Goal: Information Seeking & Learning: Learn about a topic

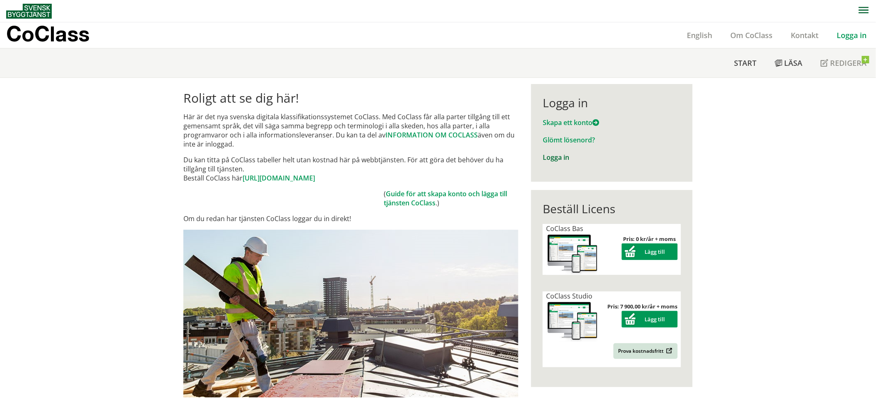
click at [553, 157] on link "Logga in" at bounding box center [556, 157] width 26 height 9
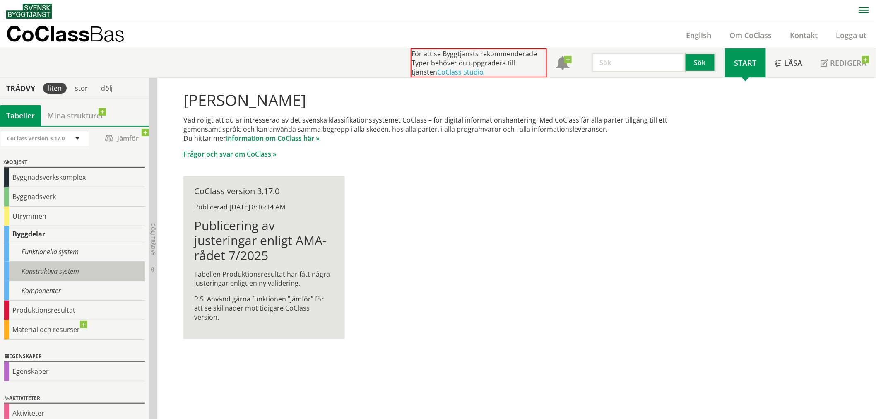
click at [53, 275] on div "Konstruktiva system" at bounding box center [74, 271] width 141 height 19
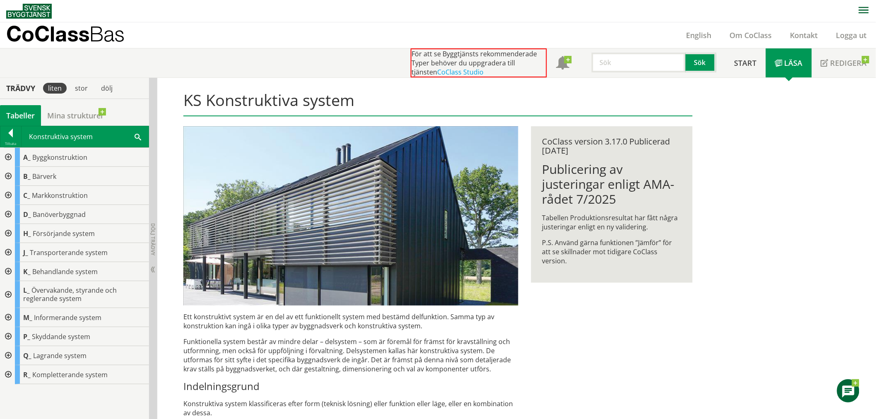
click at [10, 156] on div at bounding box center [7, 157] width 15 height 19
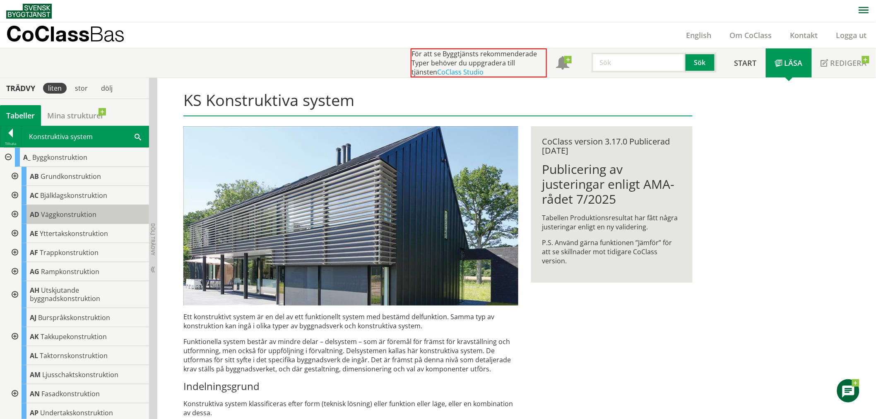
click at [92, 218] on span "Väggkonstruktion" at bounding box center [68, 214] width 55 height 9
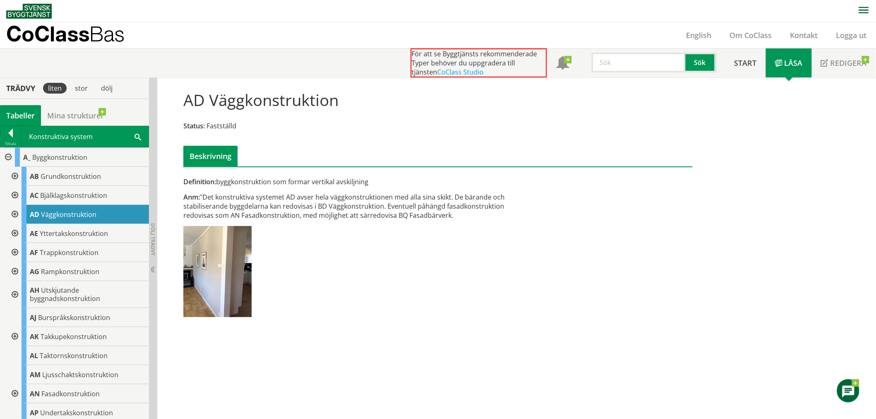
click at [16, 212] on div at bounding box center [14, 214] width 15 height 19
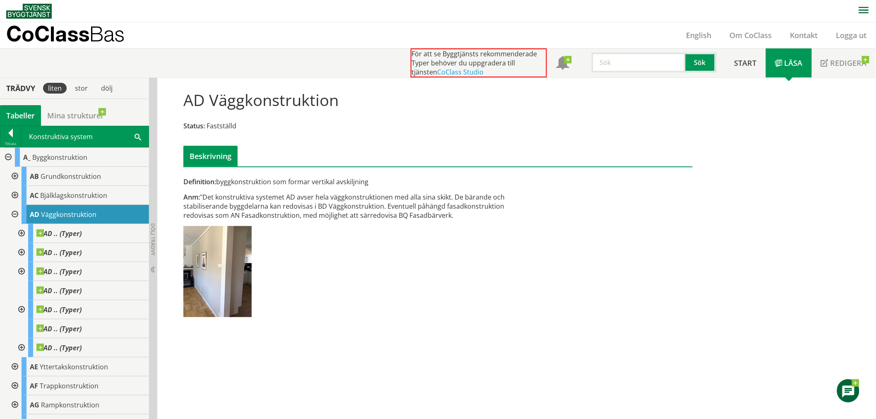
click at [21, 231] on div at bounding box center [20, 233] width 15 height 19
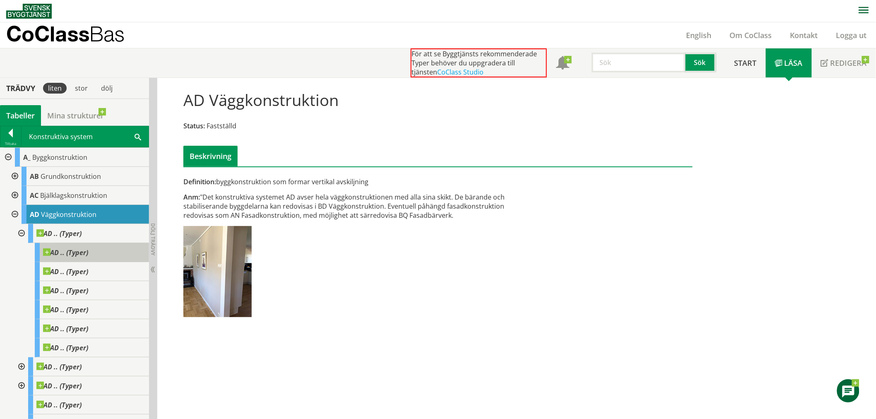
click at [53, 254] on span "AD .. (Typer)" at bounding box center [65, 252] width 45 height 8
click at [10, 141] on div "Tillbaka" at bounding box center [10, 143] width 21 height 7
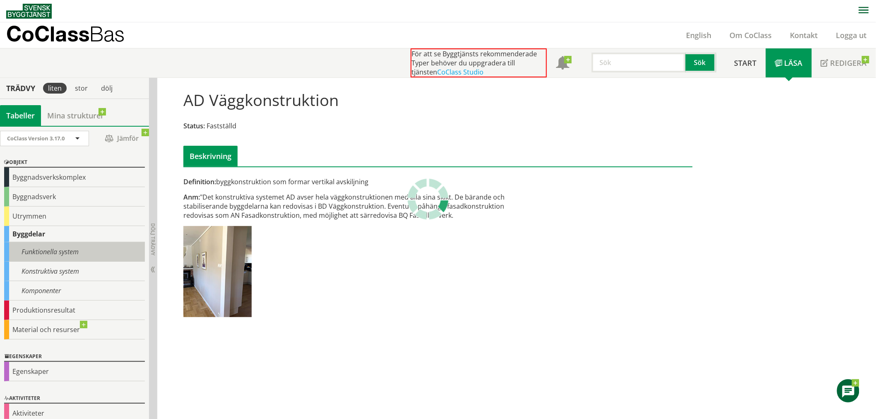
click at [59, 254] on div "Funktionella system" at bounding box center [74, 251] width 141 height 19
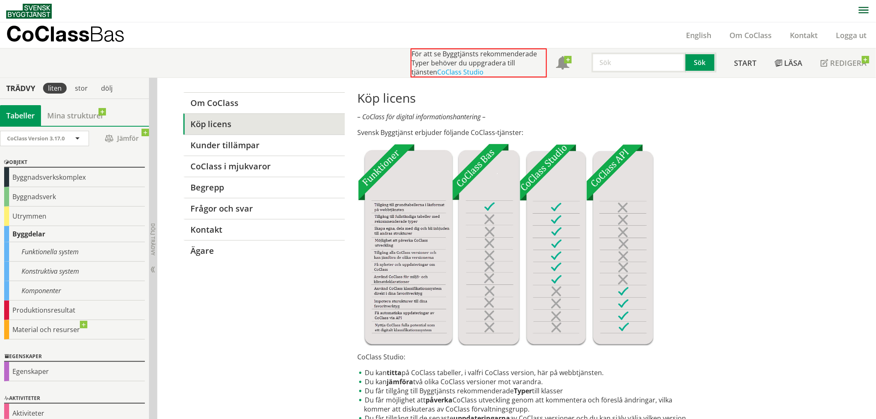
scroll to position [9, 0]
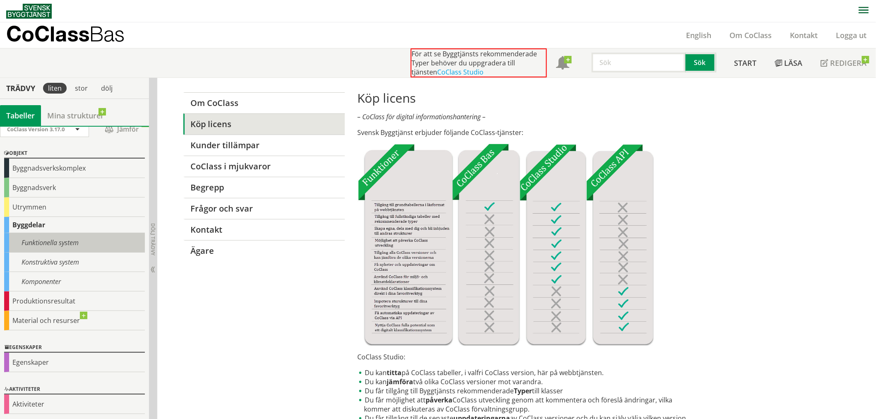
click at [59, 246] on div "Funktionella system" at bounding box center [74, 242] width 141 height 19
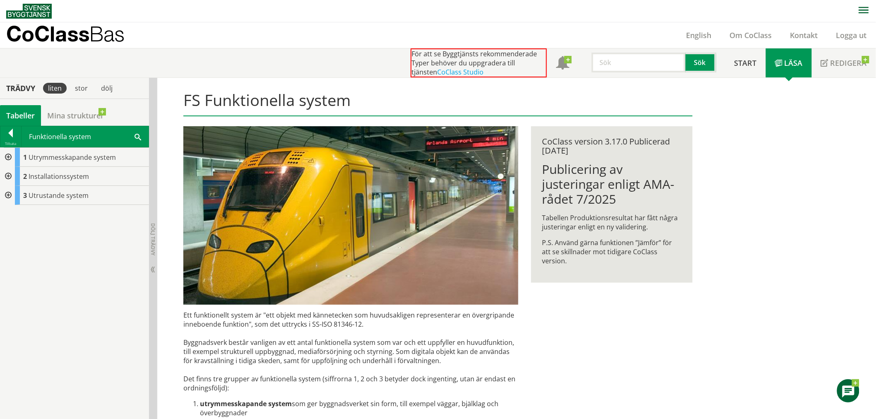
click at [10, 158] on div at bounding box center [7, 157] width 15 height 19
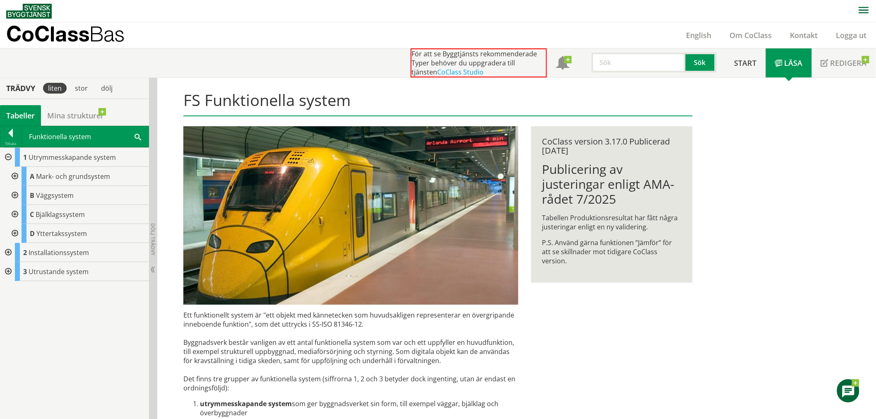
click at [15, 214] on div at bounding box center [14, 214] width 15 height 19
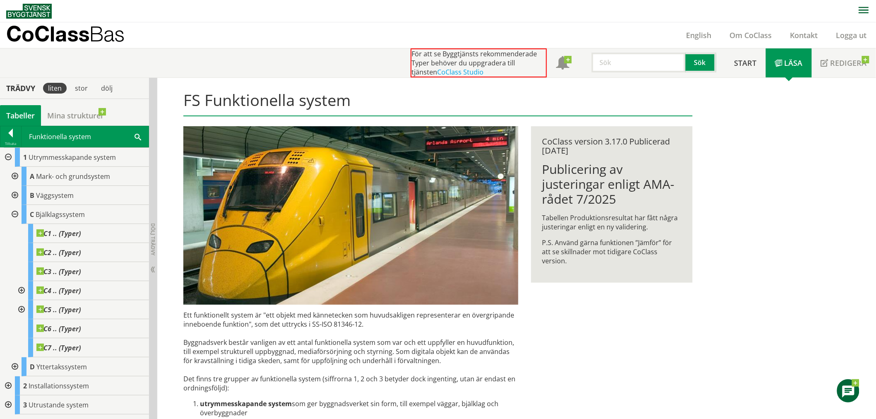
click at [15, 214] on div at bounding box center [14, 214] width 15 height 19
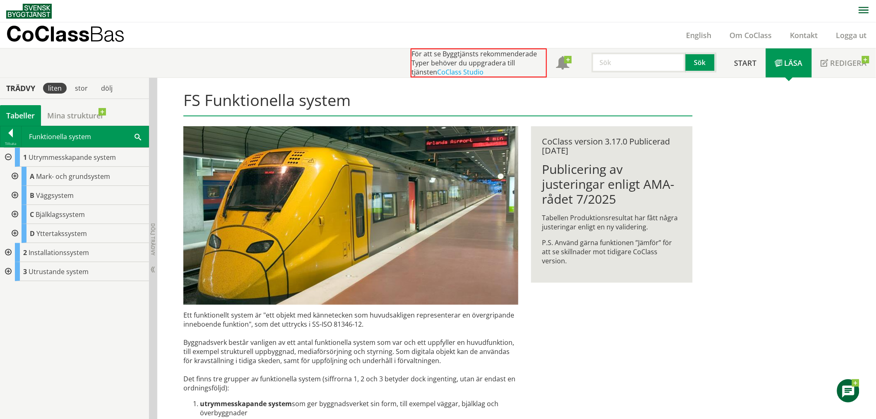
click at [5, 249] on div at bounding box center [7, 252] width 15 height 19
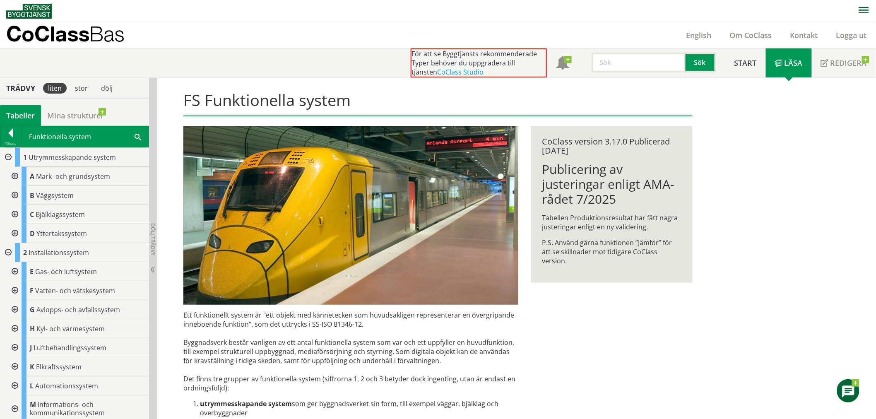
click at [5, 249] on div at bounding box center [7, 252] width 15 height 19
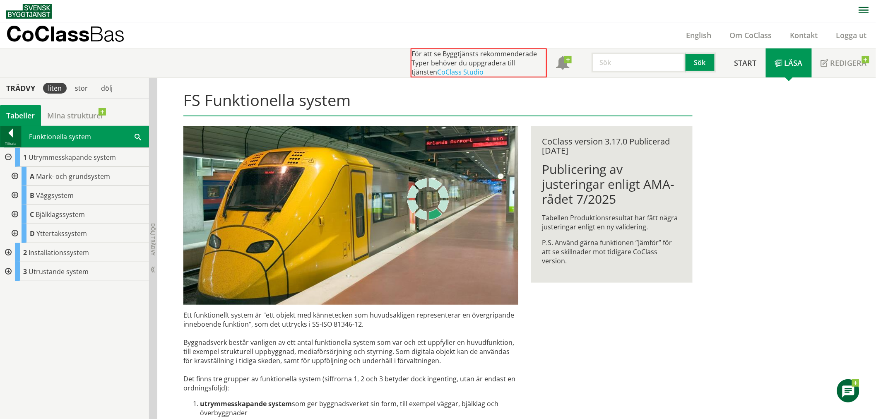
click at [8, 135] on div at bounding box center [10, 135] width 21 height 12
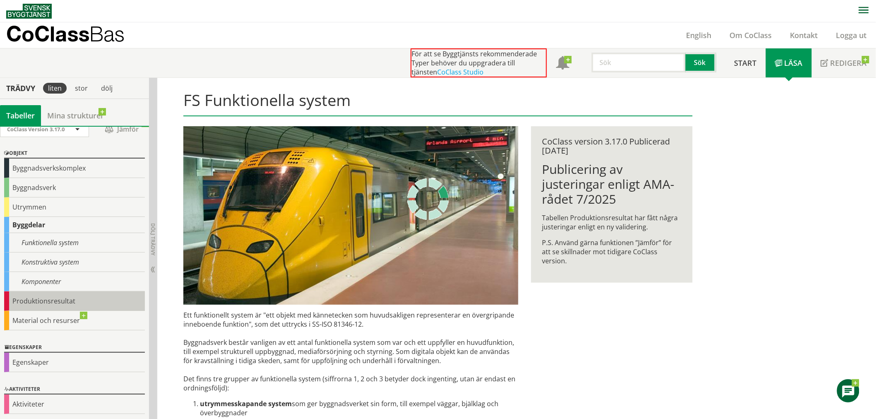
click at [28, 297] on div "Produktionsresultat" at bounding box center [74, 300] width 141 height 19
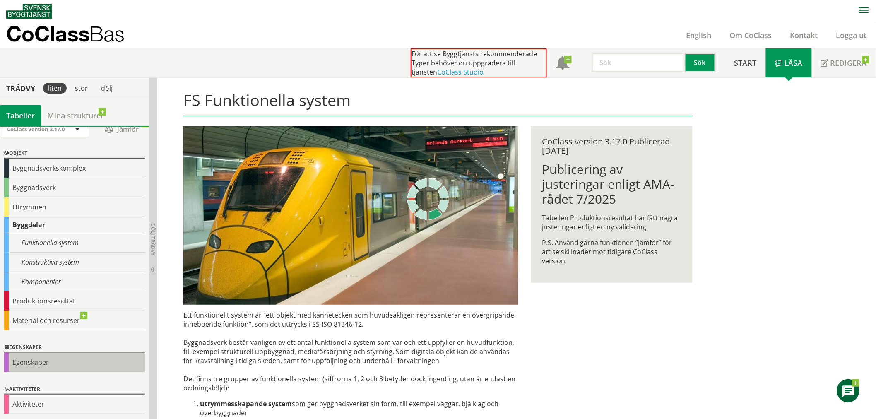
click at [42, 364] on div "Egenskaper" at bounding box center [74, 362] width 141 height 19
click at [37, 361] on div "Egenskaper" at bounding box center [74, 362] width 141 height 19
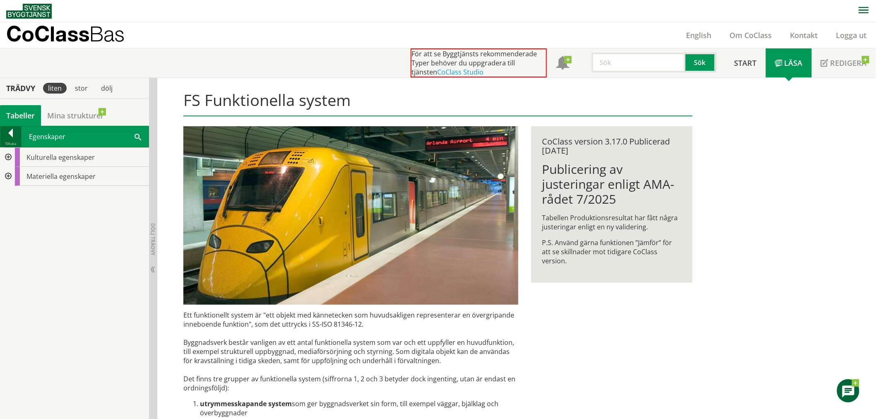
click at [9, 132] on div at bounding box center [10, 135] width 21 height 12
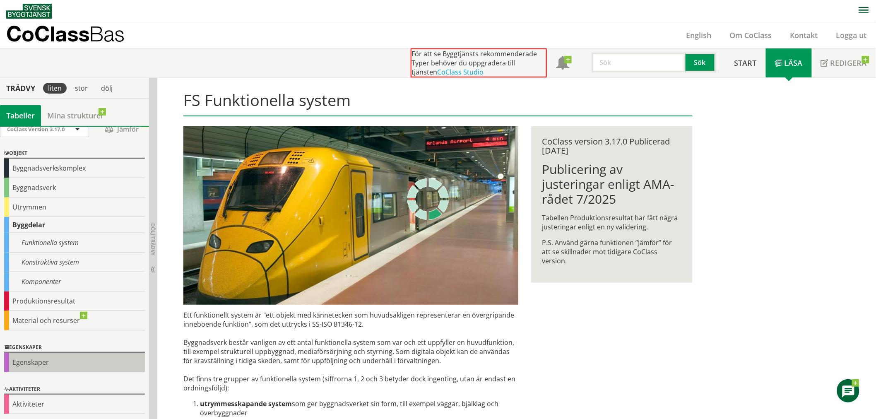
click at [26, 364] on div "Egenskaper" at bounding box center [74, 362] width 141 height 19
click at [64, 364] on div "Egenskaper" at bounding box center [74, 362] width 141 height 19
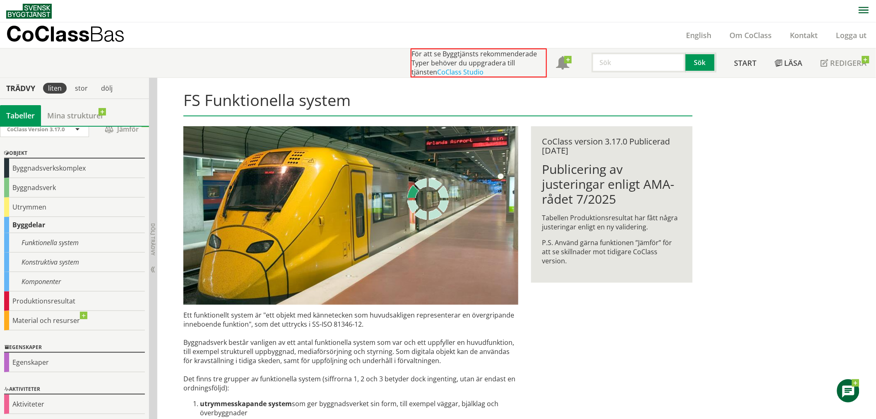
click at [30, 227] on div "Byggdelar" at bounding box center [74, 225] width 141 height 16
click at [158, 41] on div "CoClass Bas English Om CoClass Kontakt Logga ut" at bounding box center [441, 35] width 870 height 26
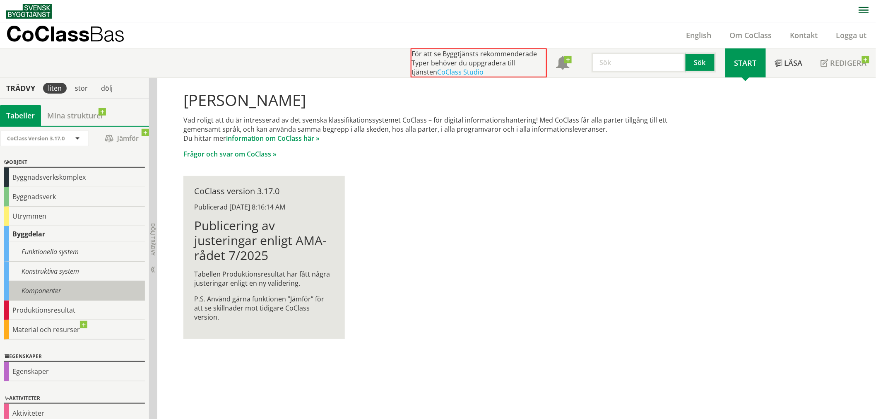
click at [50, 286] on div "Komponenter" at bounding box center [74, 290] width 141 height 19
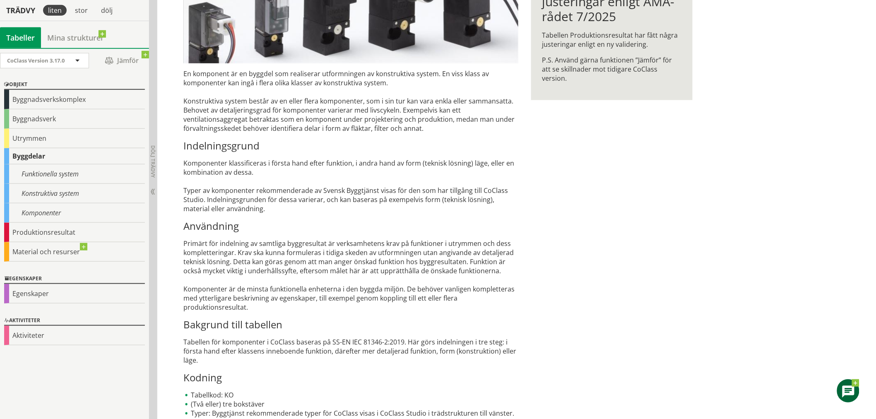
scroll to position [184, 0]
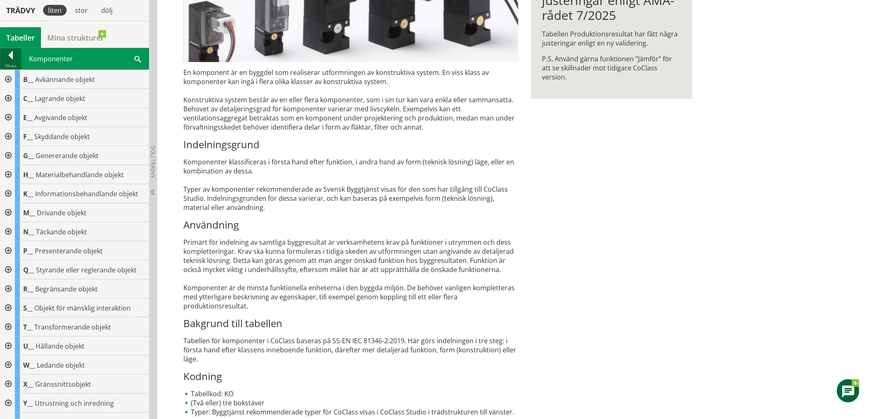
click at [15, 54] on div at bounding box center [10, 57] width 21 height 12
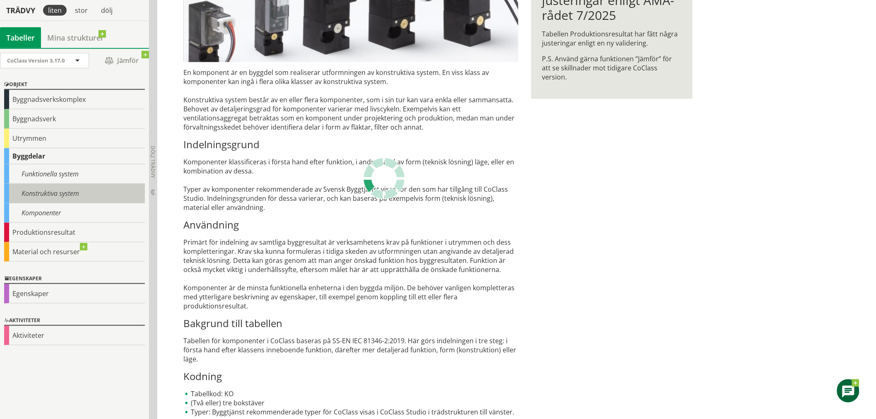
click at [58, 195] on div "Konstruktiva system" at bounding box center [74, 193] width 141 height 19
click at [55, 190] on div "Konstruktiva system" at bounding box center [74, 193] width 141 height 19
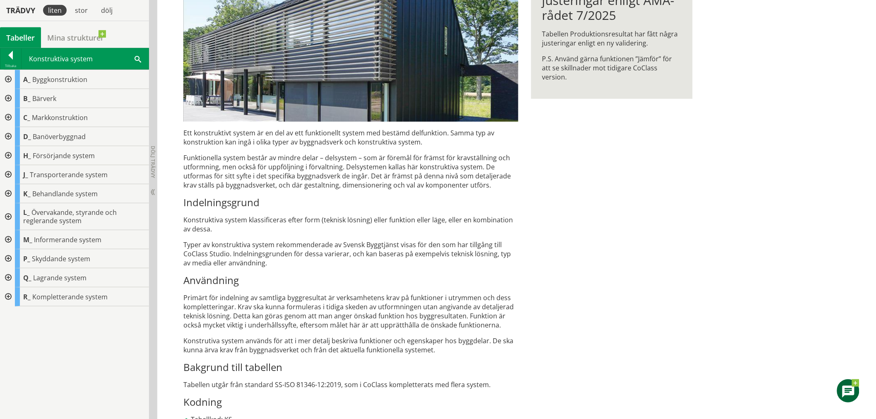
click at [11, 77] on div at bounding box center [7, 79] width 15 height 19
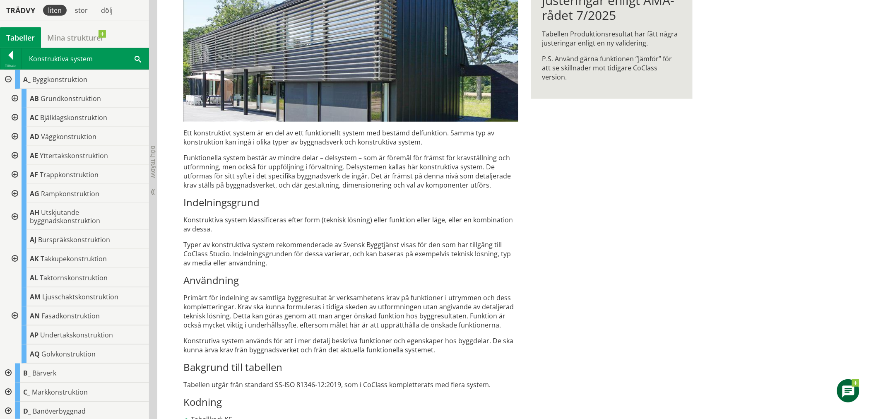
click at [17, 137] on div at bounding box center [14, 136] width 15 height 19
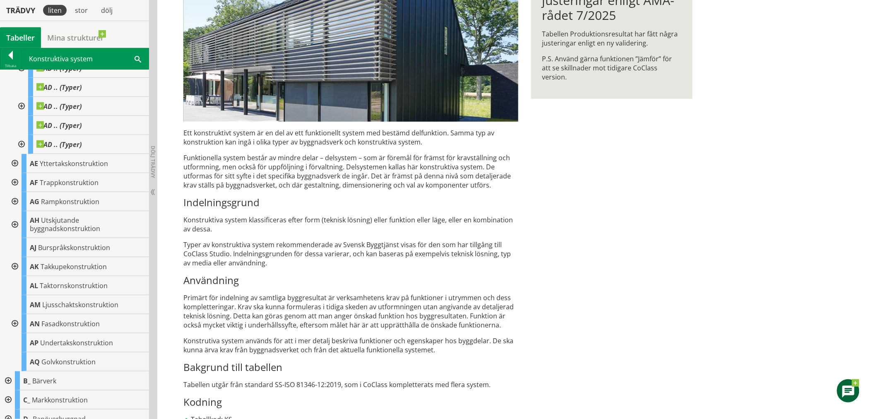
scroll to position [111, 0]
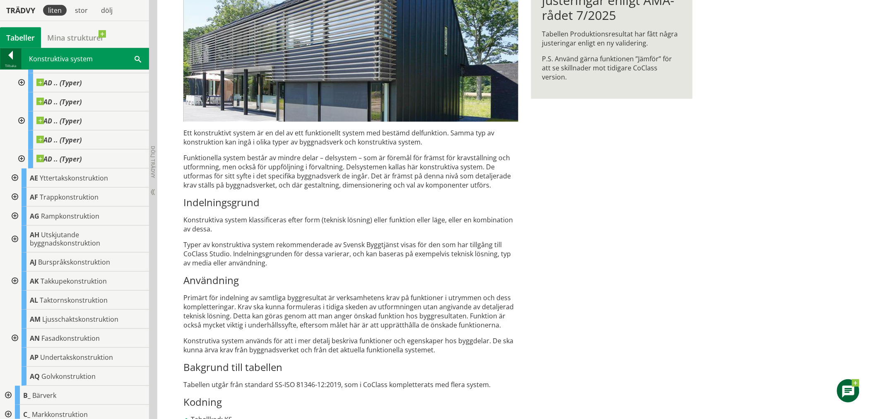
click at [17, 55] on div at bounding box center [10, 57] width 21 height 12
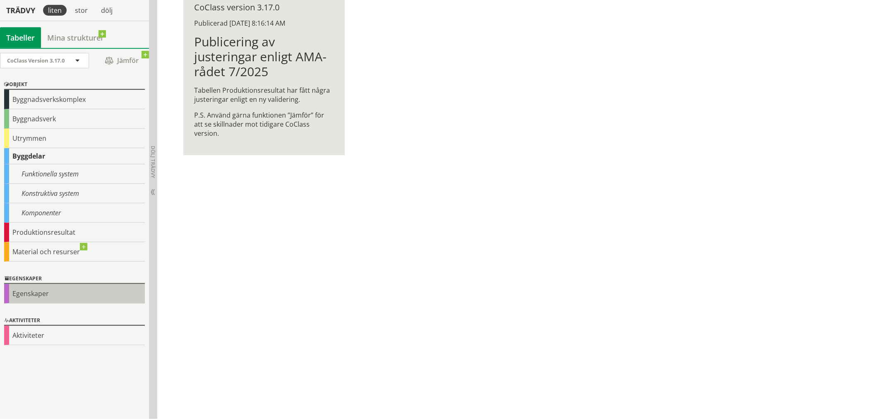
click at [44, 299] on div "Egenskaper" at bounding box center [74, 293] width 141 height 19
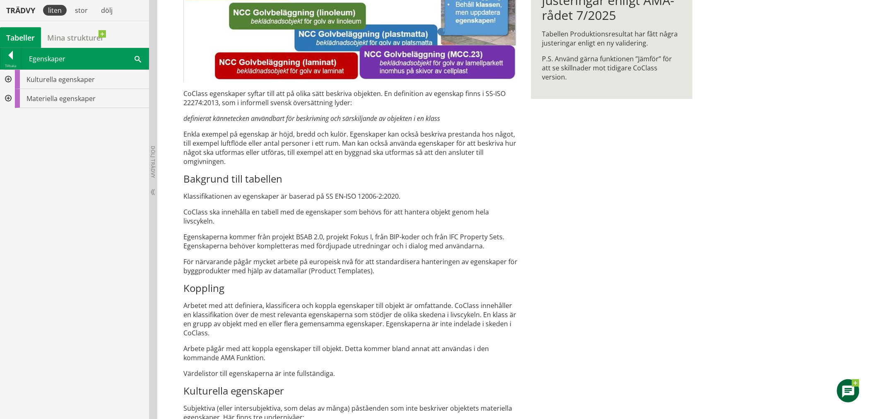
click at [45, 298] on div "Kulturella egenskaper Materiella egenskaper" at bounding box center [74, 244] width 149 height 349
click at [10, 101] on div at bounding box center [7, 98] width 15 height 19
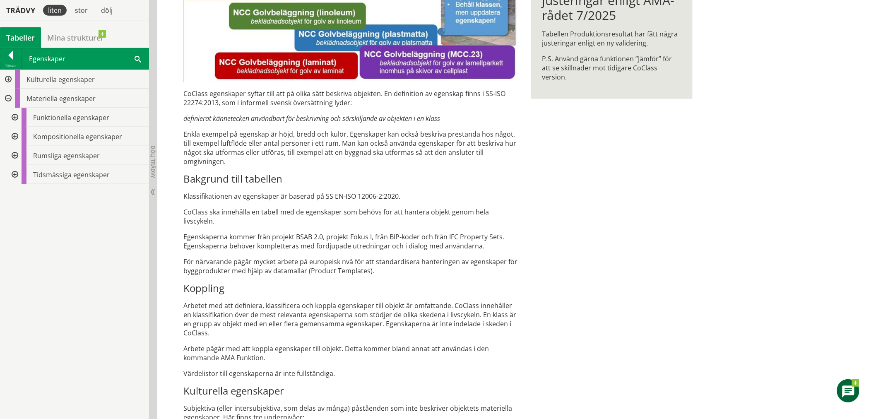
click at [13, 119] on div at bounding box center [14, 117] width 15 height 19
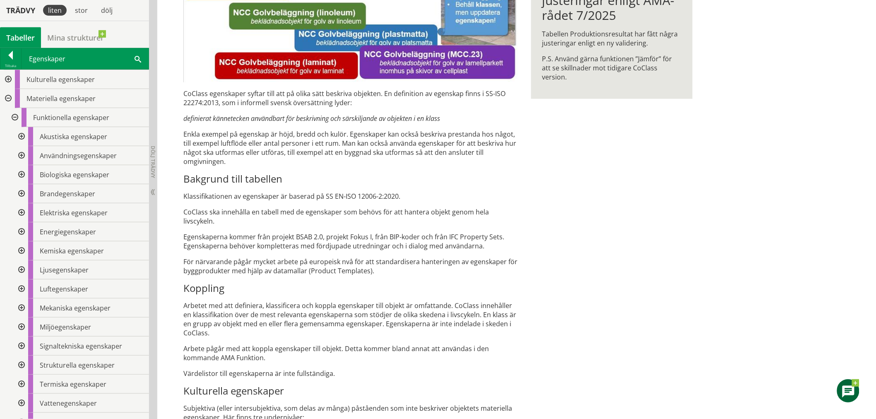
click at [22, 135] on div at bounding box center [20, 136] width 15 height 19
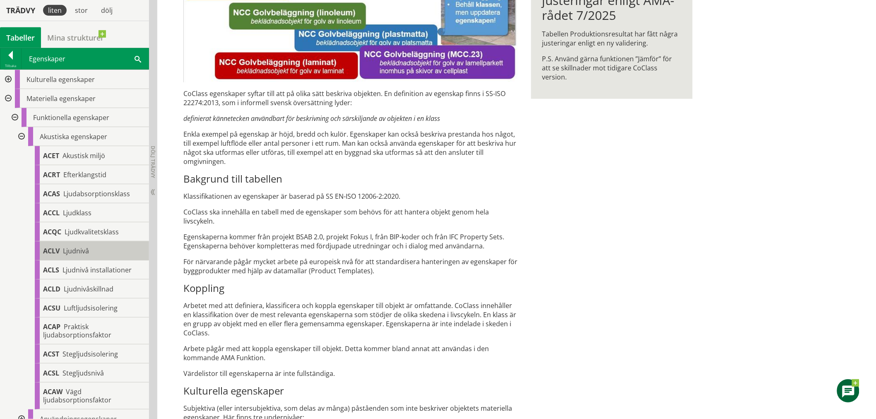
click at [92, 251] on div "ACLV Ljudnivå" at bounding box center [92, 250] width 114 height 19
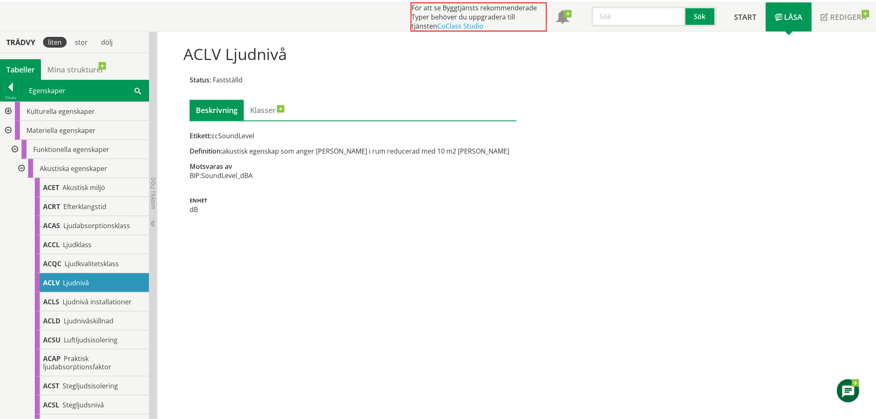
click at [21, 170] on div at bounding box center [20, 168] width 15 height 19
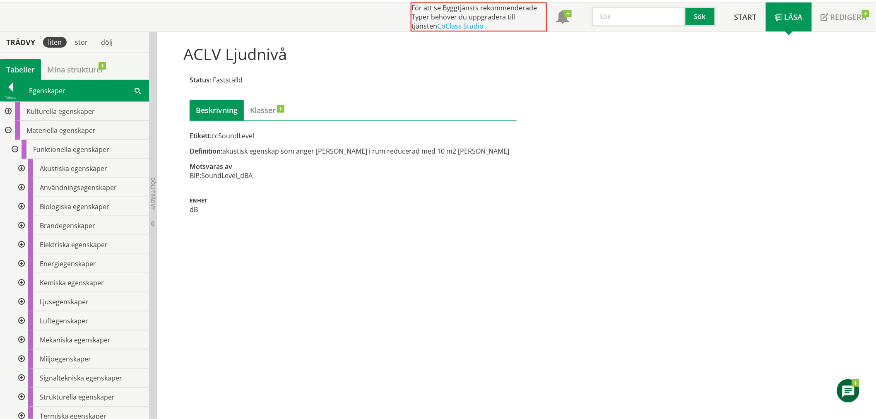
click at [23, 224] on div at bounding box center [20, 225] width 15 height 19
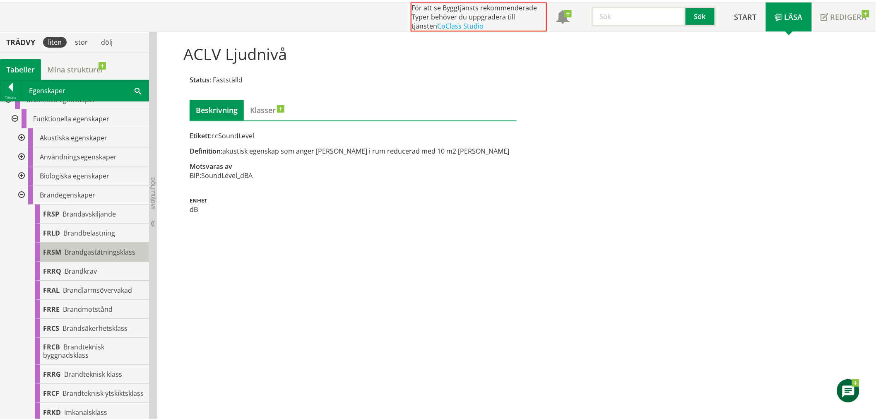
scroll to position [46, 0]
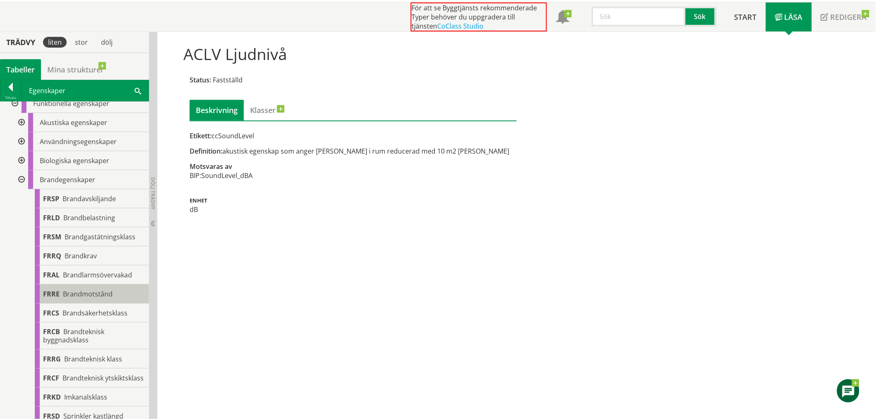
click at [94, 297] on span "Brandmotstånd" at bounding box center [88, 293] width 50 height 9
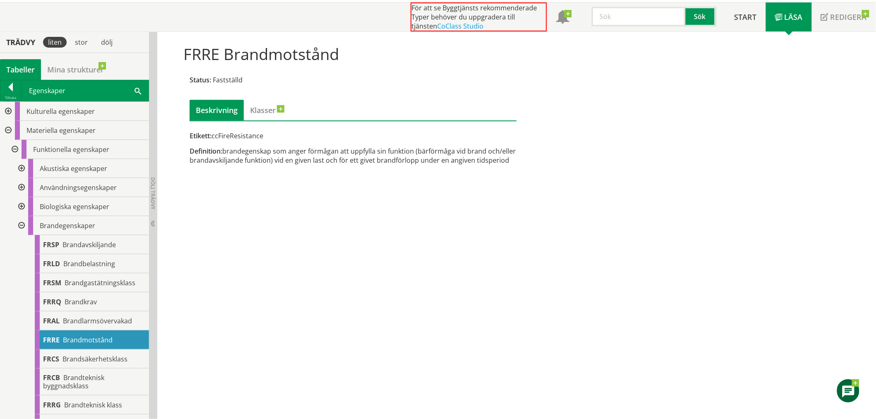
click at [21, 167] on div at bounding box center [20, 168] width 15 height 19
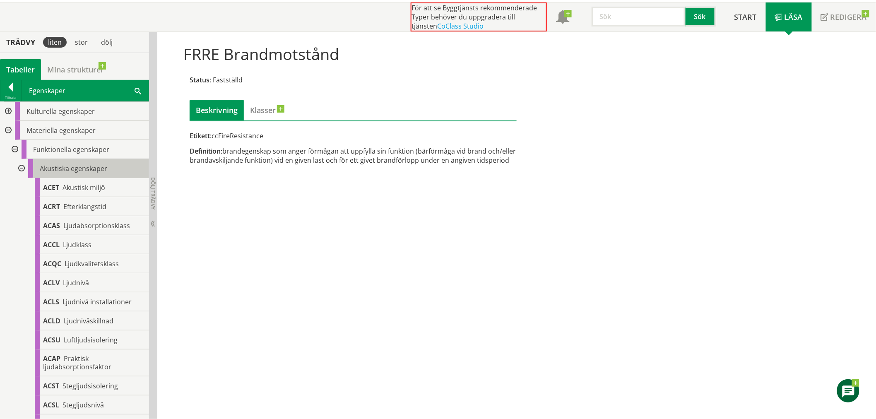
click at [84, 173] on div "Akustiska egenskaper" at bounding box center [88, 168] width 121 height 19
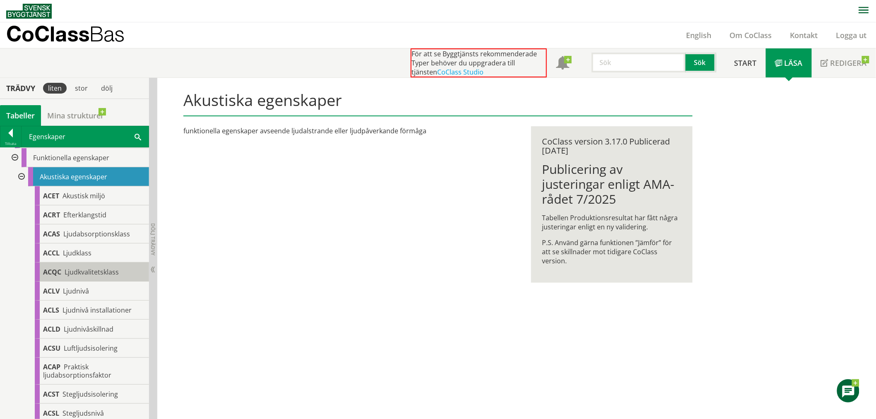
scroll to position [46, 0]
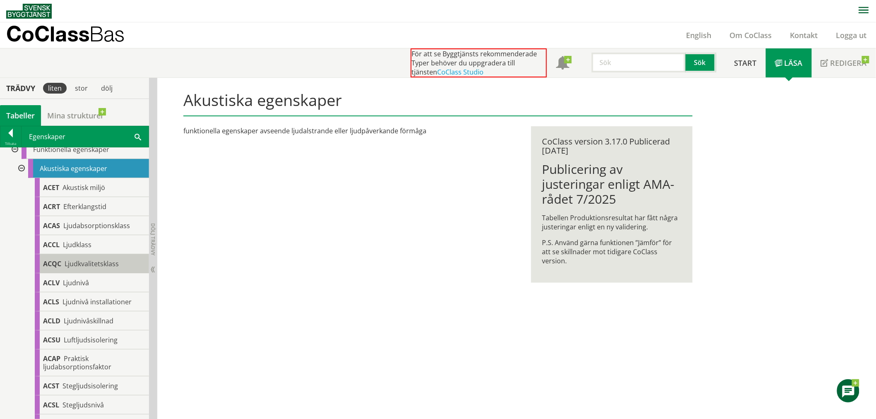
click at [114, 263] on span "Ljudkvalitetsklass" at bounding box center [92, 263] width 54 height 9
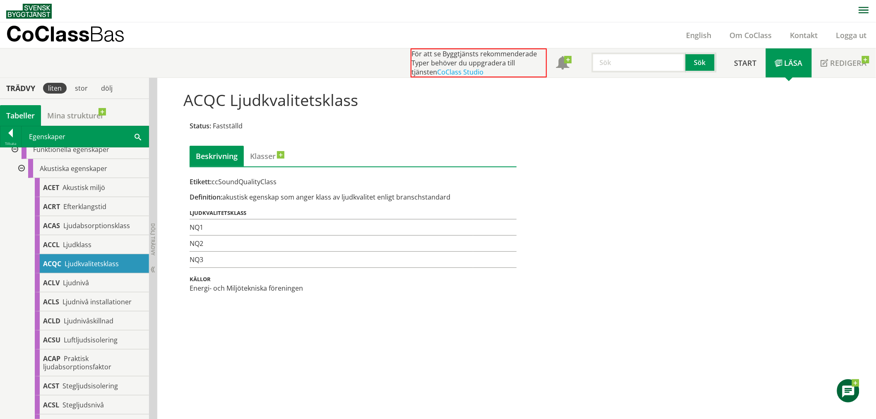
click at [212, 180] on div "Etikett: ccSoundQualityClass" at bounding box center [353, 181] width 327 height 9
click at [213, 183] on div "Etikett: ccSoundQualityClass" at bounding box center [353, 181] width 327 height 9
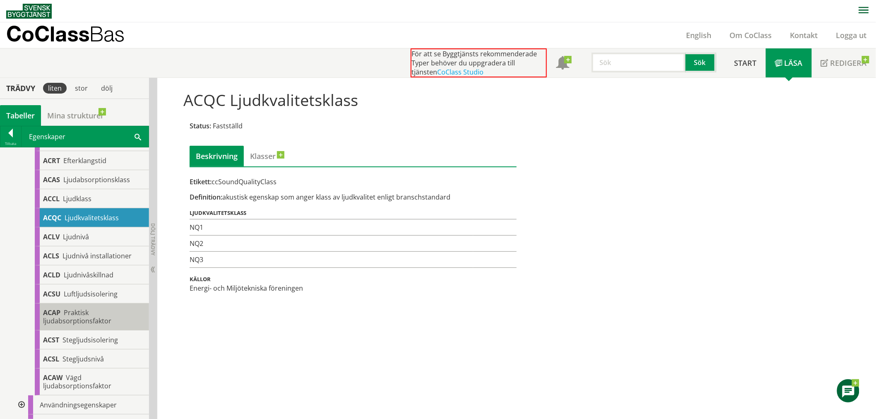
scroll to position [46, 0]
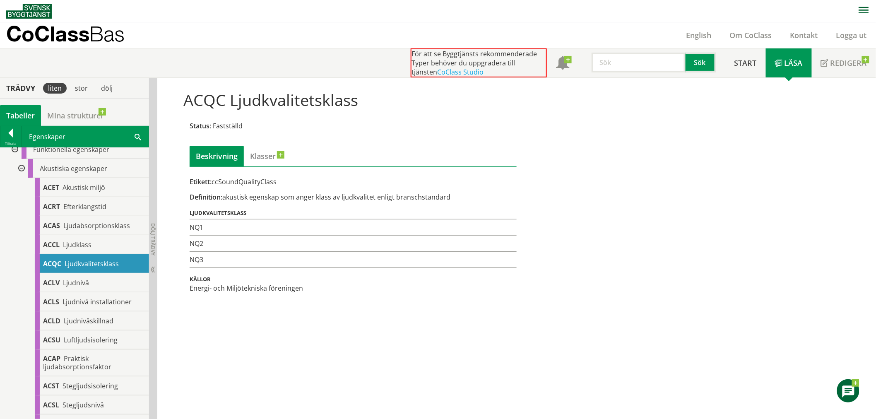
click at [344, 326] on div "ACQC Ljudkvalitetsklass Status: Fastställd Beskrivning Klasser Etikett: ccSound…" at bounding box center [516, 249] width 719 height 342
drag, startPoint x: 244, startPoint y: 314, endPoint x: 220, endPoint y: 305, distance: 25.7
click at [243, 314] on div "ACQC Ljudkvalitetsklass Status: Fastställd Beskrivning Klasser Etikett: ccSound…" at bounding box center [516, 249] width 719 height 342
drag, startPoint x: 186, startPoint y: 286, endPoint x: 270, endPoint y: 290, distance: 84.2
click at [268, 290] on div "Energi- och Miljötekniska föreningen" at bounding box center [353, 288] width 327 height 9
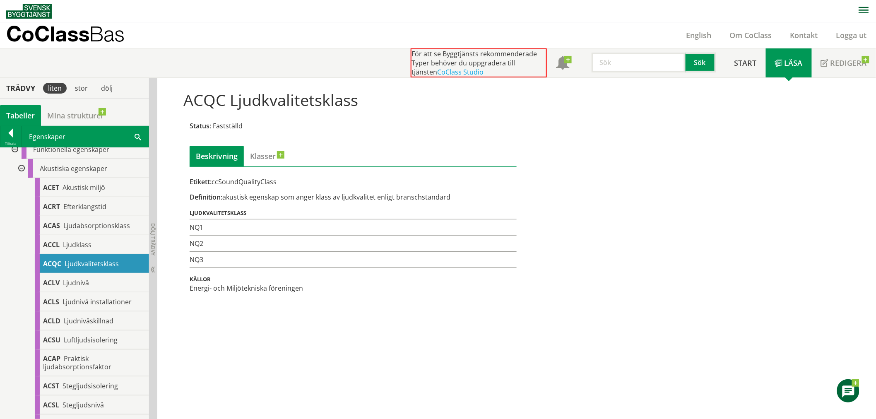
click at [273, 289] on div "Energi- och Miljötekniska föreningen" at bounding box center [353, 288] width 327 height 9
click at [308, 370] on div "ACQC Ljudkvalitetsklass Status: Fastställd Beskrivning Klasser Etikett: ccSound…" at bounding box center [516, 249] width 719 height 342
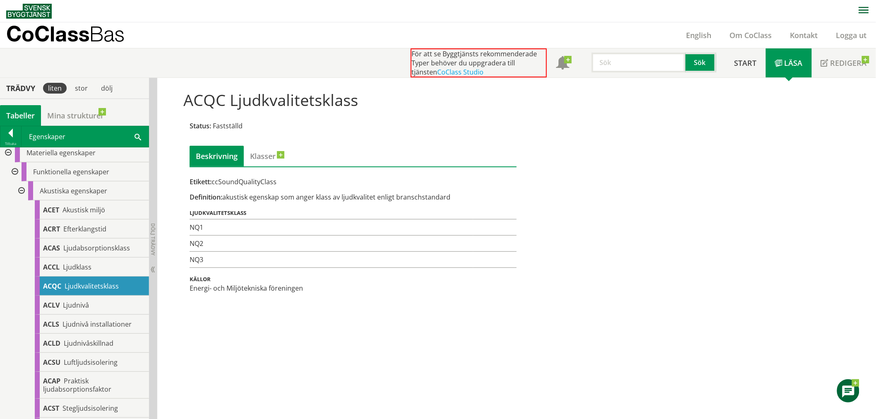
scroll to position [0, 0]
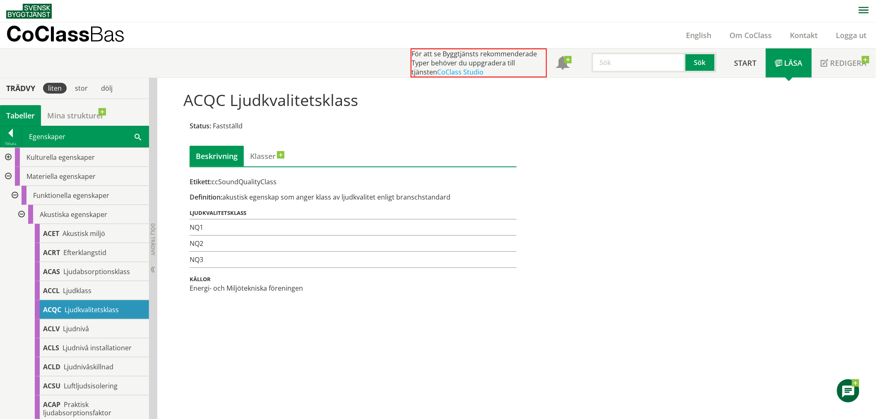
click at [22, 217] on div at bounding box center [20, 214] width 15 height 19
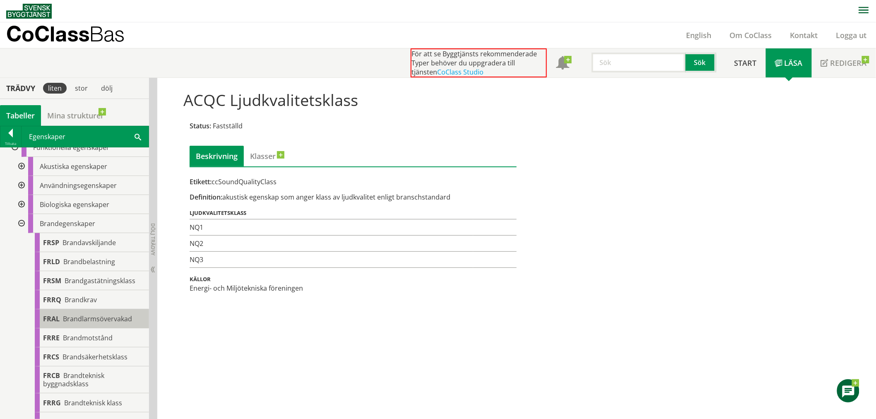
scroll to position [92, 0]
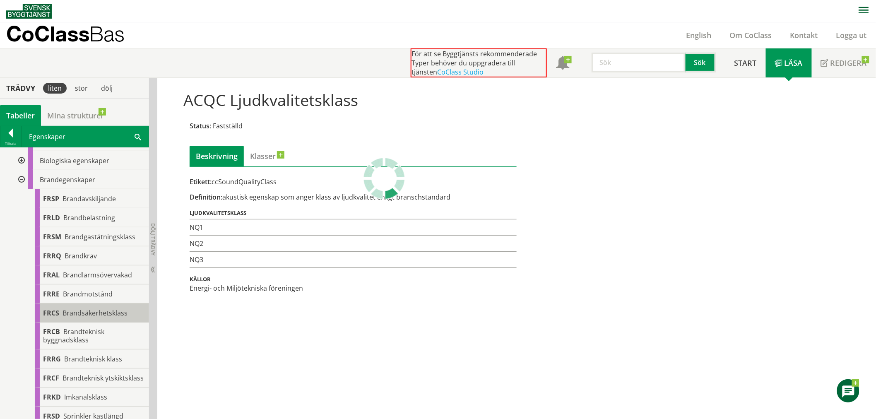
click at [111, 310] on span "Brandsäkerhetsklass" at bounding box center [95, 312] width 65 height 9
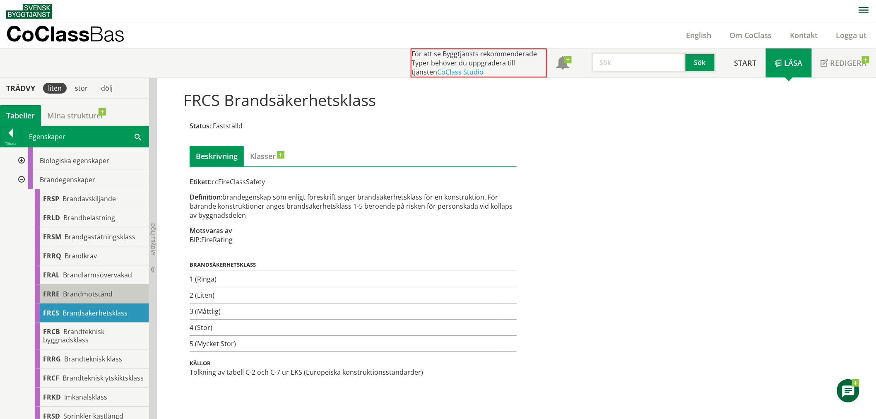
click at [111, 295] on div "FRRE Brandmotstånd" at bounding box center [92, 293] width 114 height 19
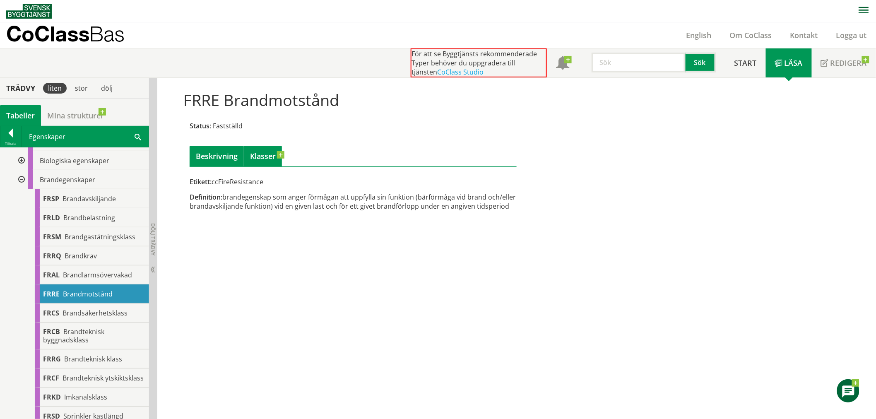
click at [259, 158] on link "Klasser" at bounding box center [263, 156] width 38 height 21
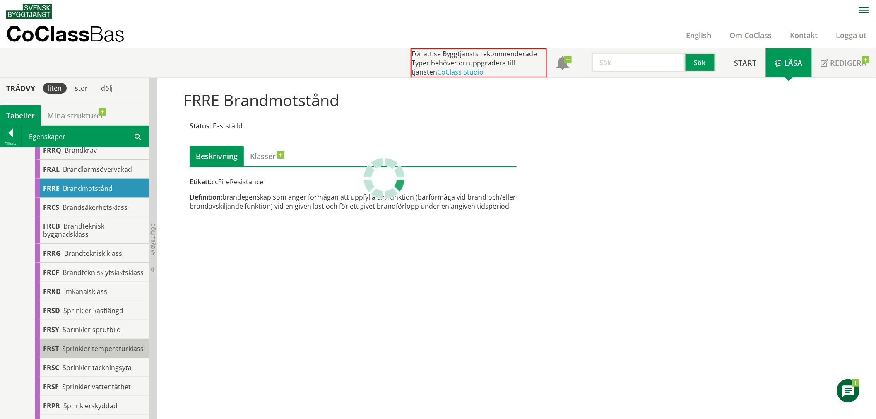
scroll to position [184, 0]
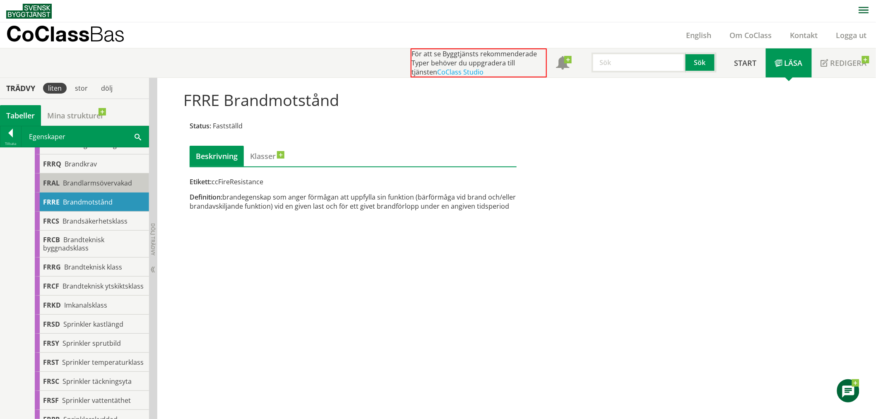
click at [97, 180] on span "Brandlarmsövervakad" at bounding box center [97, 182] width 69 height 9
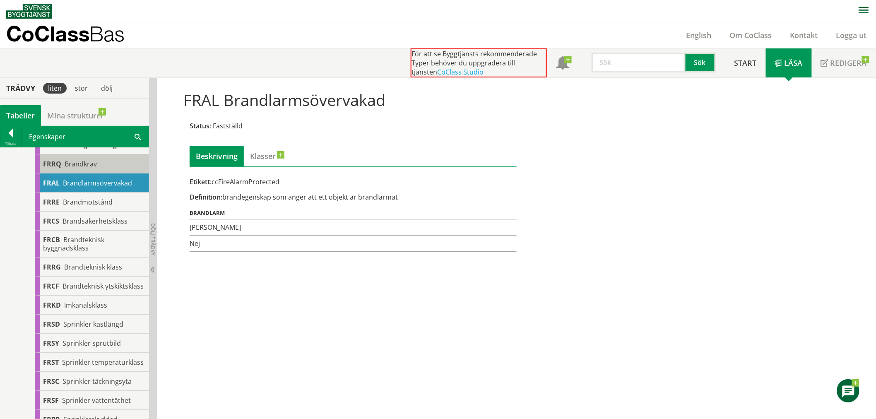
click at [93, 169] on div "FRRQ Brandkrav" at bounding box center [92, 163] width 114 height 19
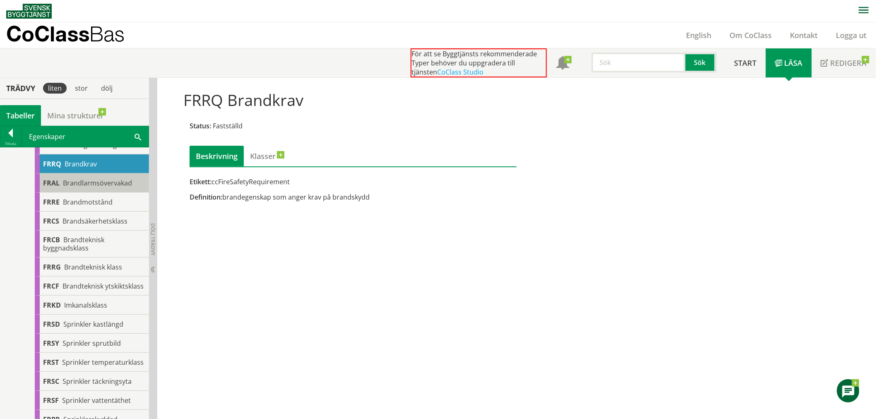
click at [94, 185] on span "Brandlarmsövervakad" at bounding box center [97, 182] width 69 height 9
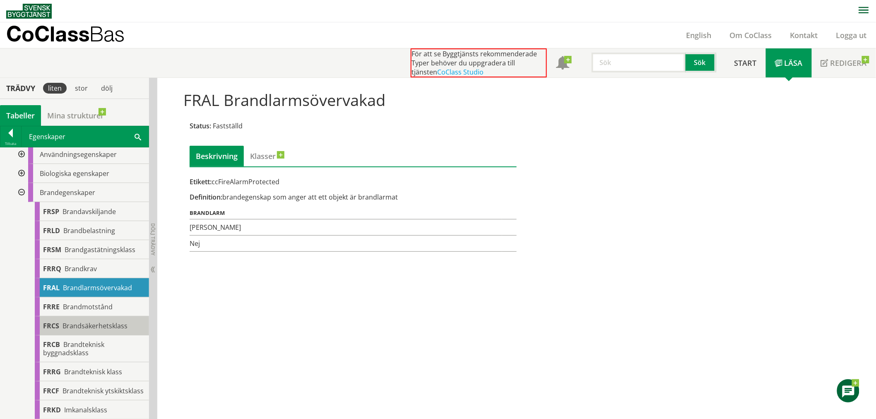
scroll to position [92, 0]
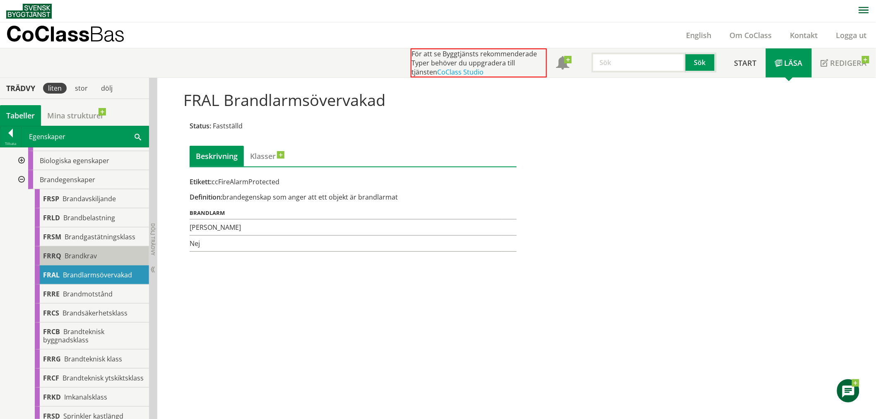
click at [110, 257] on div "FRRQ Brandkrav" at bounding box center [92, 255] width 114 height 19
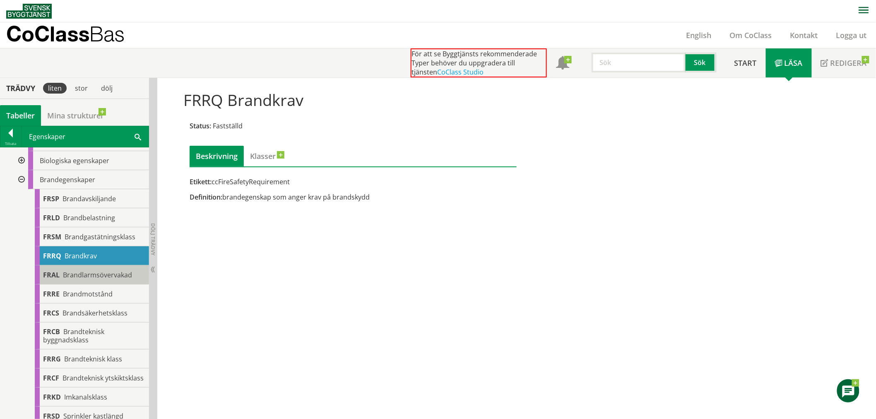
click at [108, 272] on span "Brandlarmsövervakad" at bounding box center [97, 274] width 69 height 9
click at [121, 294] on div "FRRE Brandmotstånd" at bounding box center [92, 293] width 114 height 19
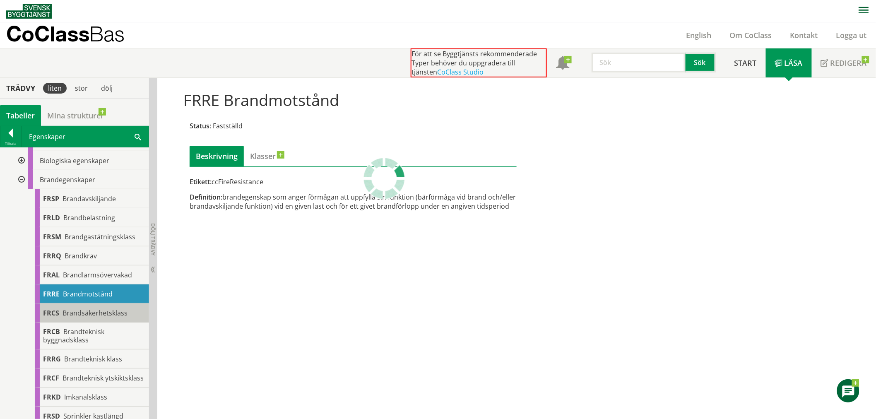
click at [122, 313] on span "Brandsäkerhetsklass" at bounding box center [95, 312] width 65 height 9
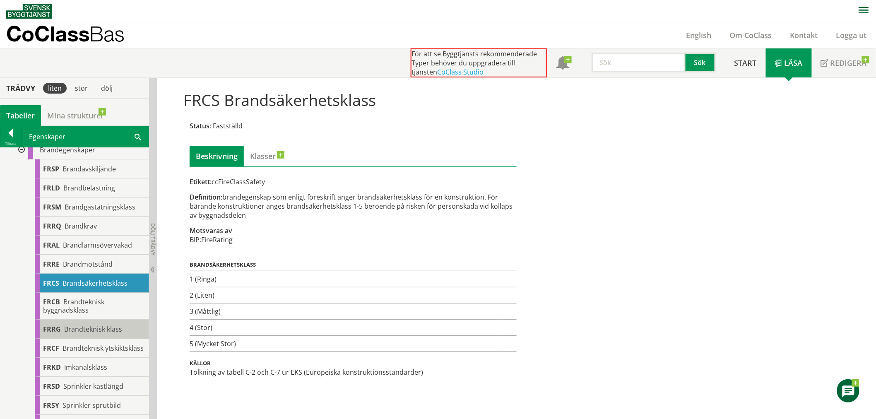
scroll to position [138, 0]
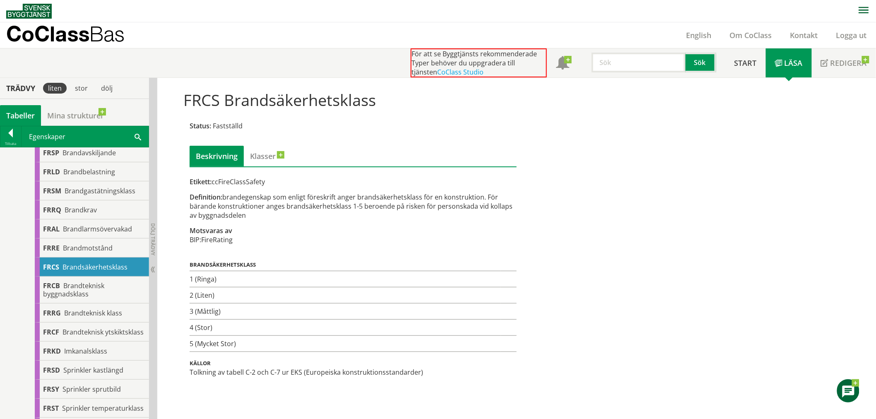
drag, startPoint x: 355, startPoint y: 196, endPoint x: 393, endPoint y: 193, distance: 37.3
click at [367, 195] on div "Definition: brandegenskap som enligt föreskrift anger brandsäkerhetsklass för e…" at bounding box center [353, 206] width 327 height 27
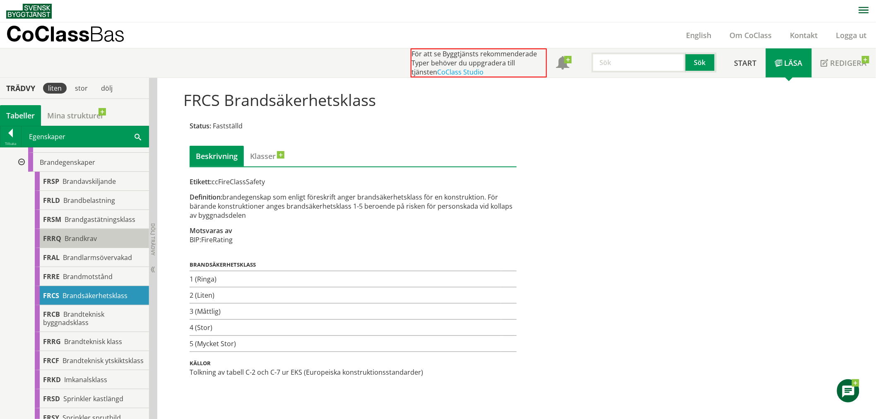
scroll to position [0, 0]
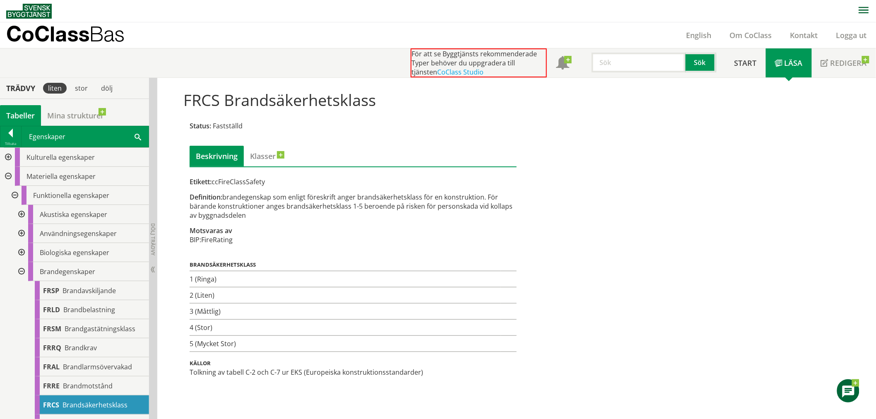
click at [5, 178] on div at bounding box center [7, 176] width 15 height 19
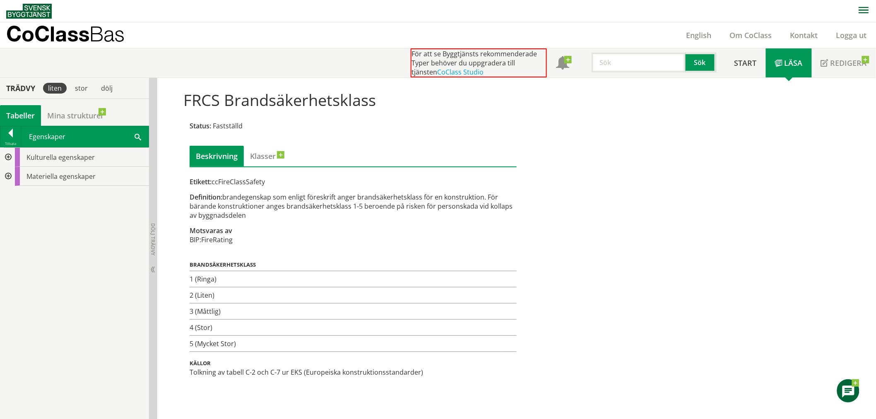
click at [7, 174] on div at bounding box center [7, 176] width 15 height 19
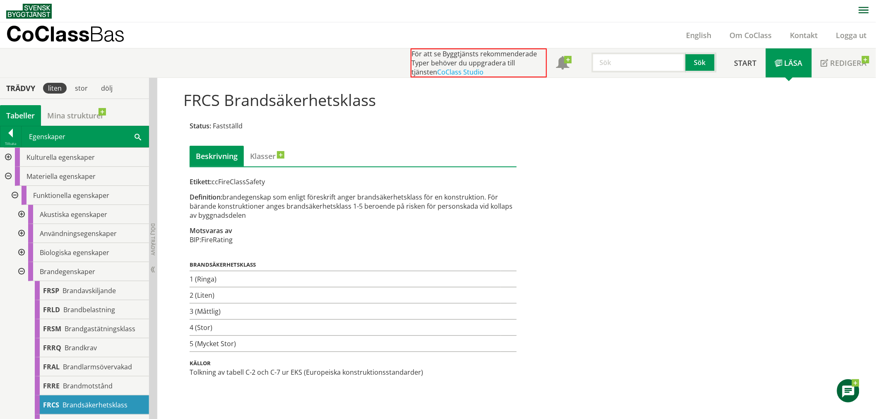
click at [9, 174] on div at bounding box center [7, 176] width 15 height 19
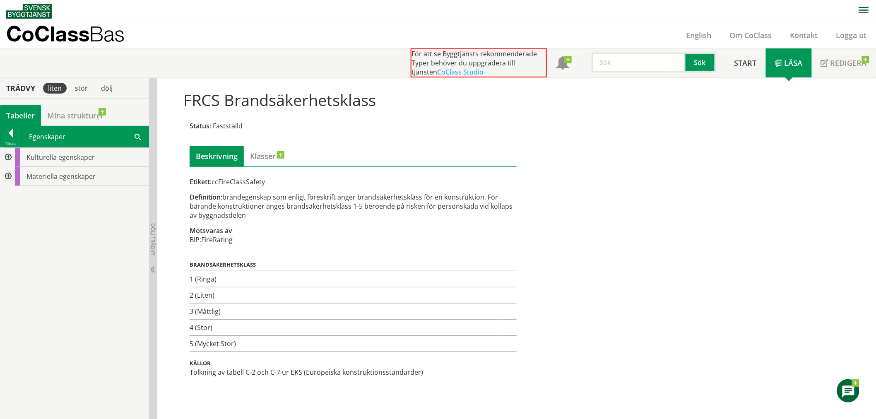
click at [11, 158] on div at bounding box center [7, 157] width 15 height 19
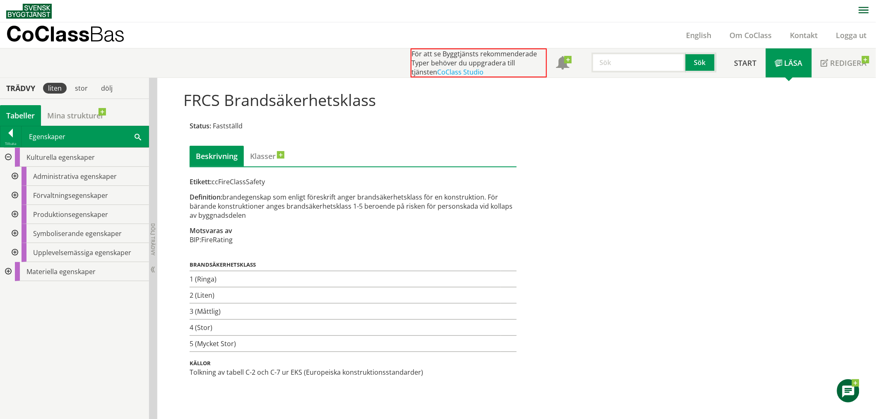
click at [17, 251] on div at bounding box center [14, 252] width 15 height 19
click at [21, 228] on div at bounding box center [14, 233] width 15 height 19
click at [16, 233] on div at bounding box center [14, 233] width 15 height 19
click at [19, 272] on div at bounding box center [20, 271] width 15 height 19
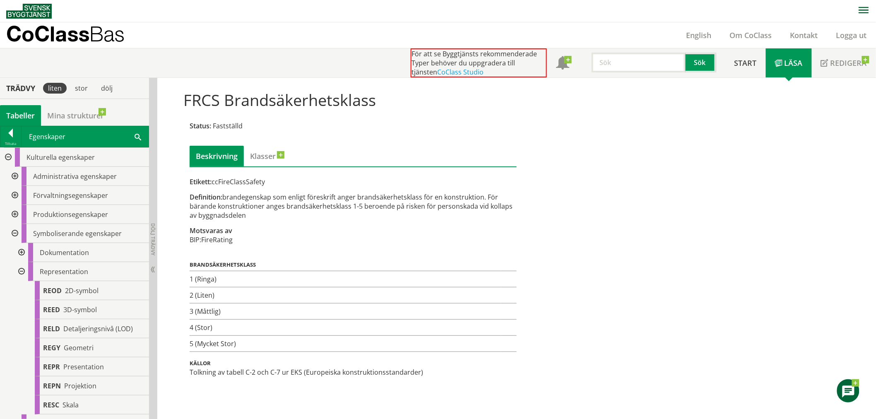
click at [21, 272] on div at bounding box center [20, 271] width 15 height 19
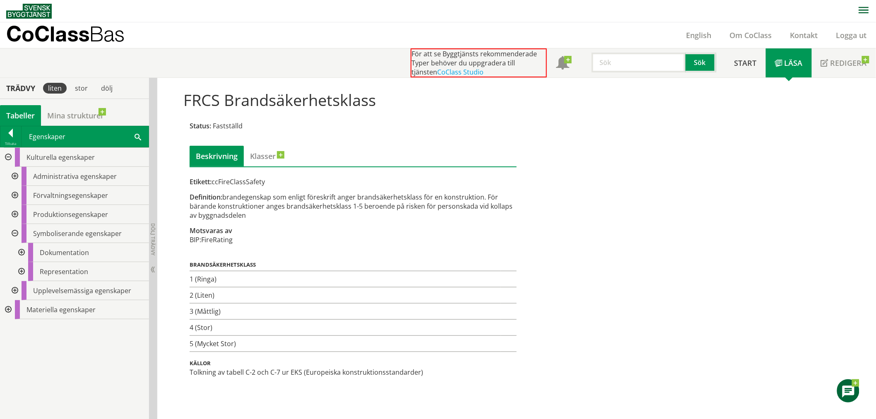
click at [24, 251] on div at bounding box center [20, 252] width 15 height 19
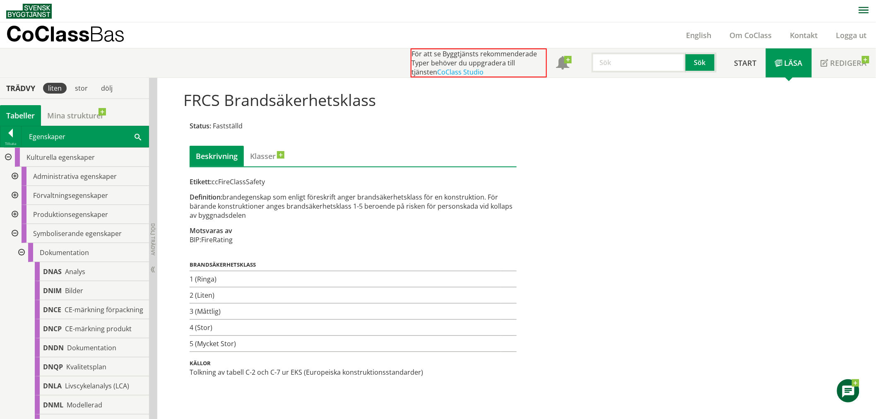
click at [24, 251] on div at bounding box center [20, 252] width 15 height 19
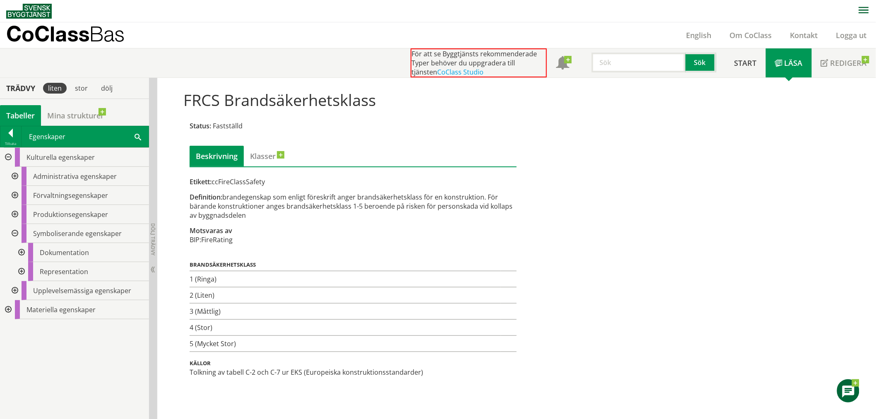
click at [14, 216] on div at bounding box center [14, 214] width 15 height 19
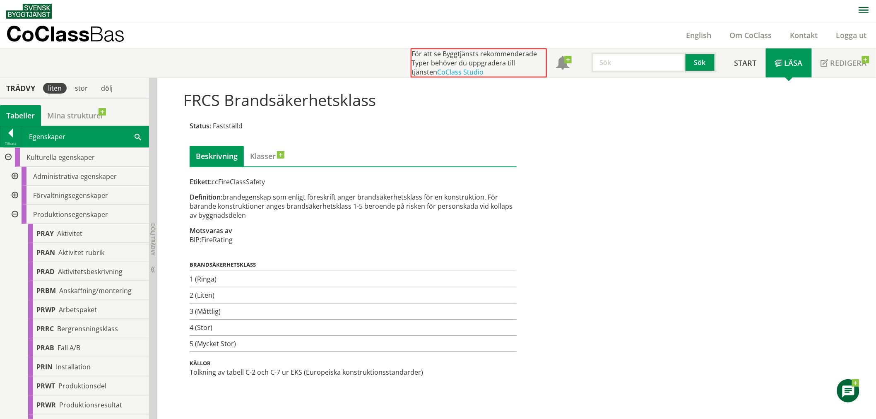
click at [17, 212] on div at bounding box center [14, 214] width 15 height 19
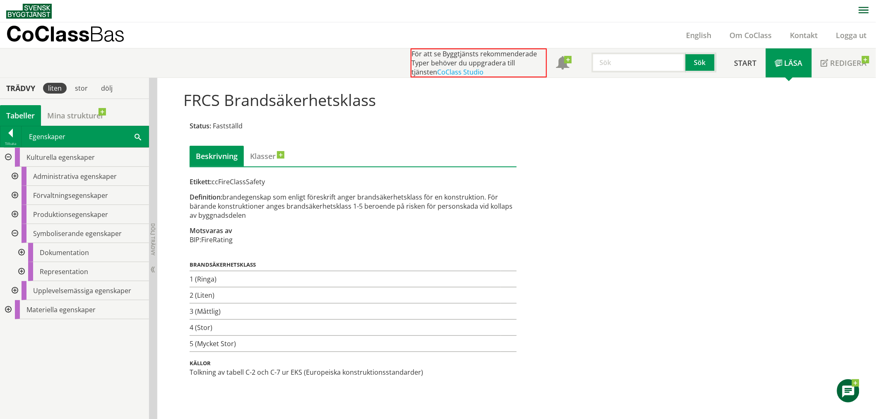
click at [15, 196] on div at bounding box center [14, 195] width 15 height 19
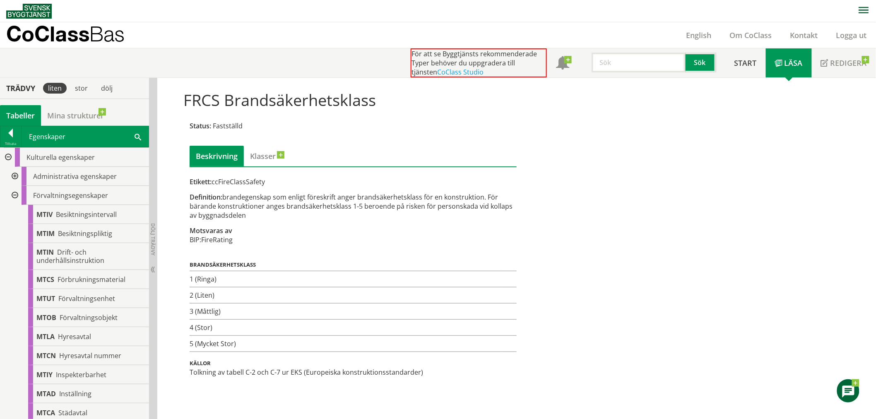
click at [14, 177] on div at bounding box center [14, 176] width 15 height 19
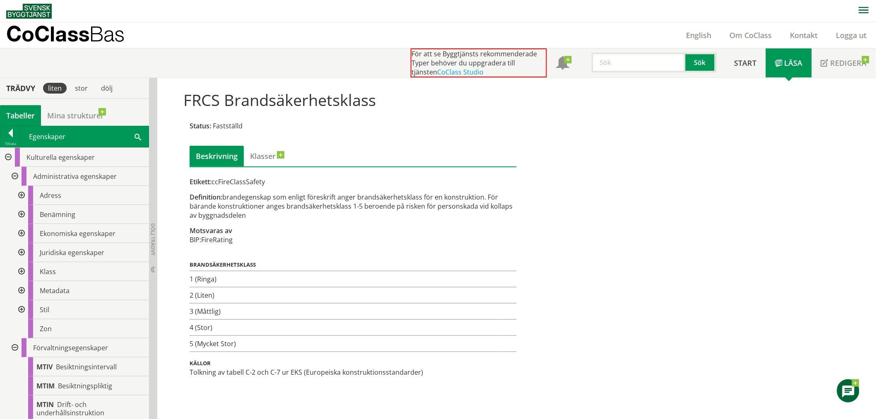
click at [24, 287] on div at bounding box center [20, 290] width 15 height 19
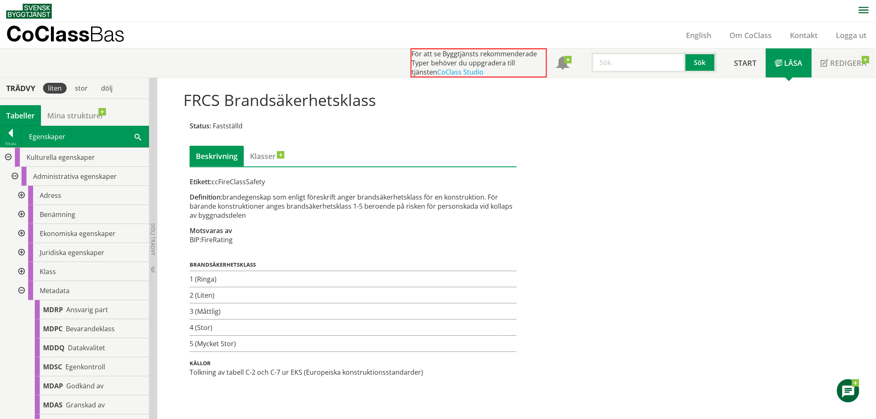
click at [21, 290] on div at bounding box center [20, 290] width 15 height 19
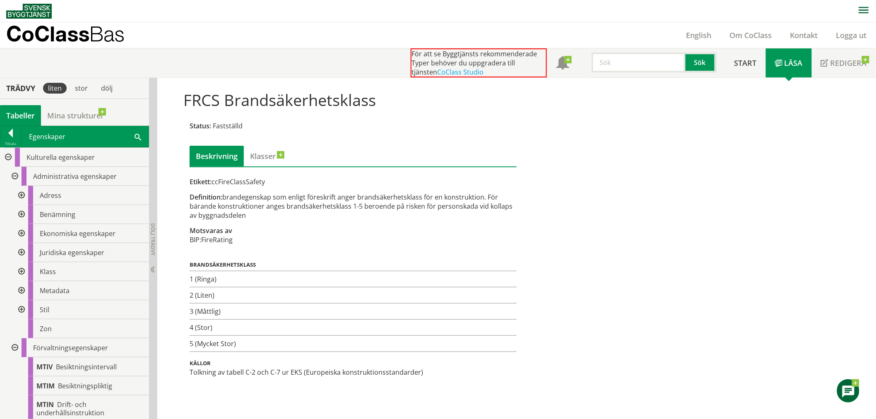
click at [21, 270] on div at bounding box center [20, 271] width 15 height 19
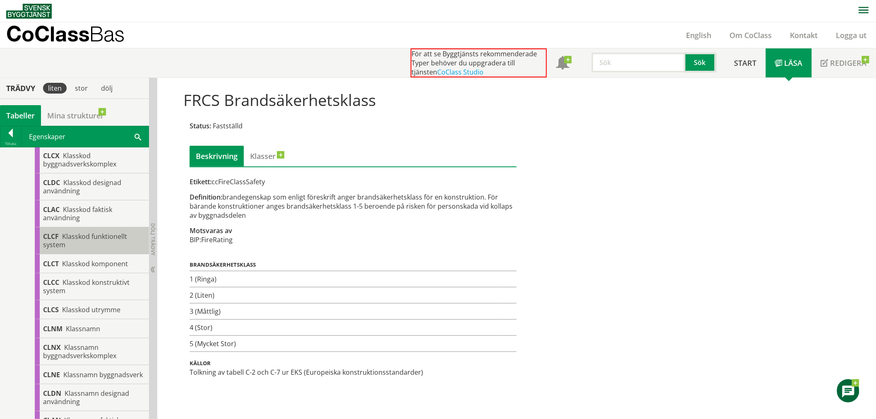
scroll to position [276, 0]
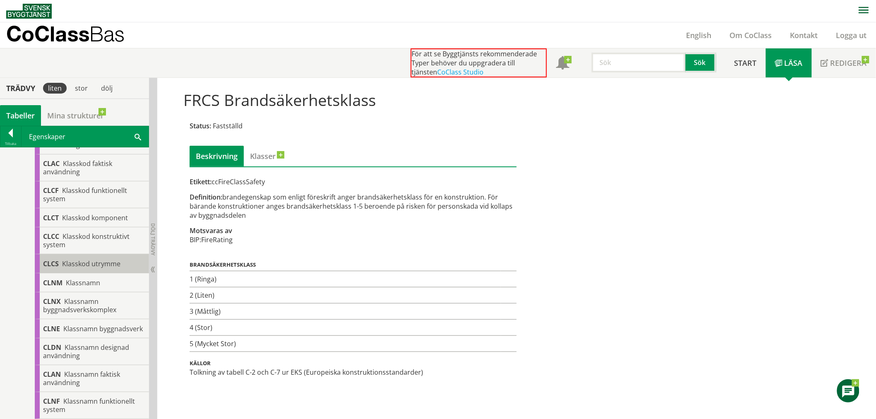
click at [67, 265] on span "Klasskod utrymme" at bounding box center [91, 263] width 58 height 9
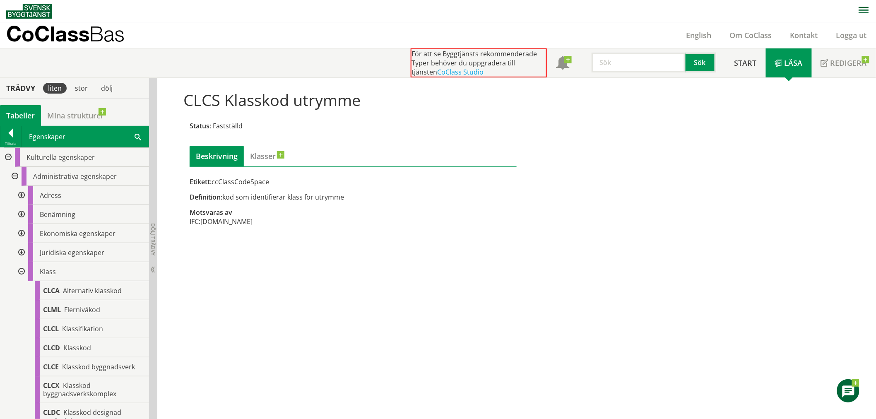
click at [17, 173] on div at bounding box center [14, 176] width 15 height 19
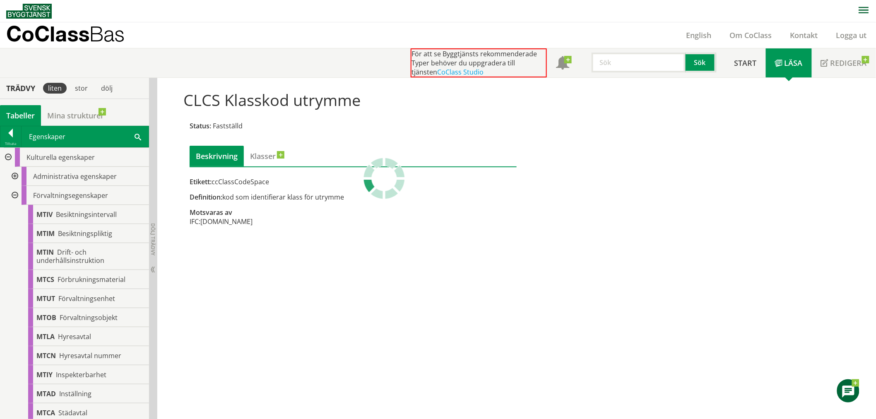
click at [17, 197] on div at bounding box center [14, 195] width 15 height 19
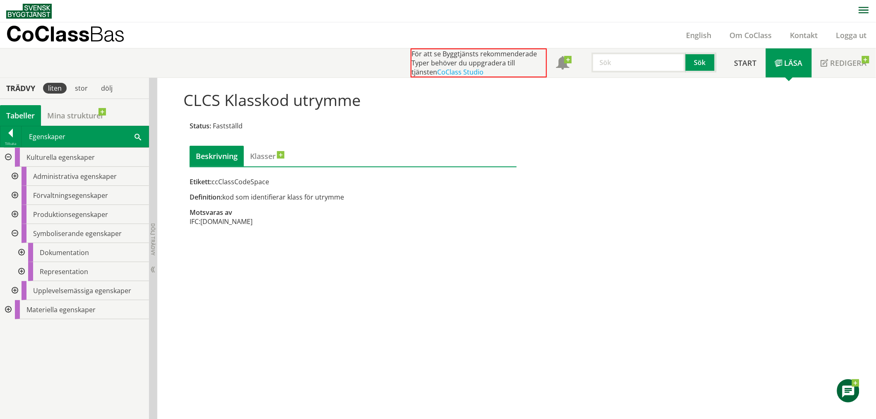
click at [18, 177] on div at bounding box center [14, 176] width 15 height 19
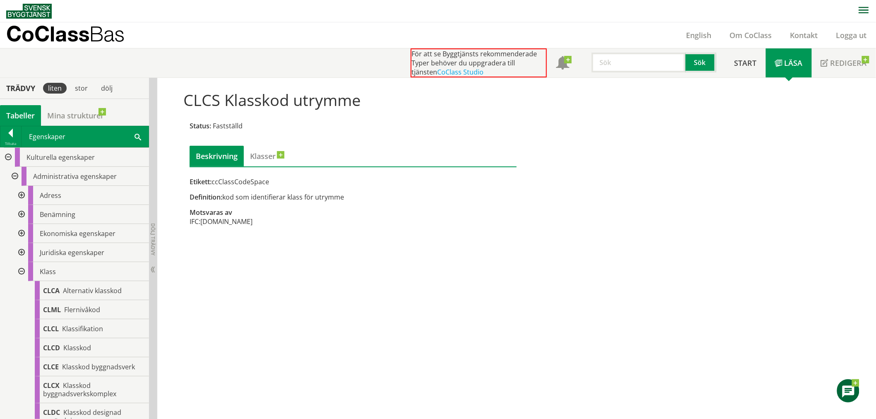
click at [23, 212] on div at bounding box center [20, 214] width 15 height 19
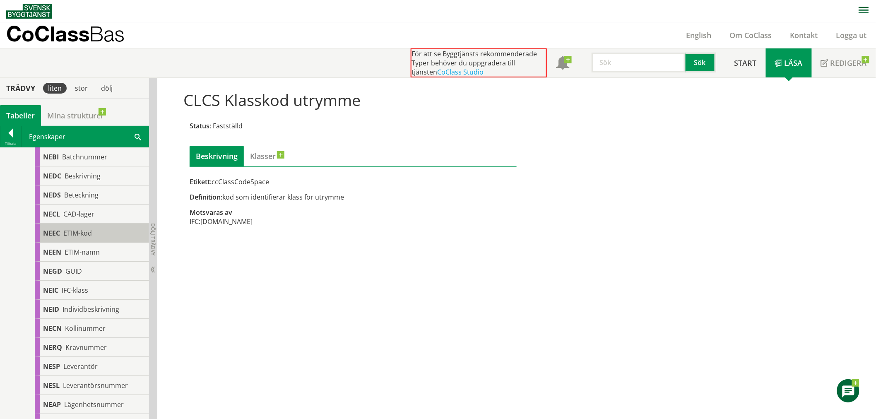
scroll to position [184, 0]
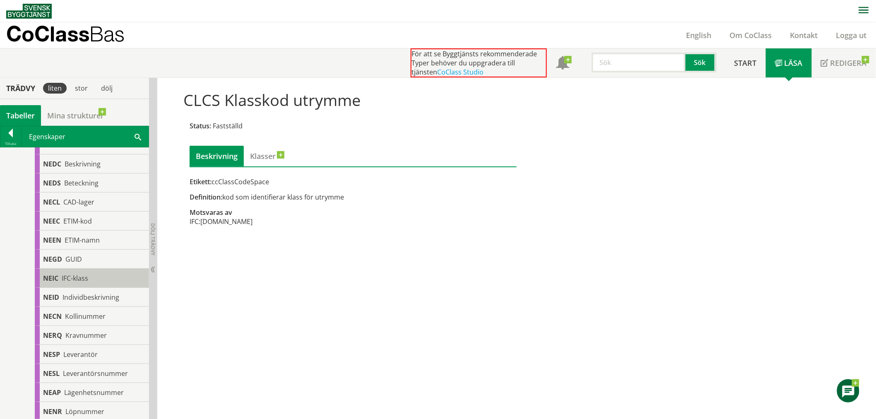
click at [78, 283] on div "NEIC IFC-klass" at bounding box center [92, 278] width 114 height 19
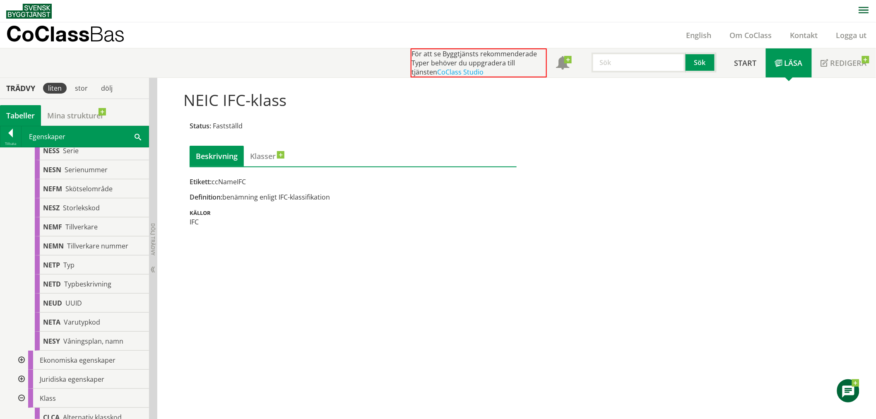
scroll to position [1104, 0]
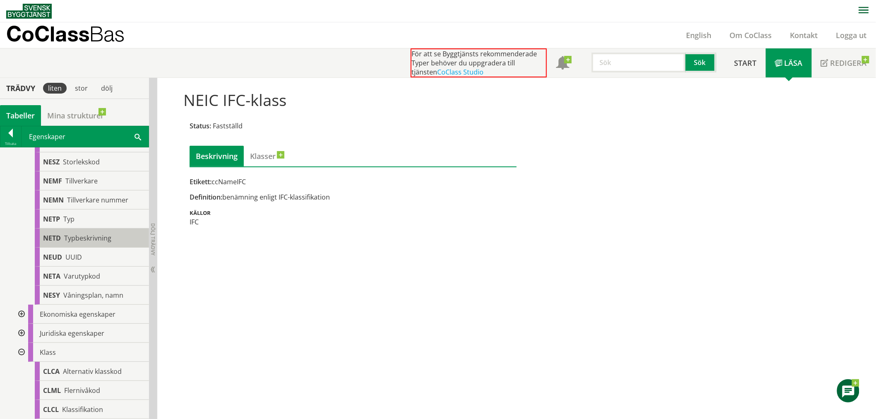
click at [56, 239] on span "NETD" at bounding box center [52, 238] width 18 height 9
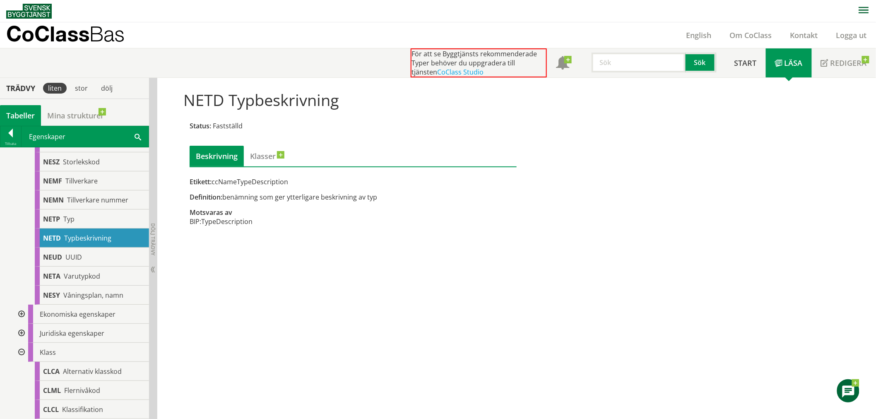
click at [92, 235] on span "Typbeskrivning" at bounding box center [87, 238] width 47 height 9
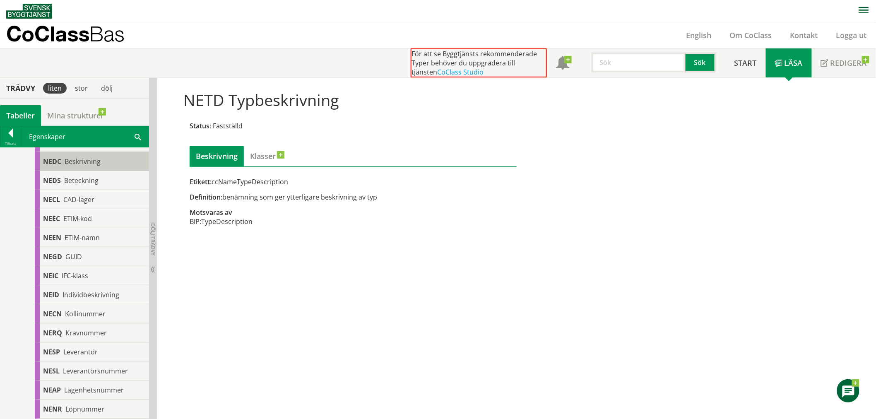
scroll to position [138, 0]
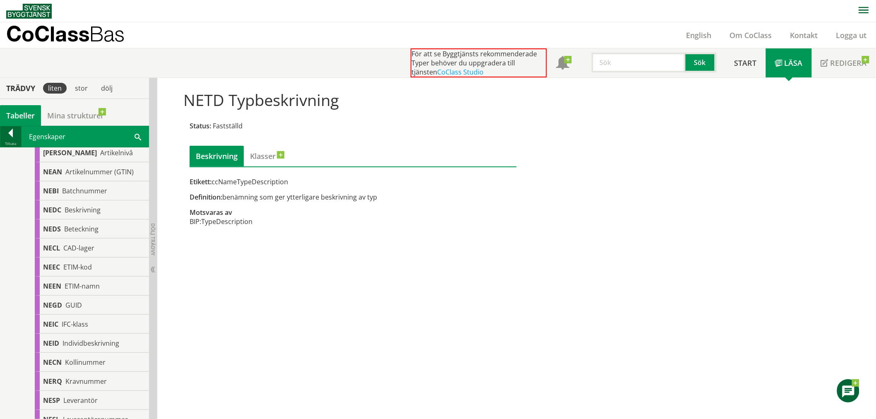
click at [10, 144] on div "Tillbaka" at bounding box center [10, 143] width 21 height 7
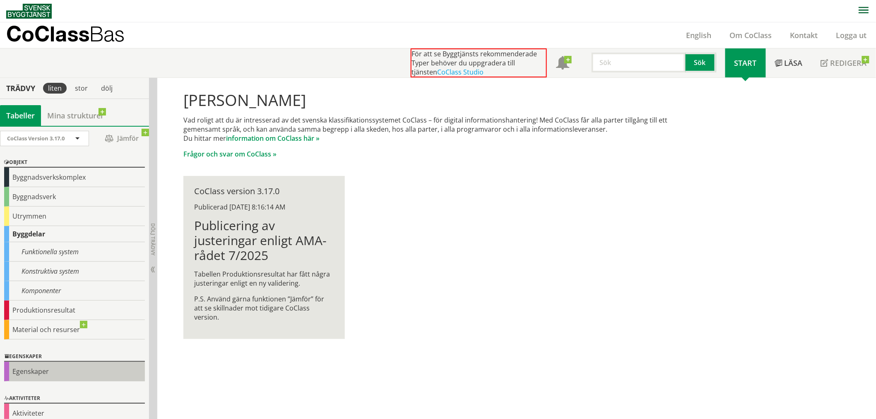
scroll to position [9, 0]
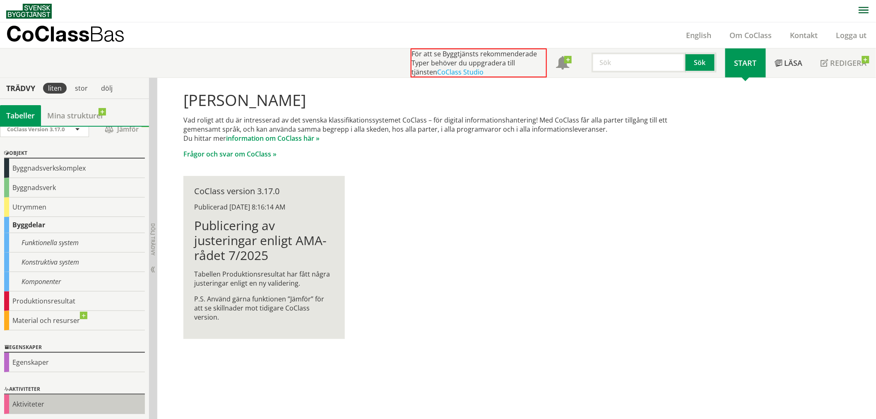
click at [52, 377] on div "Aktiviteter" at bounding box center [74, 404] width 141 height 19
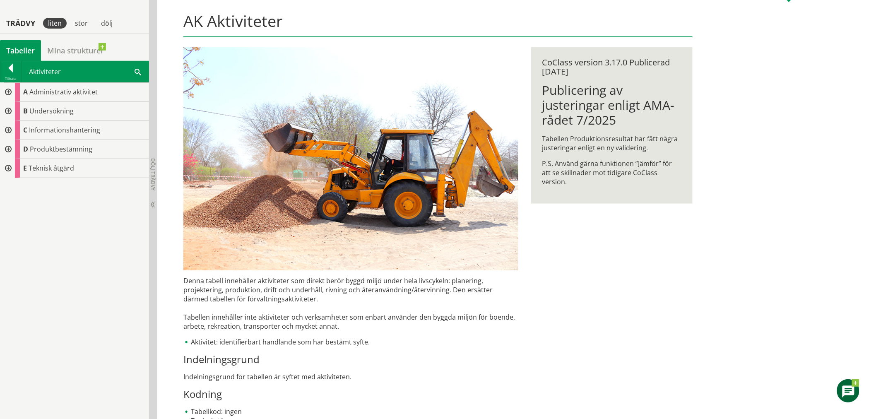
scroll to position [92, 0]
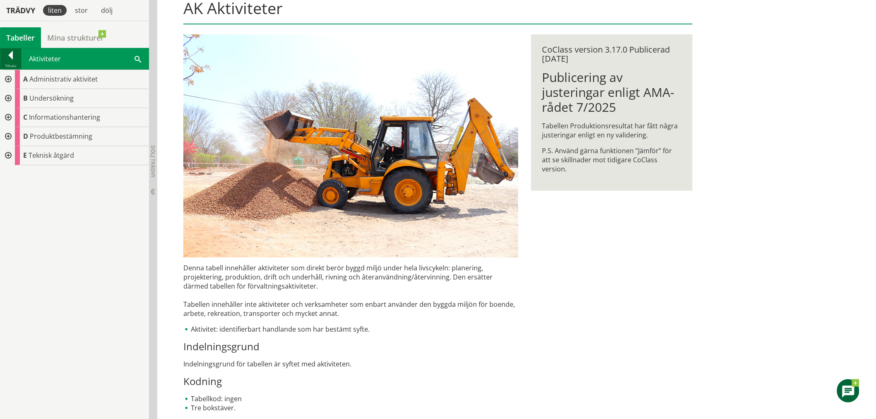
click at [12, 61] on div at bounding box center [10, 57] width 21 height 12
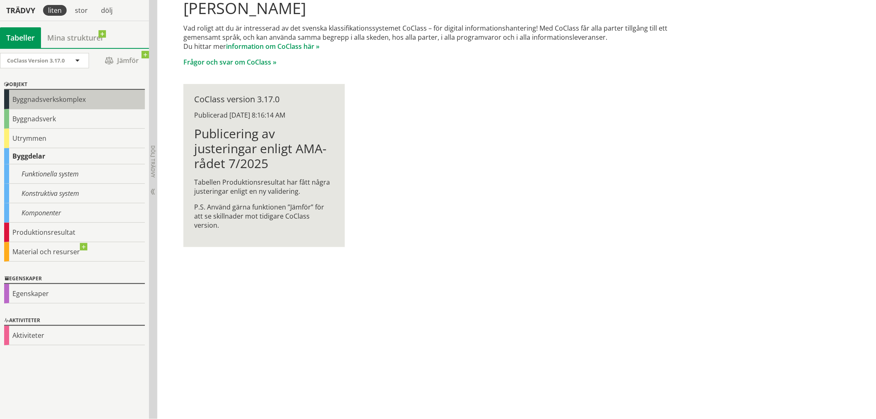
click at [31, 103] on div "Byggnadsverkskomplex" at bounding box center [74, 99] width 141 height 19
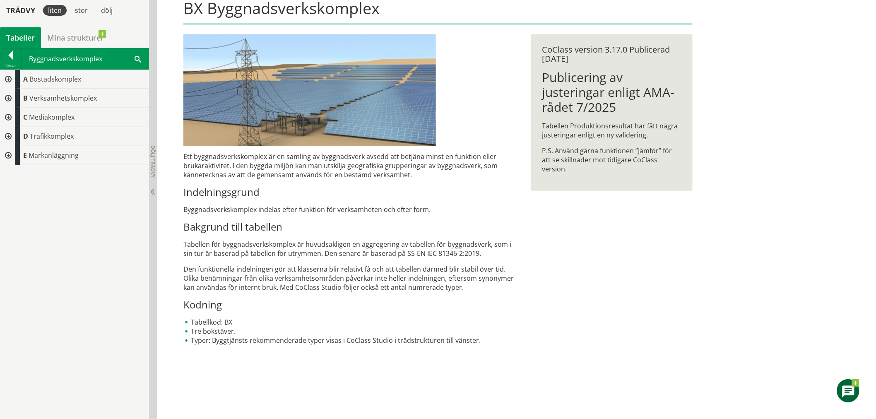
click at [13, 78] on div at bounding box center [7, 79] width 15 height 19
click at [17, 99] on div at bounding box center [14, 98] width 15 height 19
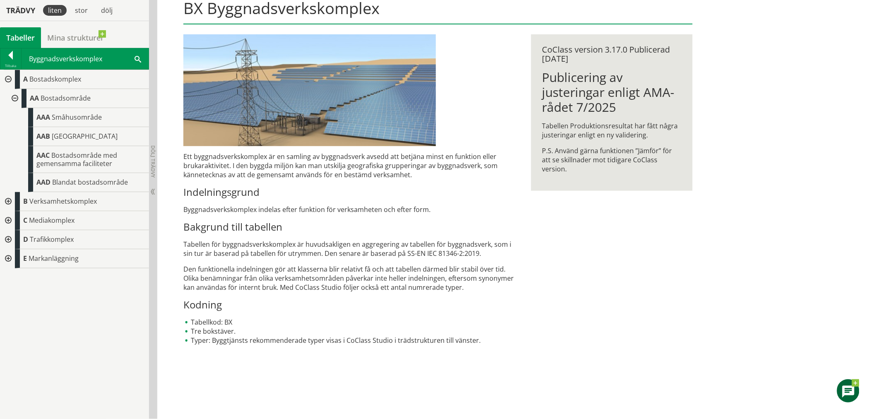
click at [15, 97] on div at bounding box center [14, 98] width 15 height 19
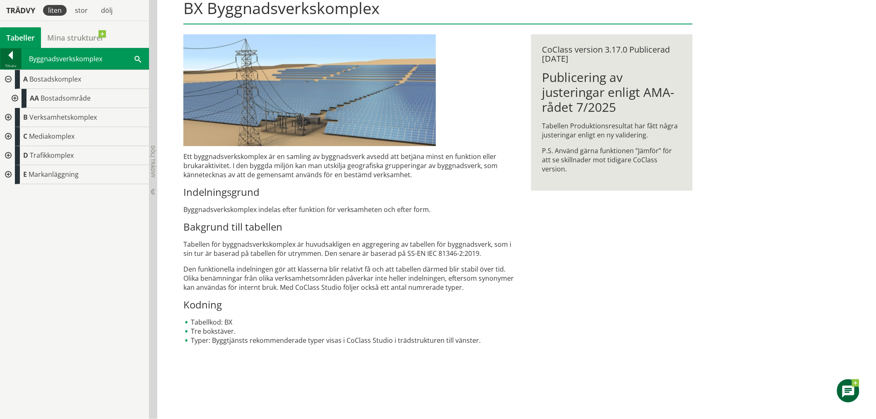
click at [11, 60] on div at bounding box center [10, 57] width 21 height 12
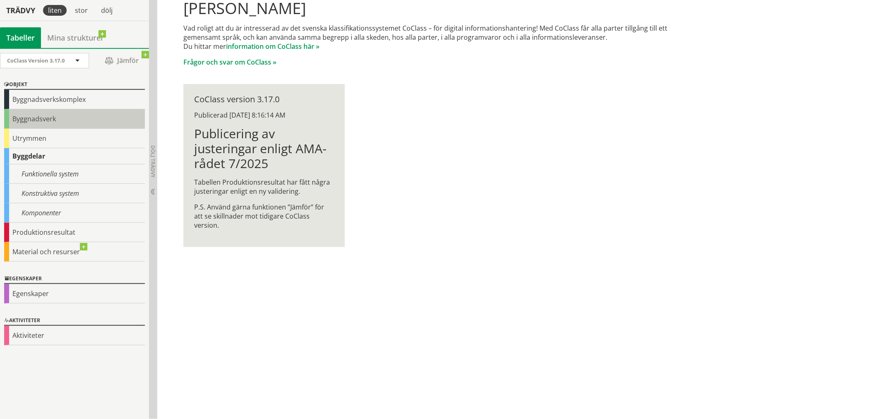
click at [26, 117] on div "Byggnadsverk" at bounding box center [74, 118] width 141 height 19
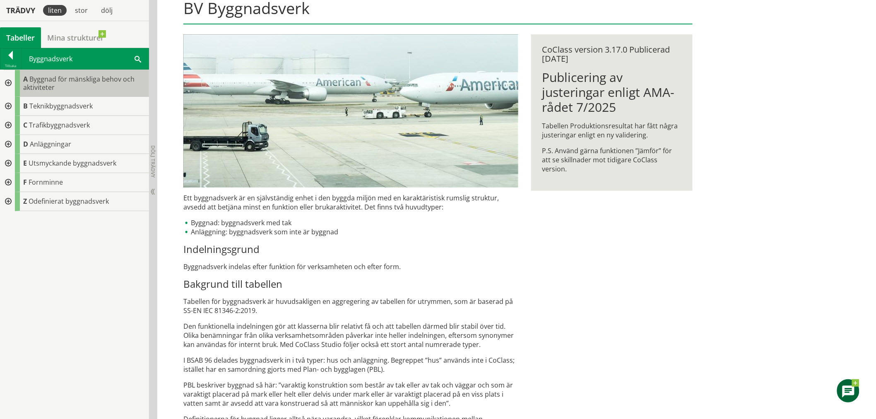
click at [15, 84] on div "A Byggnad för mänskliga behov och aktiviteter" at bounding box center [82, 83] width 134 height 27
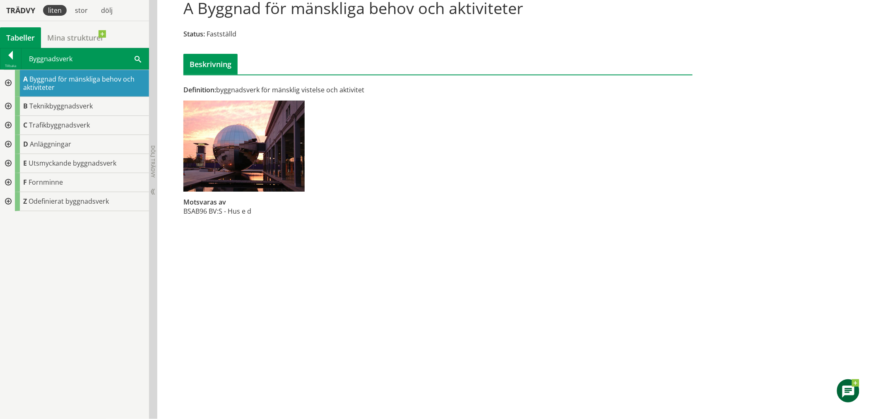
click at [9, 86] on div at bounding box center [7, 83] width 15 height 27
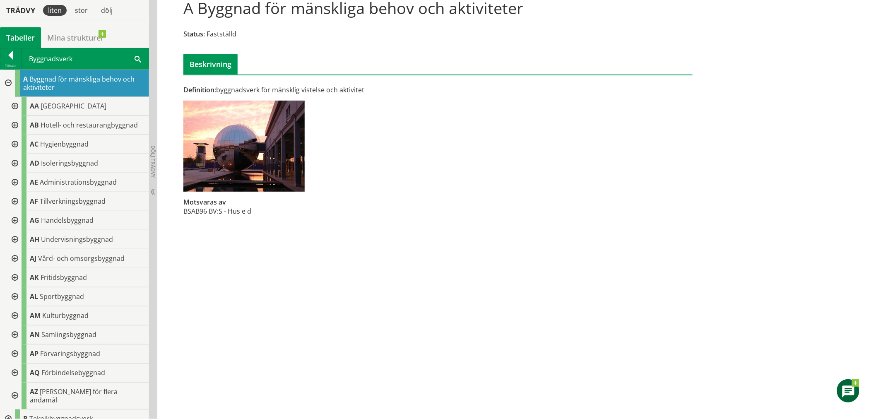
click at [10, 109] on div at bounding box center [14, 106] width 15 height 19
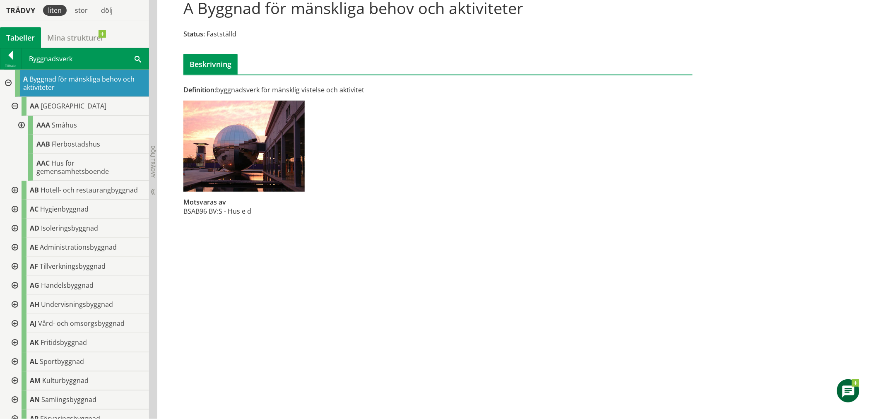
click at [22, 125] on div at bounding box center [20, 125] width 15 height 19
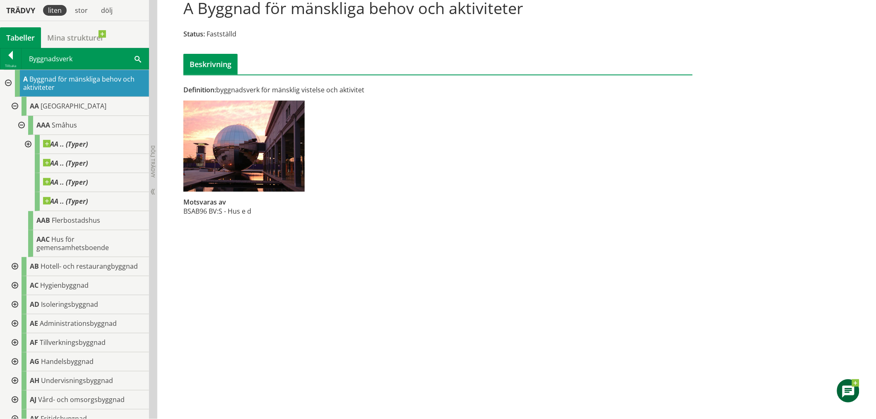
click at [27, 145] on div at bounding box center [27, 144] width 15 height 19
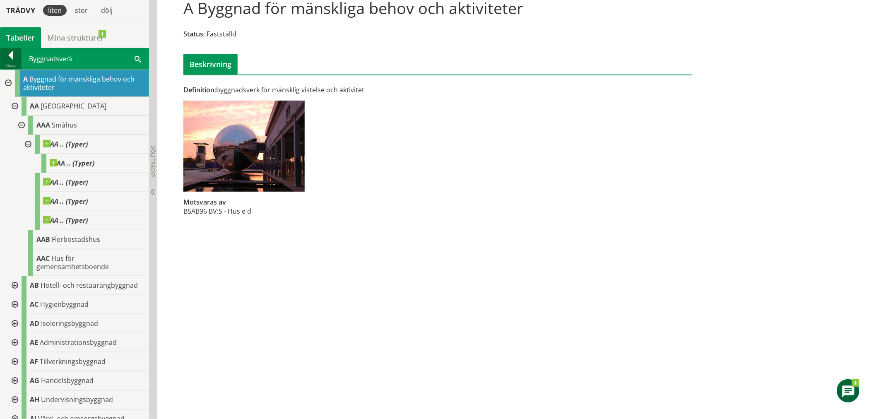
click at [15, 58] on div at bounding box center [10, 57] width 21 height 12
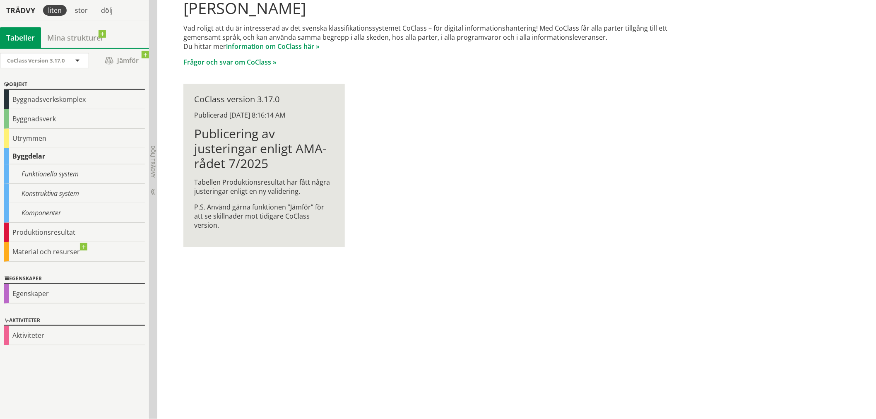
click at [36, 160] on div "Byggdelar" at bounding box center [74, 156] width 141 height 16
click at [53, 174] on div "Funktionella system" at bounding box center [74, 173] width 141 height 19
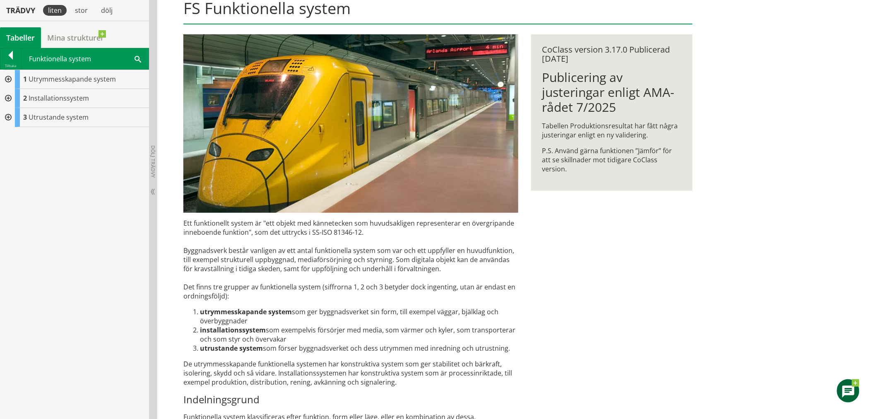
click at [8, 116] on div at bounding box center [7, 117] width 15 height 19
click at [9, 116] on div at bounding box center [7, 117] width 15 height 19
click at [10, 78] on div at bounding box center [7, 79] width 15 height 19
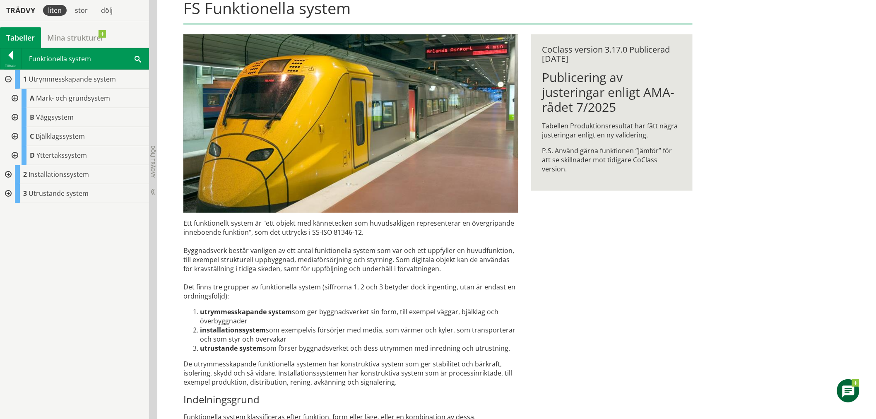
click at [14, 119] on div at bounding box center [14, 117] width 15 height 19
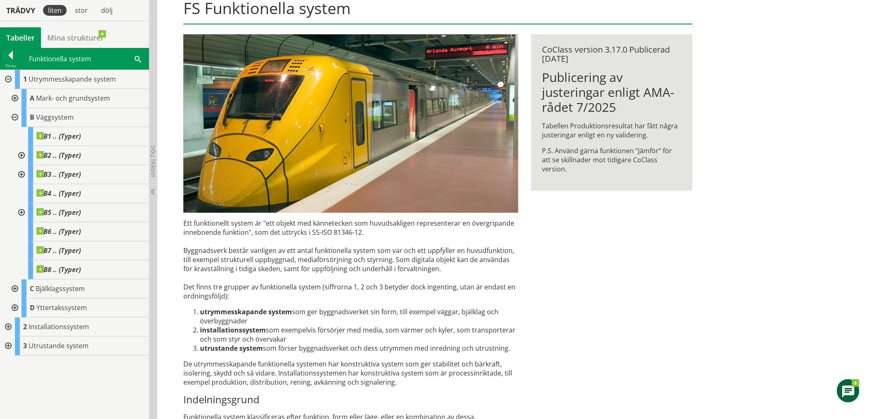
click at [24, 154] on div at bounding box center [20, 155] width 15 height 19
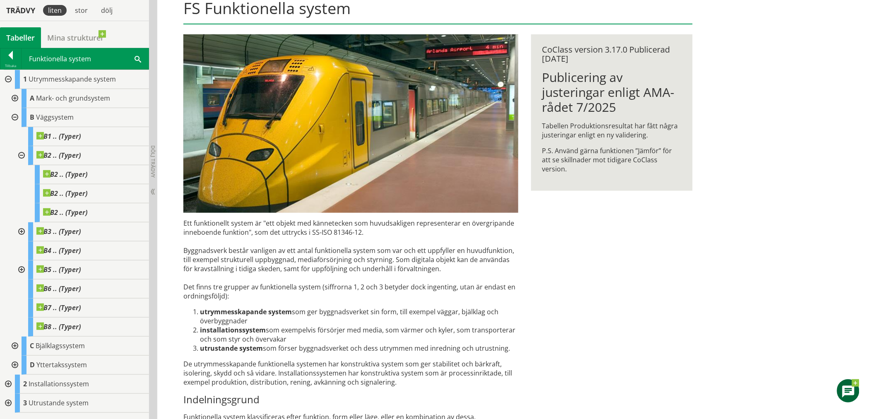
click at [24, 154] on div at bounding box center [20, 155] width 15 height 19
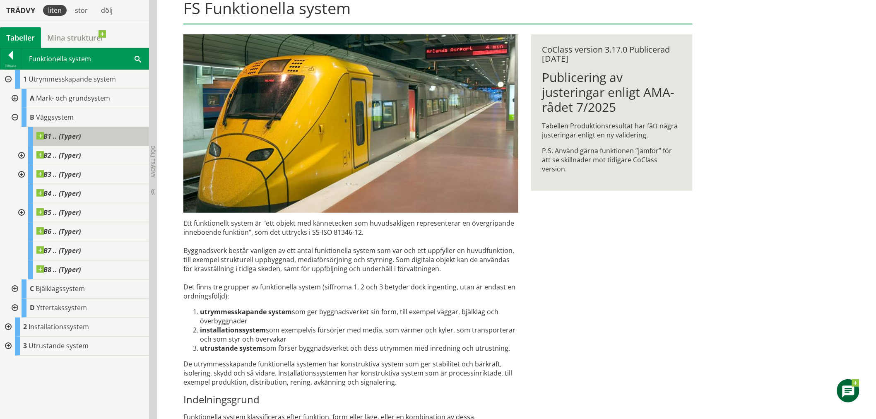
click at [57, 138] on span "B1 .. (Typer)" at bounding box center [58, 136] width 44 height 8
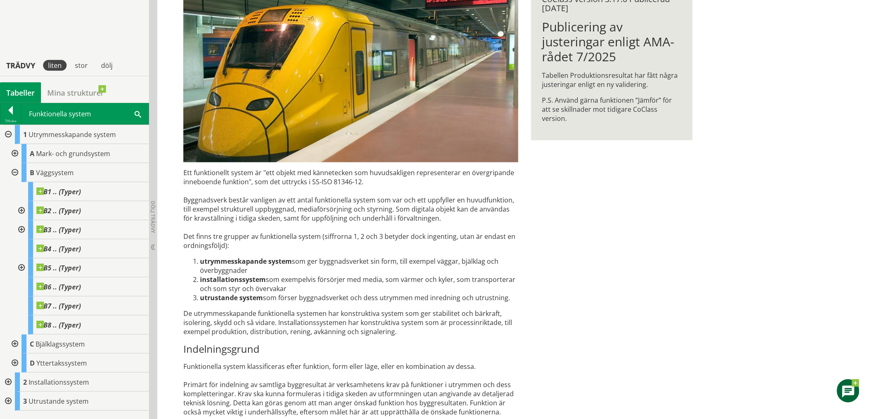
scroll to position [283, 0]
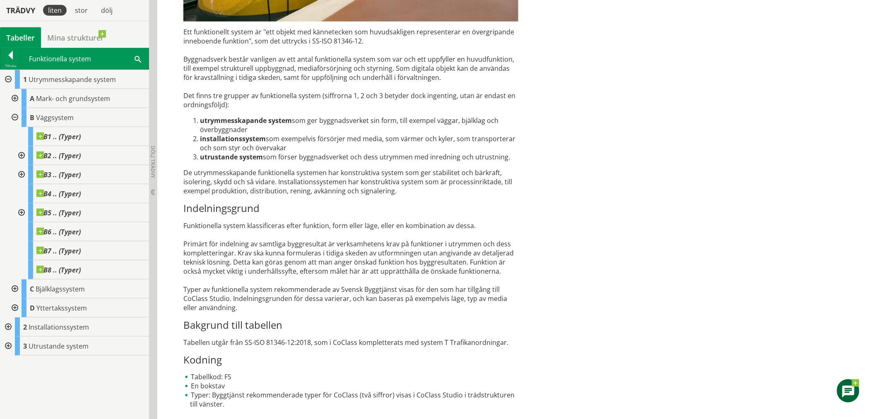
click at [7, 59] on div at bounding box center [10, 57] width 21 height 12
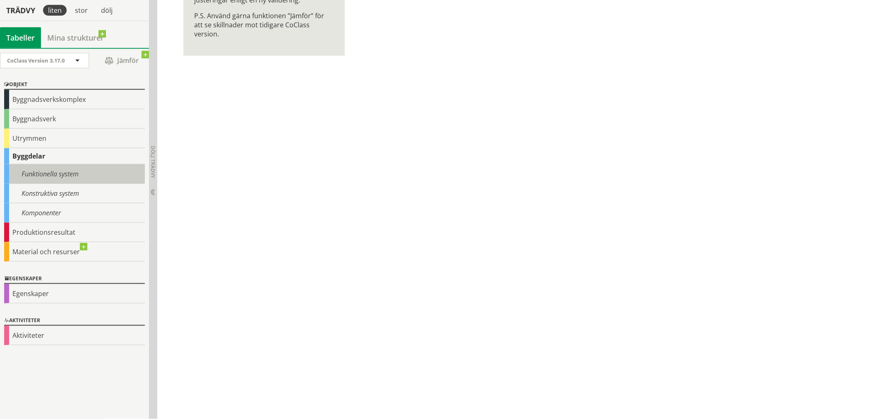
click at [49, 170] on div "Funktionella system" at bounding box center [74, 173] width 141 height 19
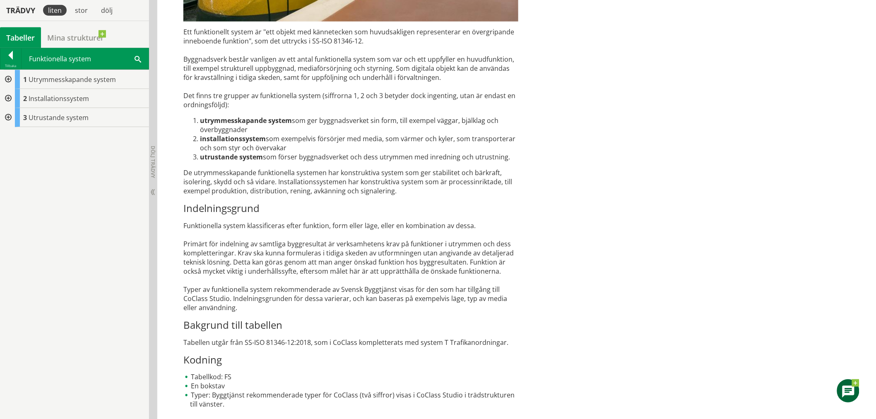
click at [9, 114] on div at bounding box center [7, 117] width 15 height 19
click at [15, 60] on div at bounding box center [10, 57] width 21 height 12
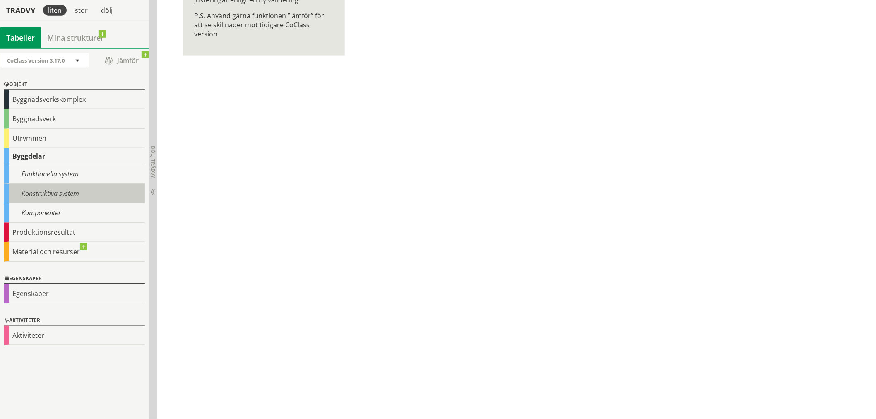
click at [38, 196] on div "Konstruktiva system" at bounding box center [74, 193] width 141 height 19
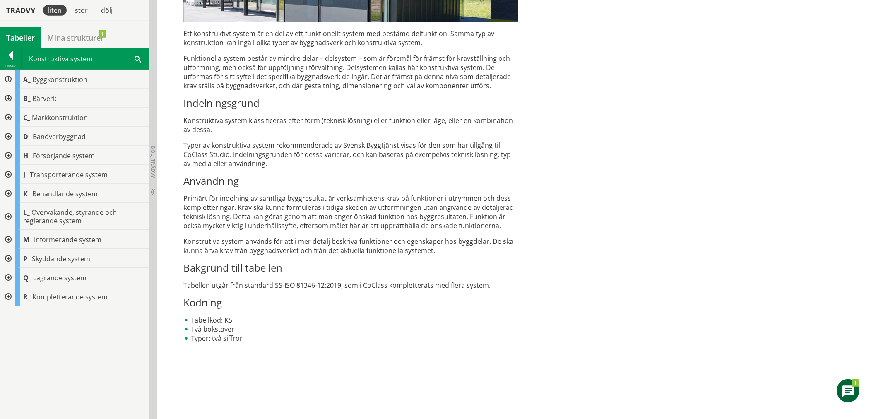
click at [9, 81] on div at bounding box center [7, 79] width 15 height 19
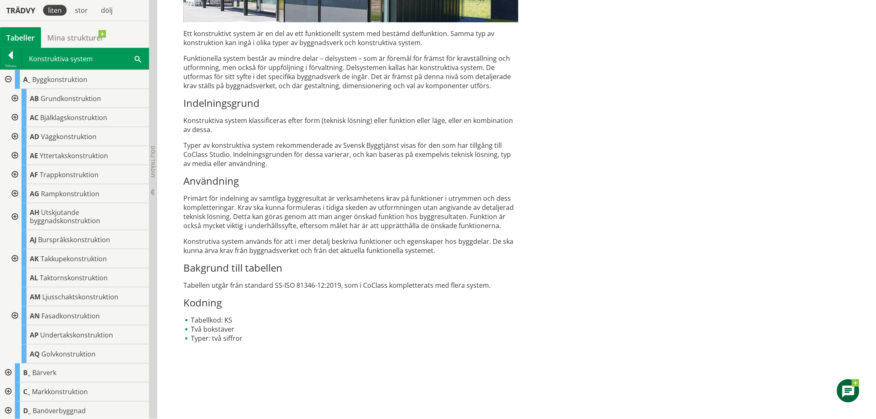
click at [14, 139] on div at bounding box center [14, 136] width 15 height 19
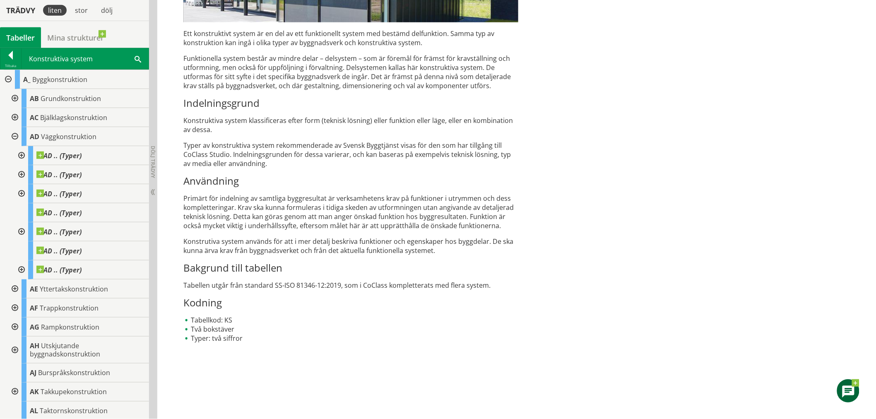
click at [21, 156] on div at bounding box center [20, 155] width 15 height 19
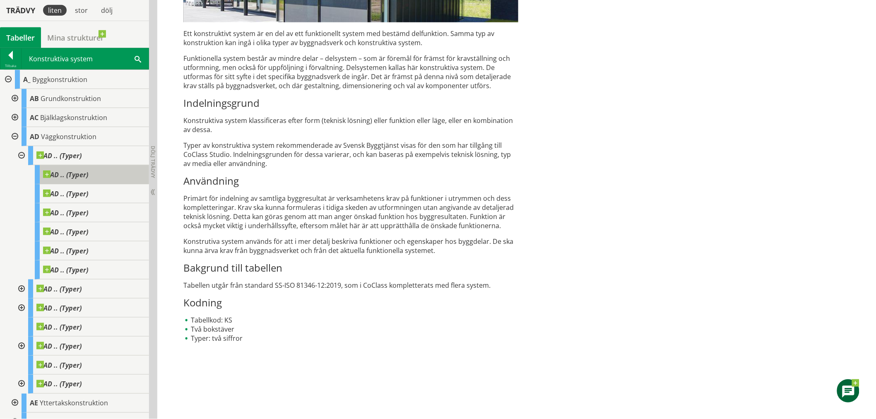
click at [59, 181] on div "AD .. (Typer)" at bounding box center [92, 174] width 114 height 19
click at [59, 195] on span "AD .. (Typer)" at bounding box center [65, 194] width 45 height 8
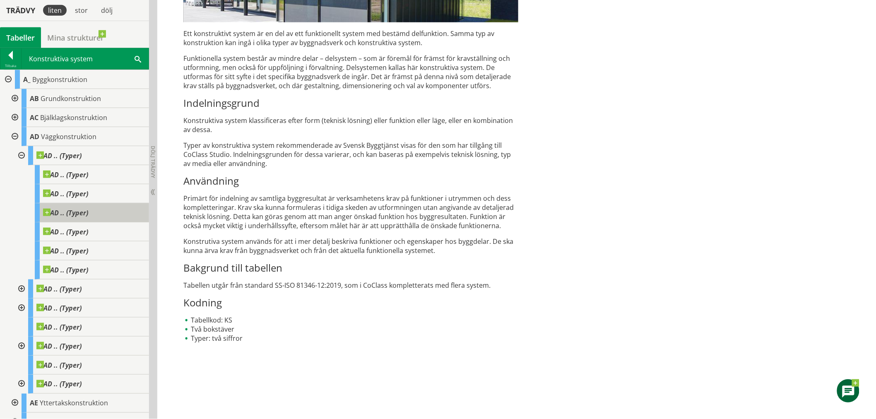
click at [62, 209] on span "AD .. (Typer)" at bounding box center [65, 213] width 45 height 8
click at [69, 222] on div "AD .. (Typer)" at bounding box center [92, 231] width 114 height 19
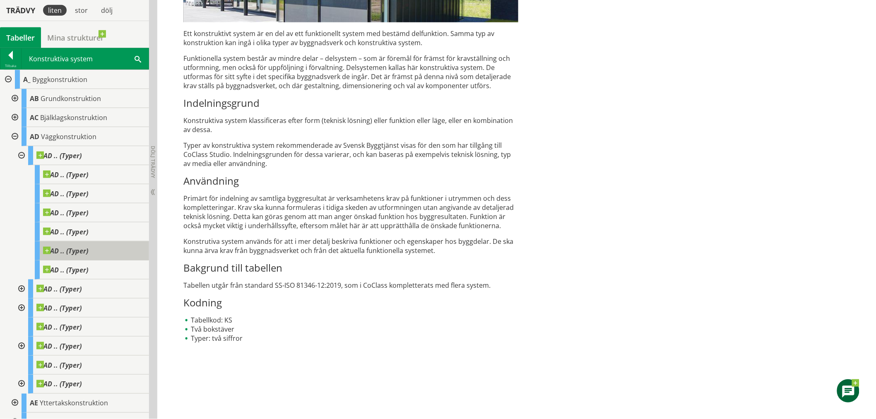
click at [76, 236] on div "AD .. (Typer)" at bounding box center [92, 231] width 114 height 19
click at [85, 258] on div "AD .. (Typer)" at bounding box center [92, 250] width 114 height 19
click at [89, 267] on div "AD .. (Typer)" at bounding box center [92, 269] width 114 height 19
click at [14, 65] on div "Tillbaka" at bounding box center [10, 66] width 21 height 7
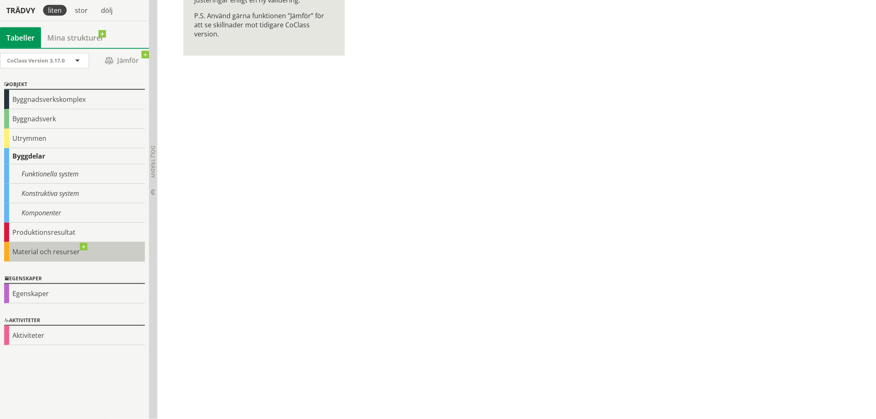
click at [51, 254] on div "Material och resurser" at bounding box center [74, 251] width 141 height 19
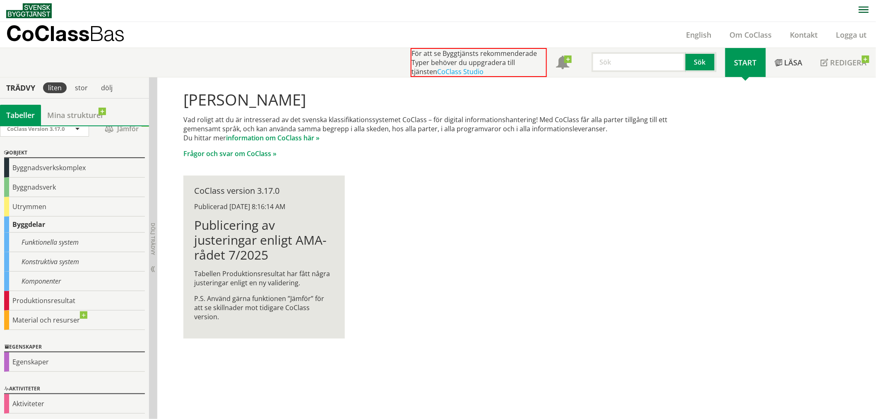
scroll to position [9, 0]
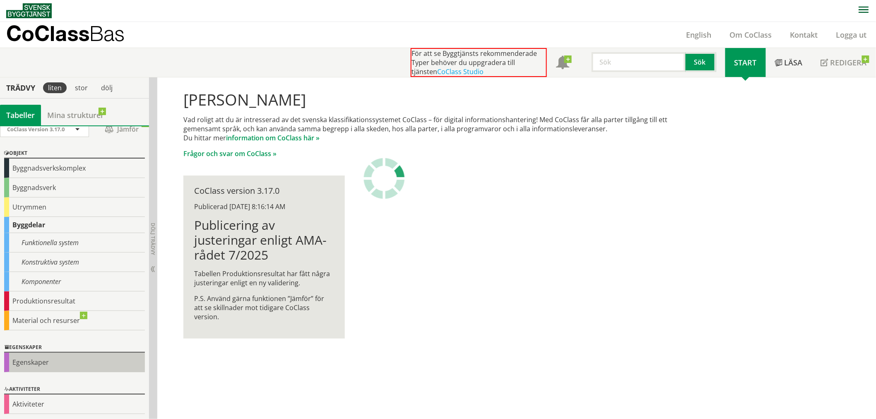
click at [39, 362] on div "Egenskaper" at bounding box center [74, 362] width 141 height 19
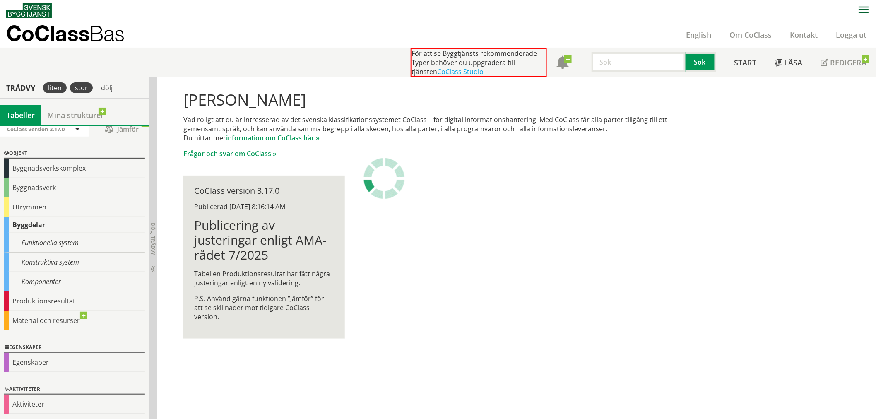
click at [77, 87] on div "stor" at bounding box center [81, 87] width 23 height 11
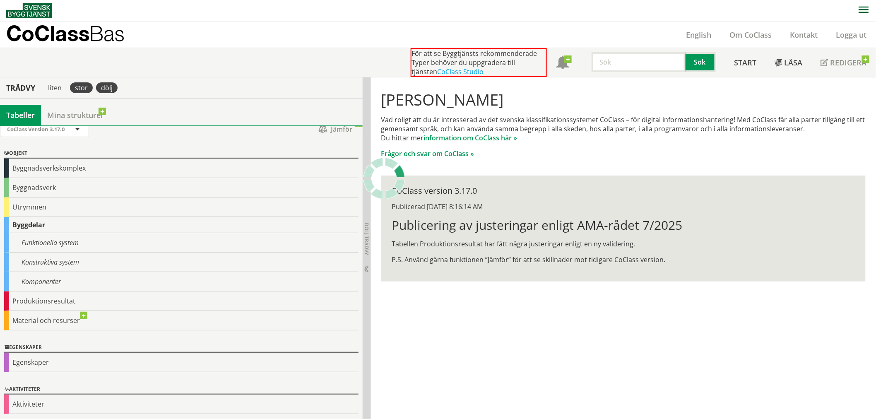
click at [111, 90] on div "dölj" at bounding box center [107, 87] width 22 height 11
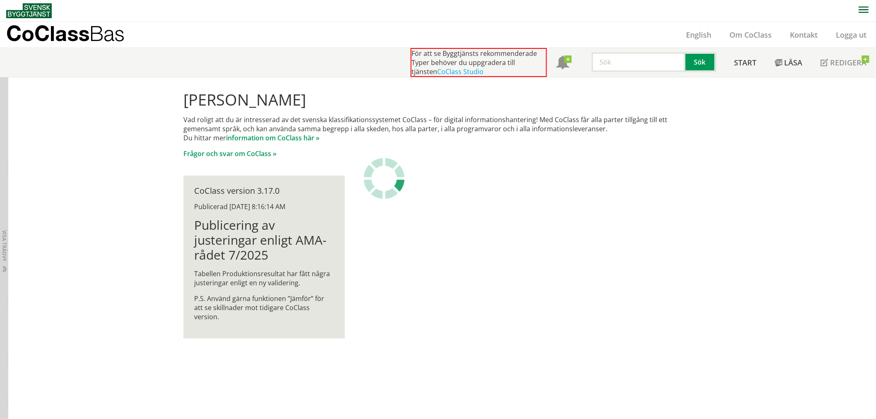
click at [0, 267] on div "Dölj trädvy Visa trädvy" at bounding box center [4, 248] width 8 height 342
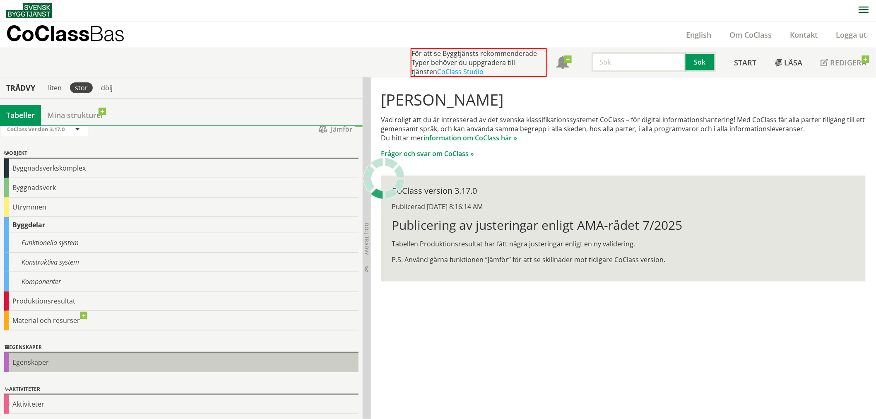
click at [38, 369] on div "Egenskaper" at bounding box center [181, 362] width 354 height 19
click at [40, 362] on div "Egenskaper" at bounding box center [181, 362] width 354 height 19
click at [41, 361] on div "Egenskaper" at bounding box center [181, 362] width 354 height 19
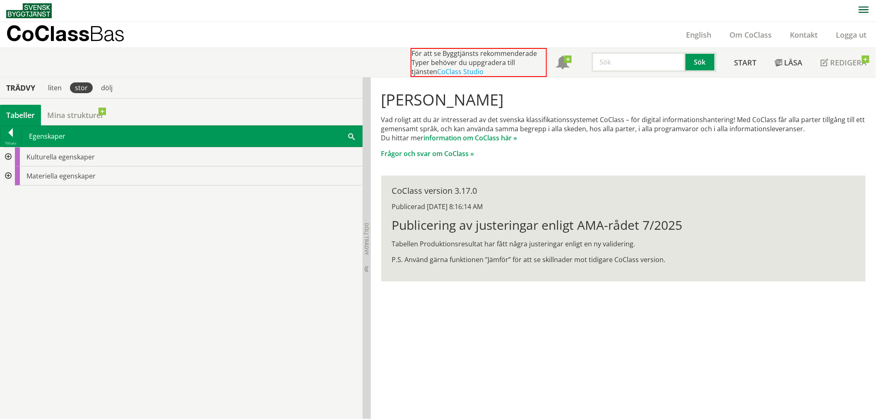
click at [109, 242] on div "Kulturella egenskaper Materiella egenskaper" at bounding box center [181, 283] width 363 height 272
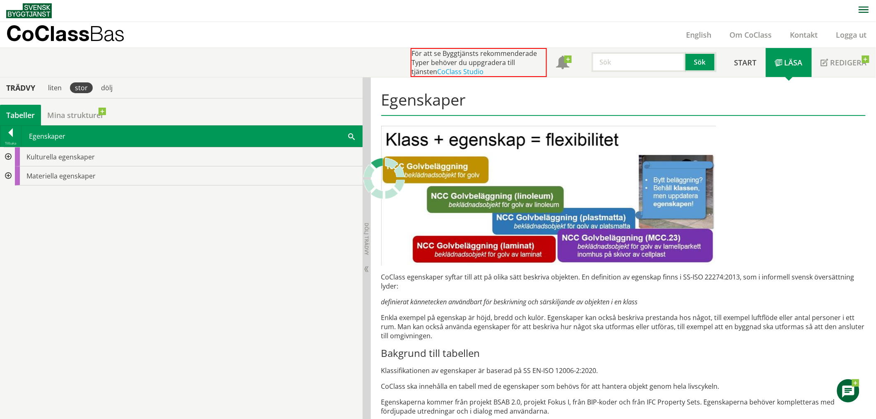
click at [6, 175] on div at bounding box center [7, 175] width 15 height 19
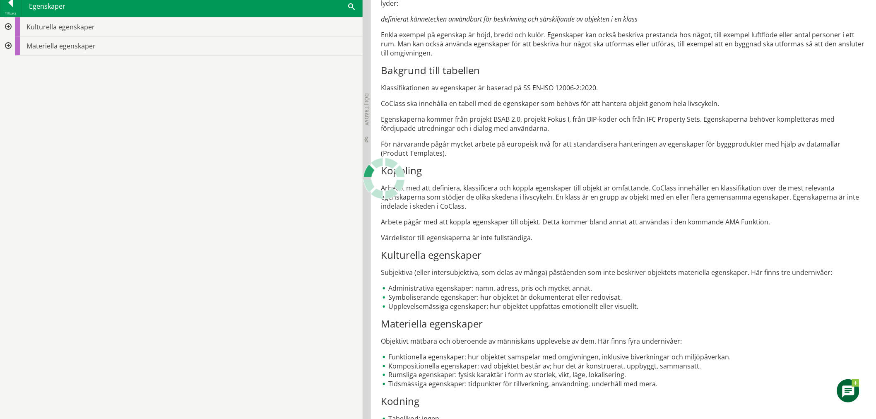
scroll to position [414, 0]
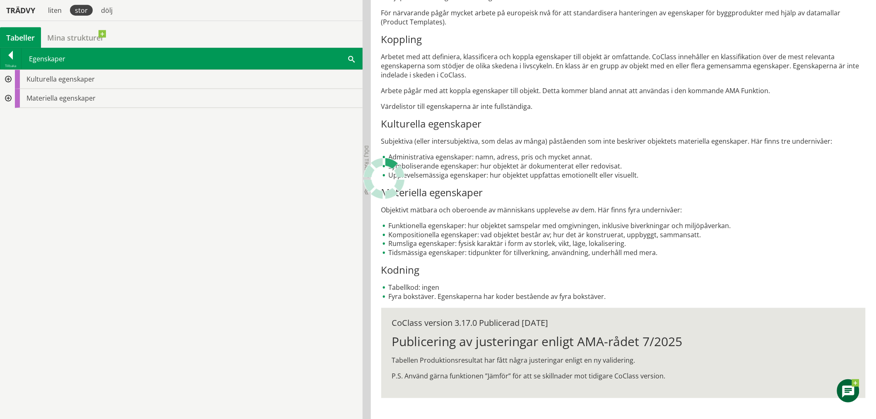
click at [214, 192] on div "Kulturella egenskaper Materiella egenskaper" at bounding box center [181, 244] width 363 height 349
click at [134, 188] on div "Kulturella egenskaper Materiella egenskaper" at bounding box center [181, 244] width 363 height 349
drag, startPoint x: 179, startPoint y: 188, endPoint x: 170, endPoint y: 183, distance: 10.6
click at [178, 188] on div "Kulturella egenskaper Materiella egenskaper" at bounding box center [181, 244] width 363 height 349
click at [9, 97] on div at bounding box center [7, 98] width 15 height 19
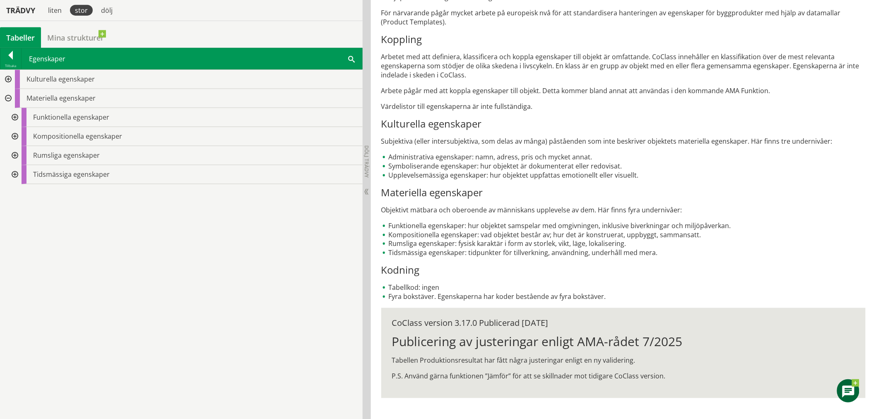
click at [14, 116] on div at bounding box center [14, 117] width 15 height 19
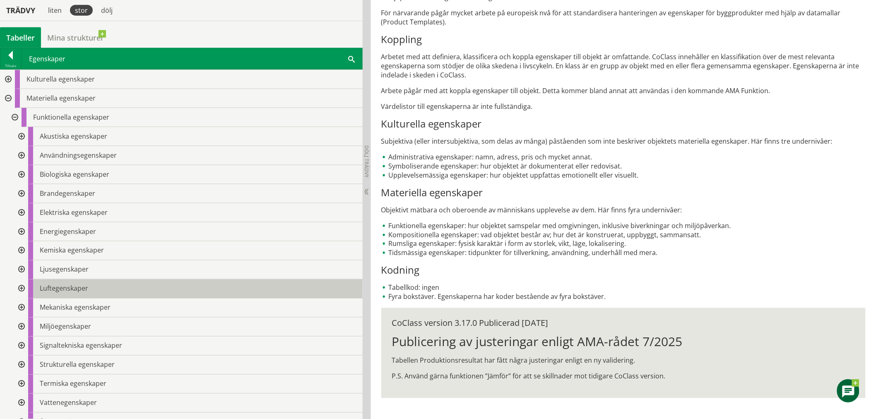
scroll to position [46, 0]
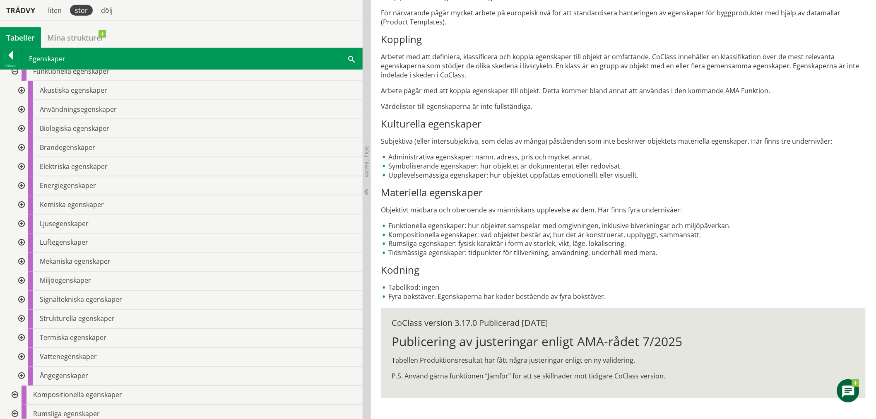
click at [22, 263] on div at bounding box center [20, 262] width 15 height 19
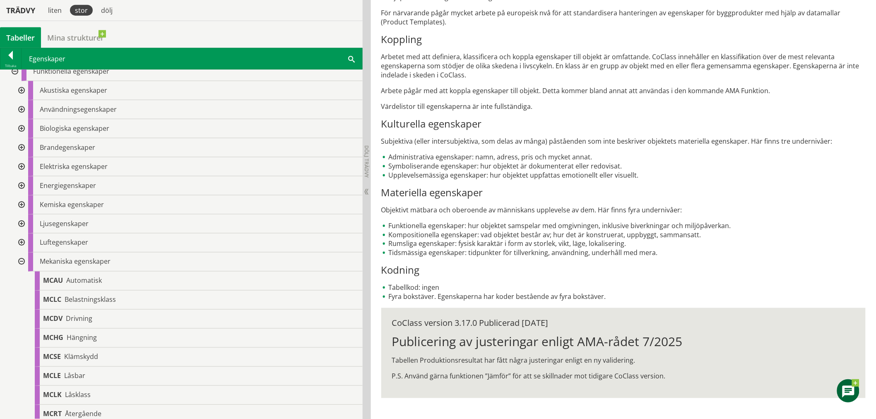
click at [22, 263] on div at bounding box center [20, 262] width 15 height 19
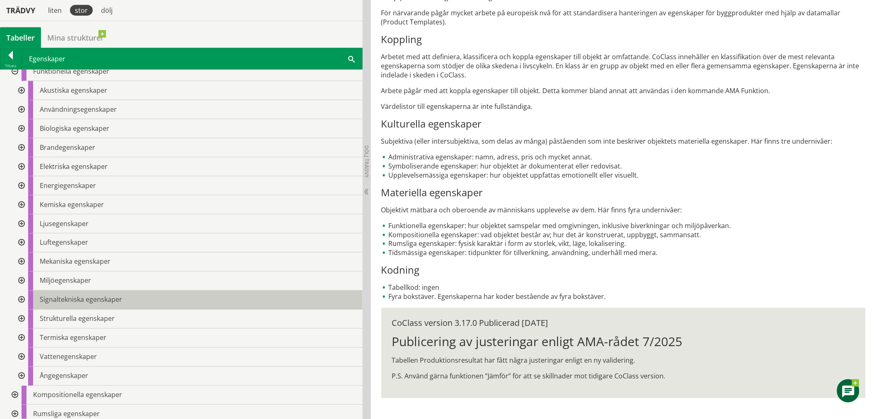
scroll to position [70, 0]
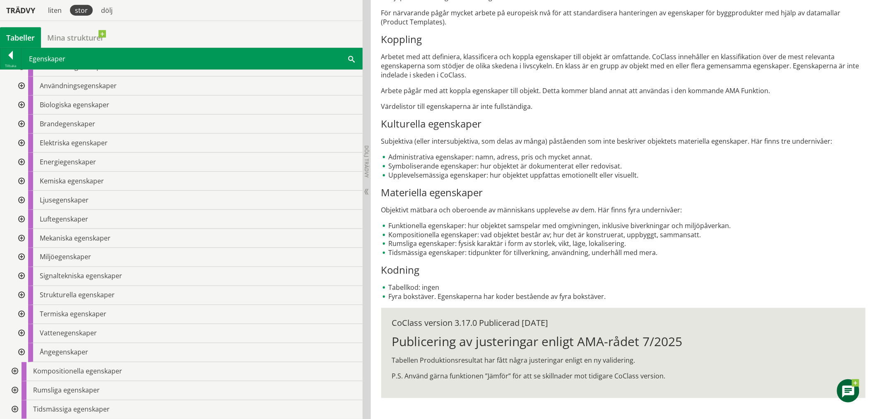
click at [16, 377] on div at bounding box center [14, 390] width 15 height 19
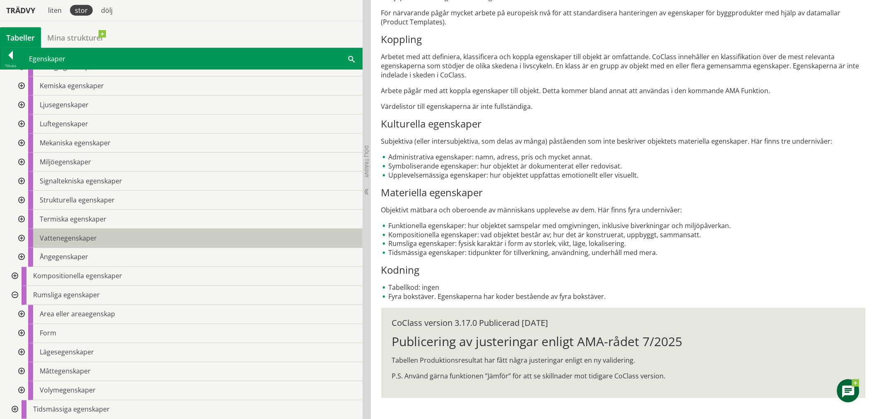
scroll to position [415, 0]
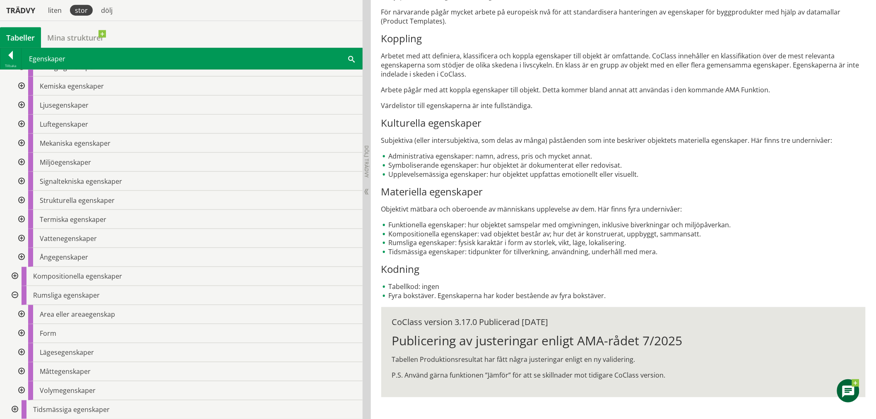
click at [22, 331] on div at bounding box center [20, 333] width 15 height 19
click at [23, 313] on div at bounding box center [20, 314] width 15 height 19
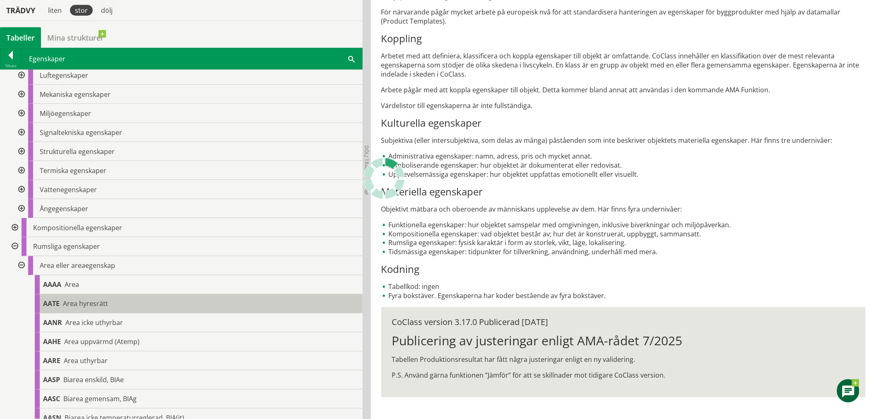
scroll to position [211, 0]
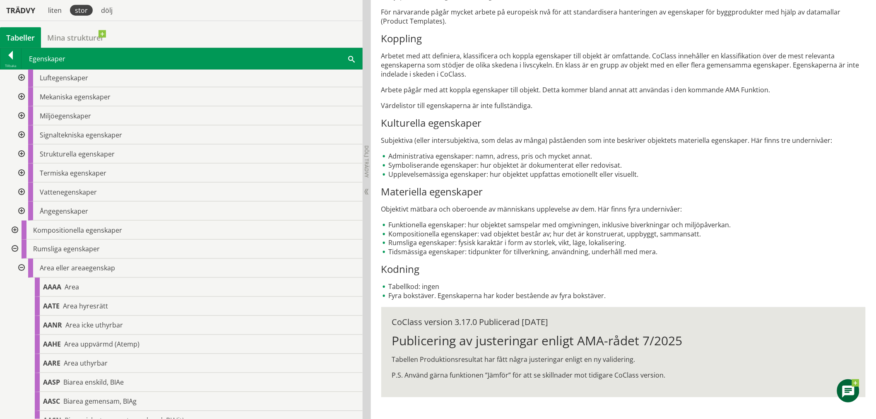
click at [22, 267] on div at bounding box center [20, 268] width 15 height 19
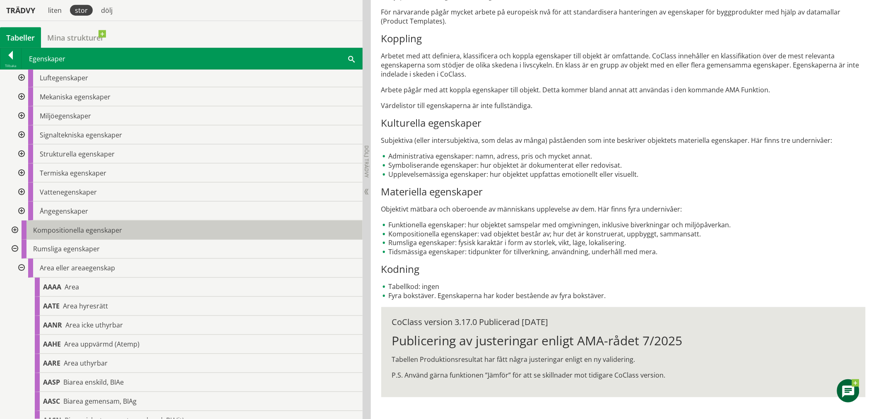
scroll to position [165, 0]
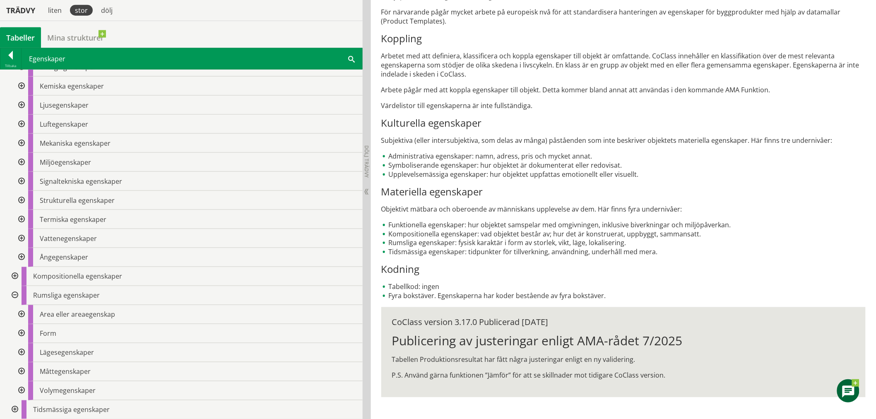
click at [23, 373] on div at bounding box center [20, 371] width 15 height 19
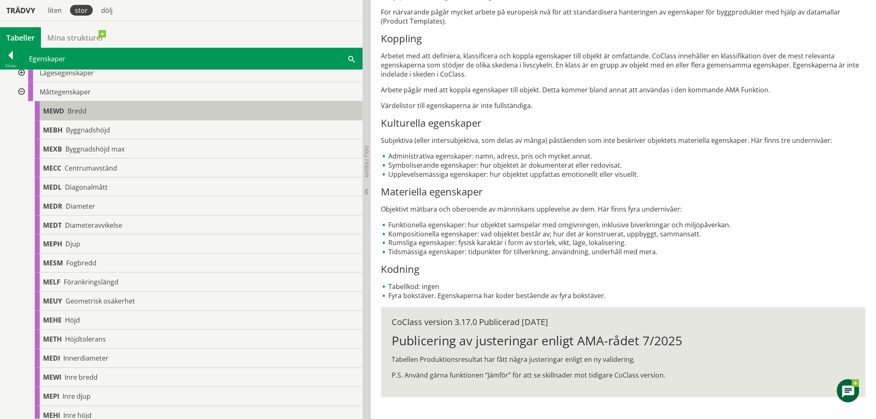
scroll to position [395, 0]
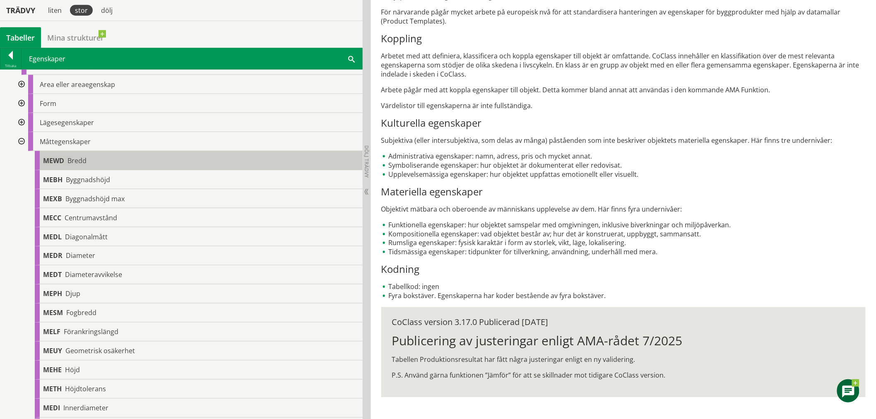
click at [99, 162] on div "MEWD Bredd" at bounding box center [199, 160] width 328 height 19
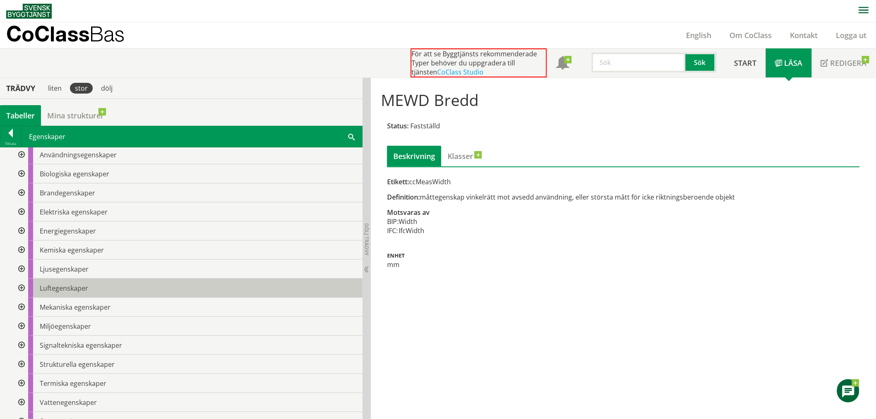
scroll to position [92, 0]
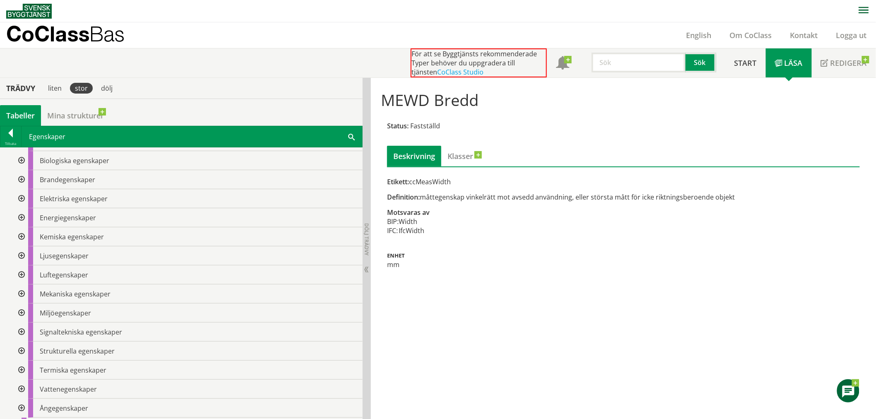
click at [19, 290] on div at bounding box center [20, 293] width 15 height 19
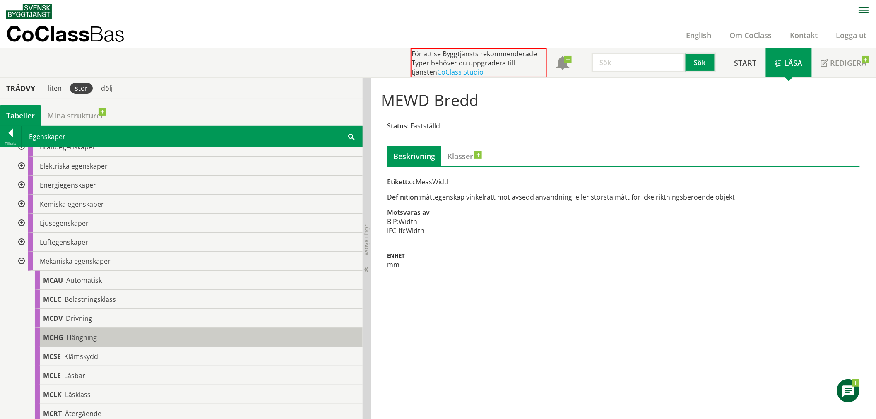
scroll to position [138, 0]
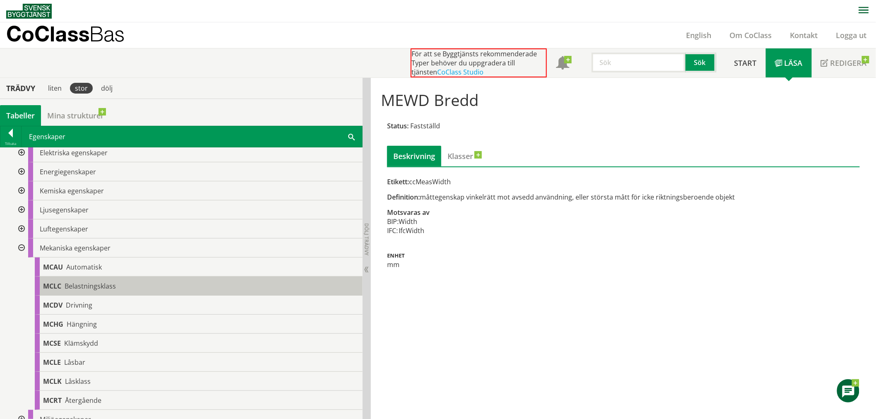
click at [87, 287] on span "Belastningsklass" at bounding box center [90, 286] width 51 height 9
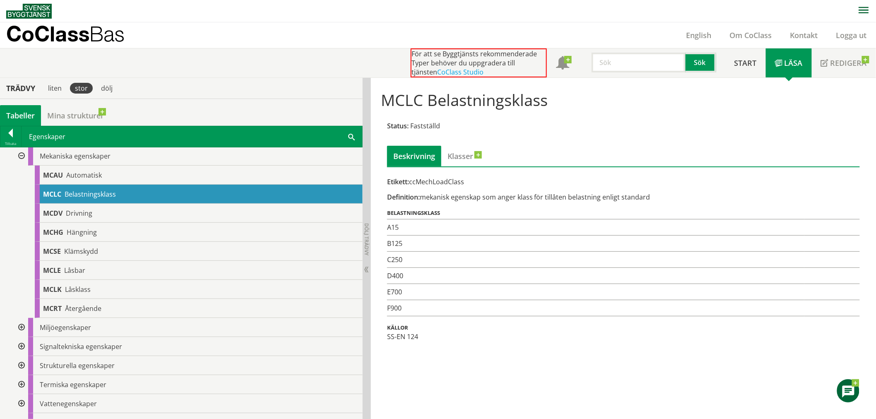
scroll to position [276, 0]
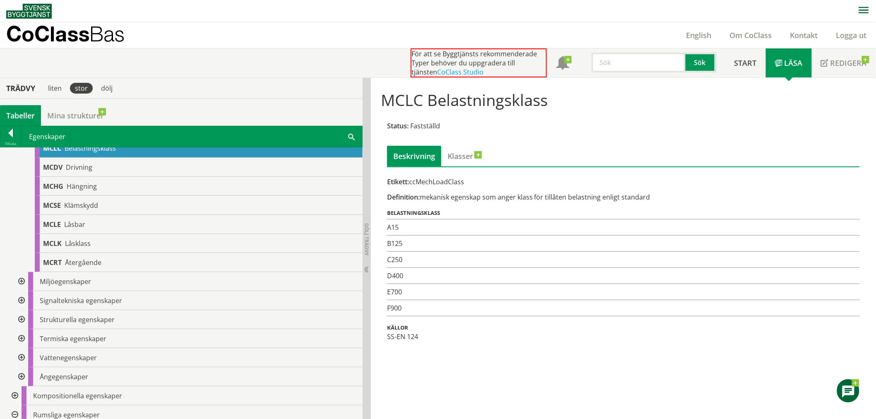
click at [21, 316] on div at bounding box center [20, 319] width 15 height 19
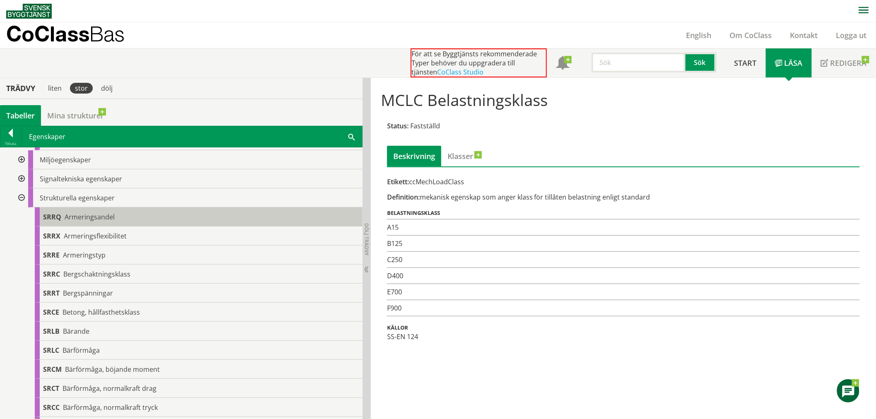
scroll to position [414, 0]
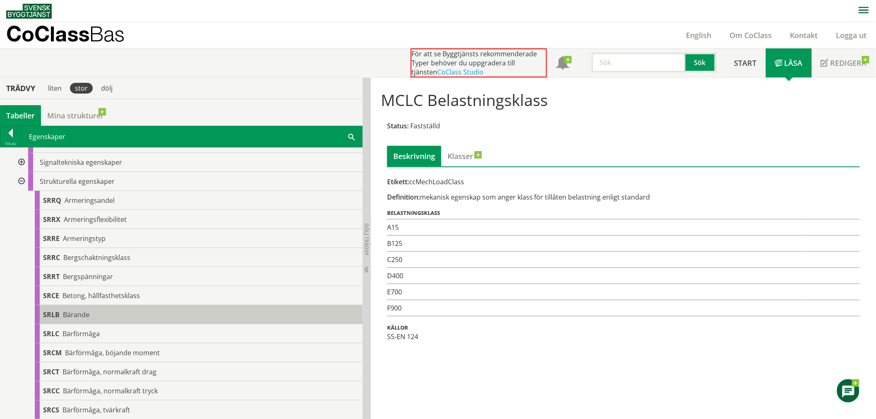
click at [118, 318] on div "SRLB Bärande" at bounding box center [199, 314] width 328 height 19
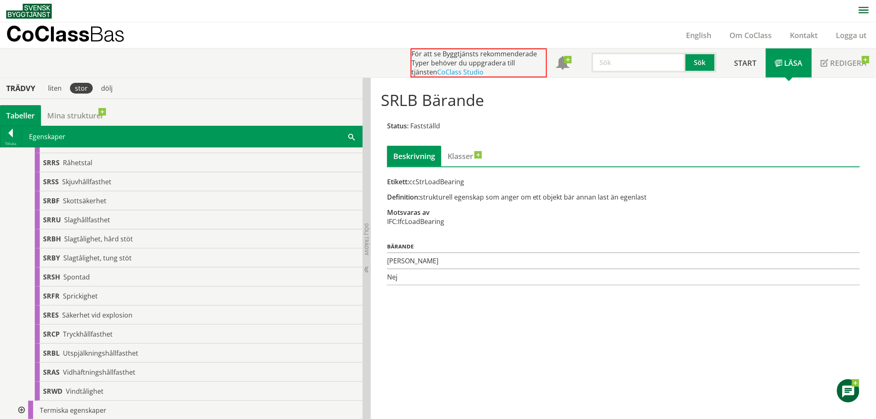
scroll to position [1104, 0]
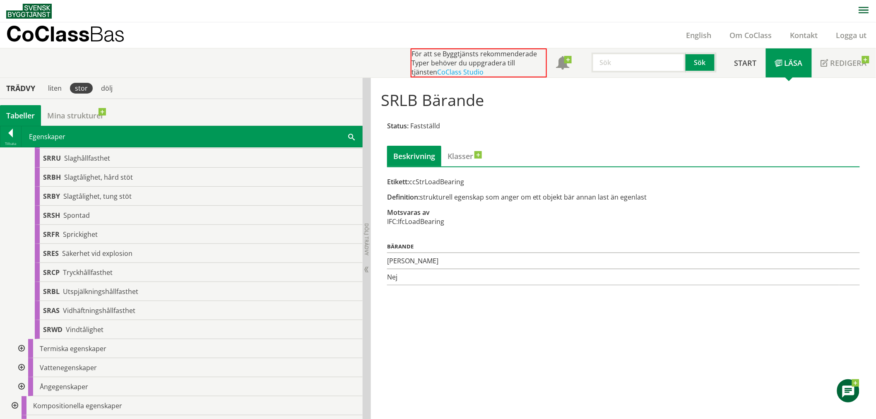
click at [24, 348] on div at bounding box center [20, 348] width 15 height 19
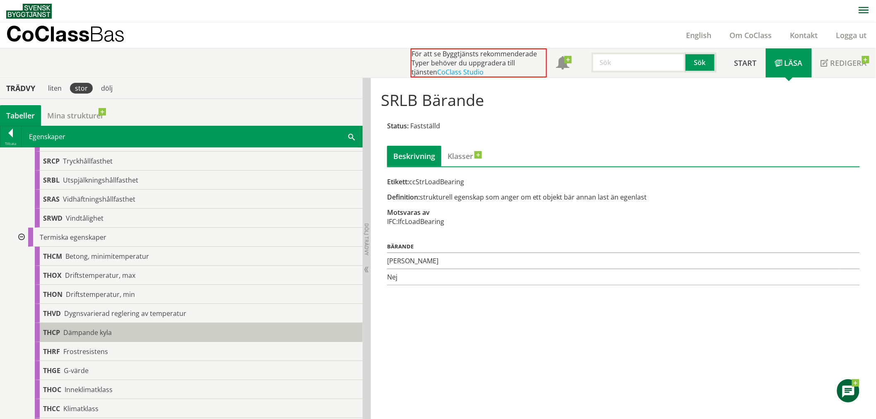
scroll to position [1196, 0]
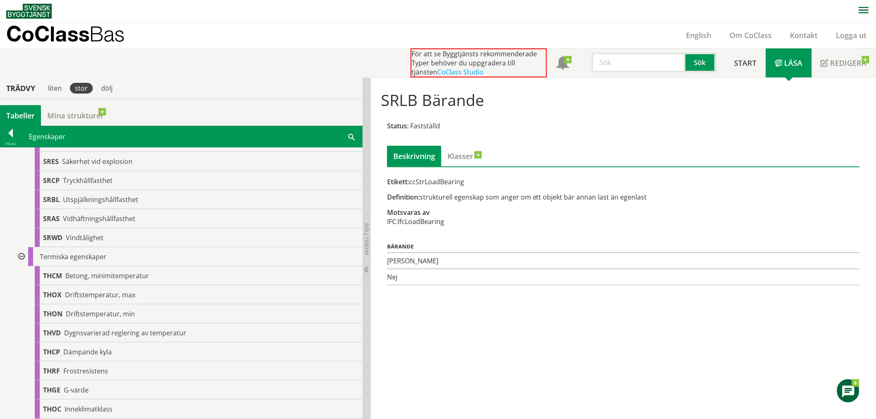
click at [21, 258] on div at bounding box center [20, 256] width 15 height 19
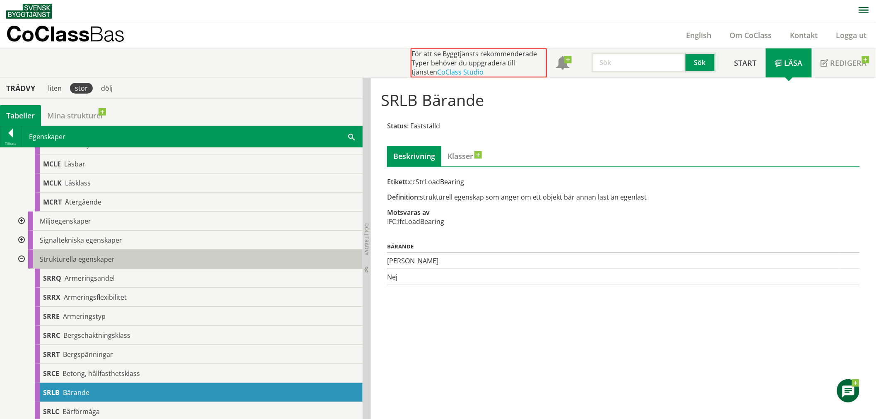
scroll to position [322, 0]
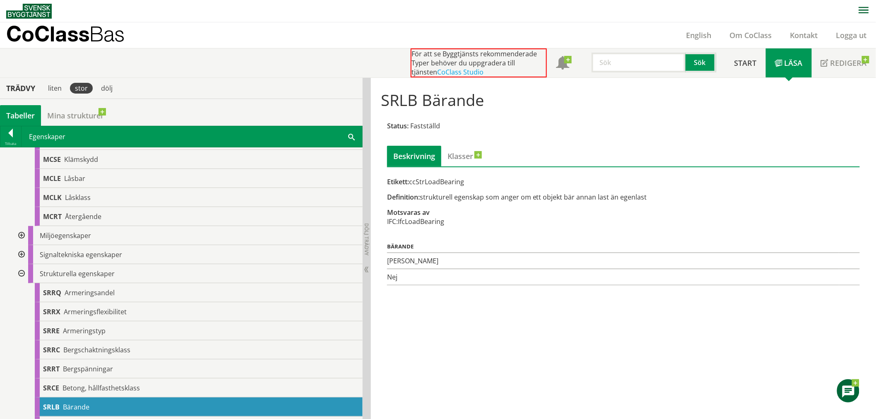
click at [22, 272] on div at bounding box center [20, 273] width 15 height 19
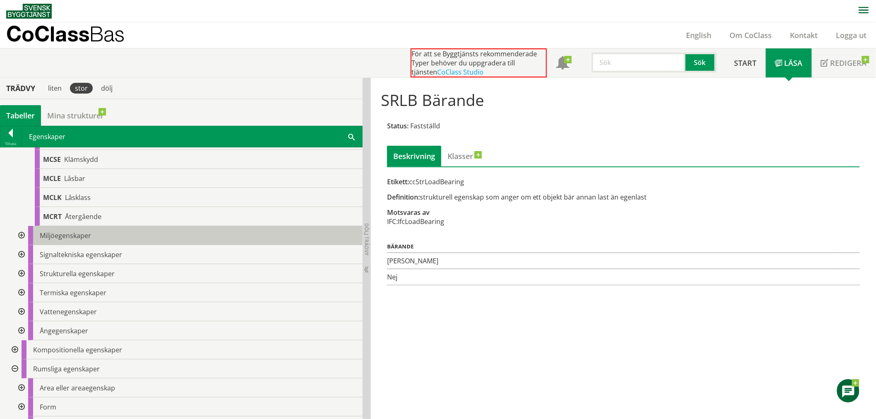
click at [46, 235] on span "Miljöegenskaper" at bounding box center [65, 235] width 51 height 9
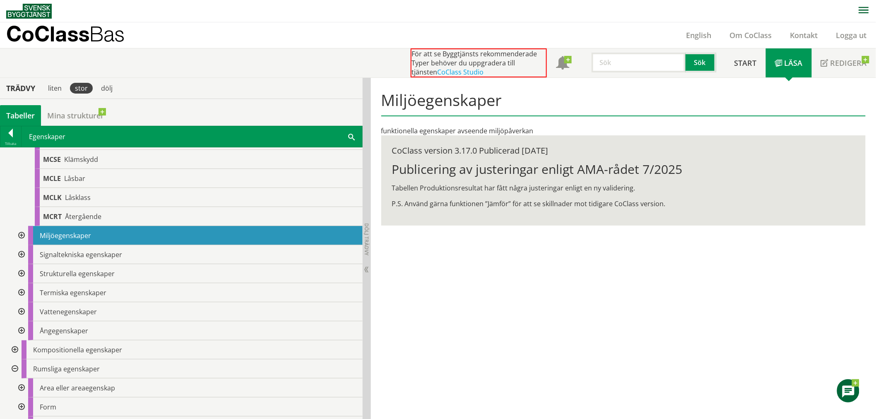
click at [22, 232] on div at bounding box center [20, 235] width 15 height 19
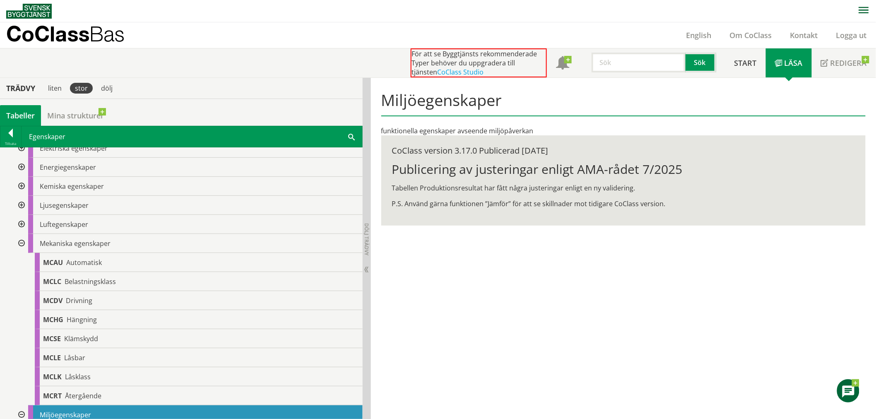
scroll to position [138, 0]
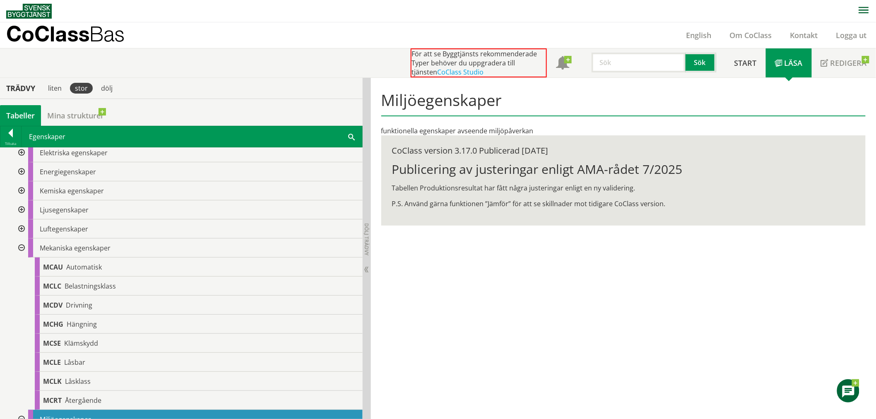
click at [22, 248] on div at bounding box center [20, 247] width 15 height 19
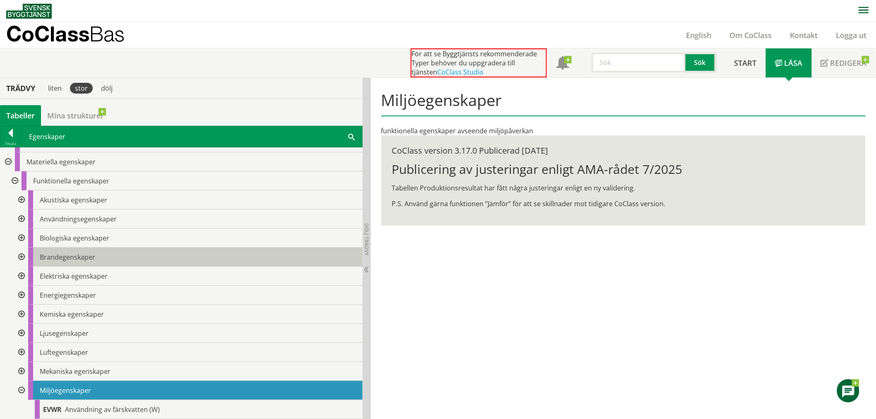
scroll to position [0, 0]
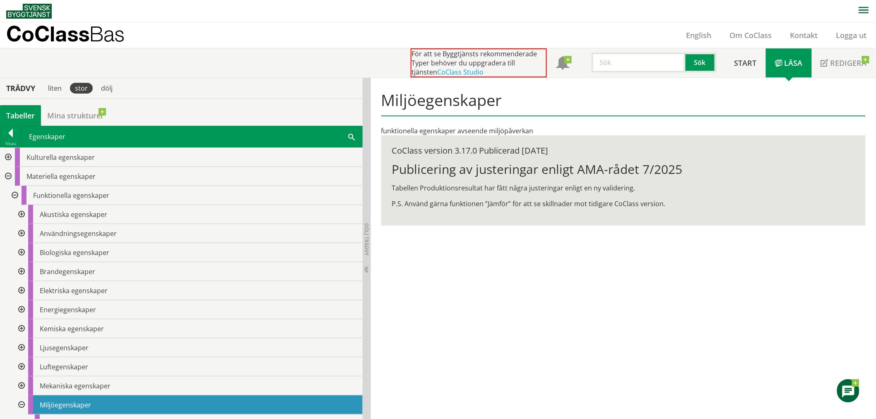
click at [19, 214] on div at bounding box center [20, 214] width 15 height 19
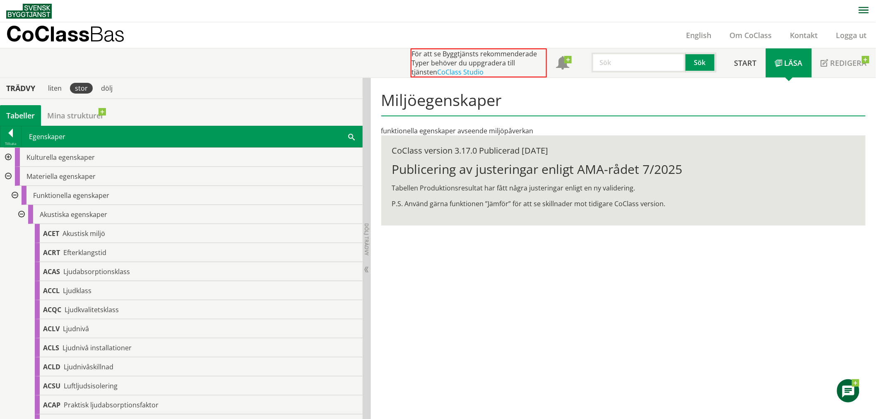
click at [22, 212] on div at bounding box center [20, 214] width 15 height 19
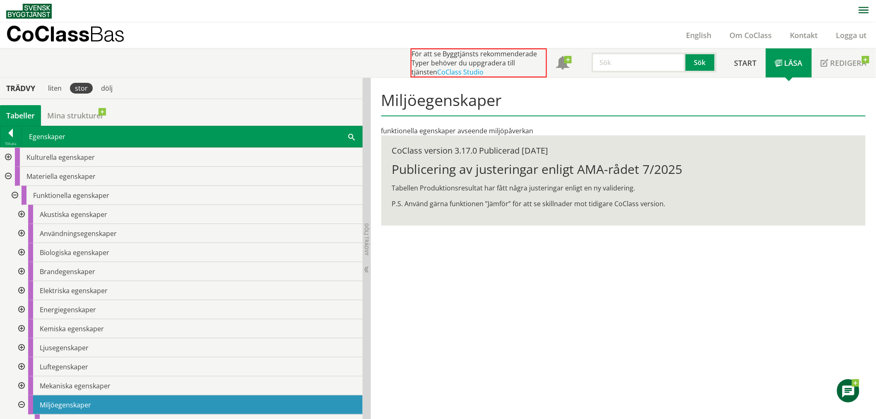
click at [22, 232] on div at bounding box center [20, 233] width 15 height 19
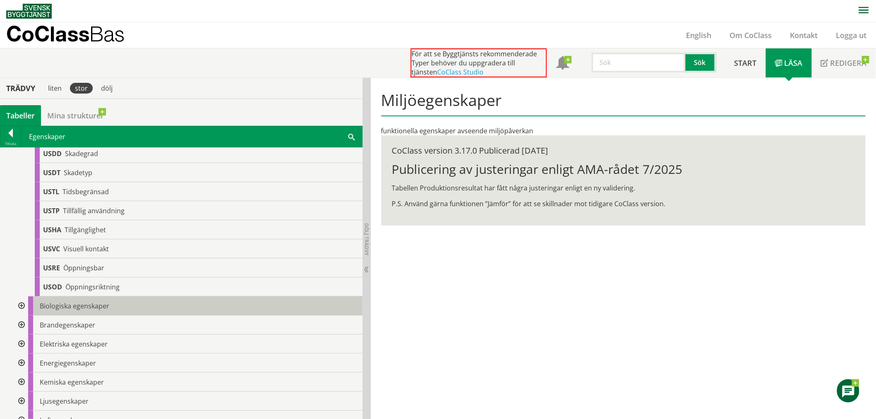
scroll to position [690, 0]
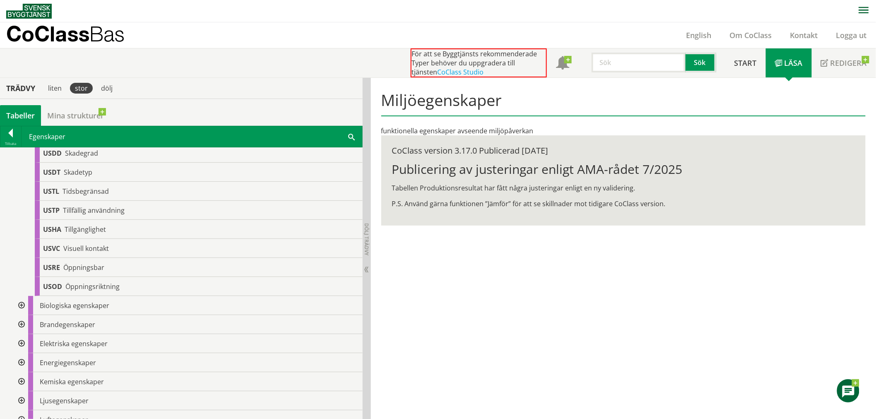
click at [21, 303] on div at bounding box center [20, 305] width 15 height 19
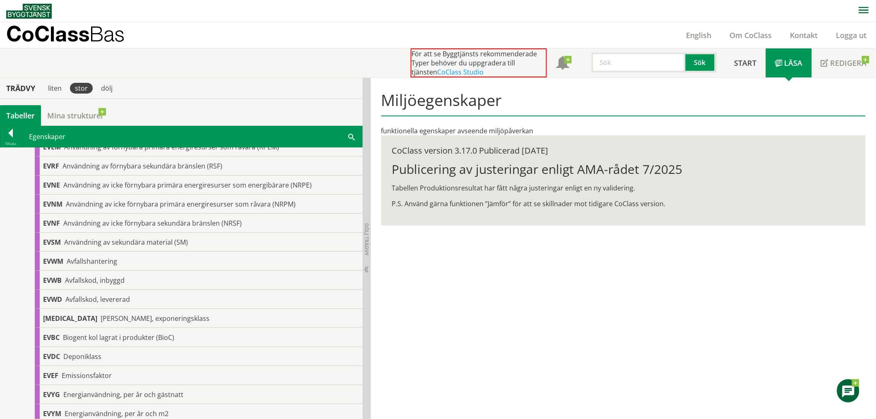
scroll to position [966, 0]
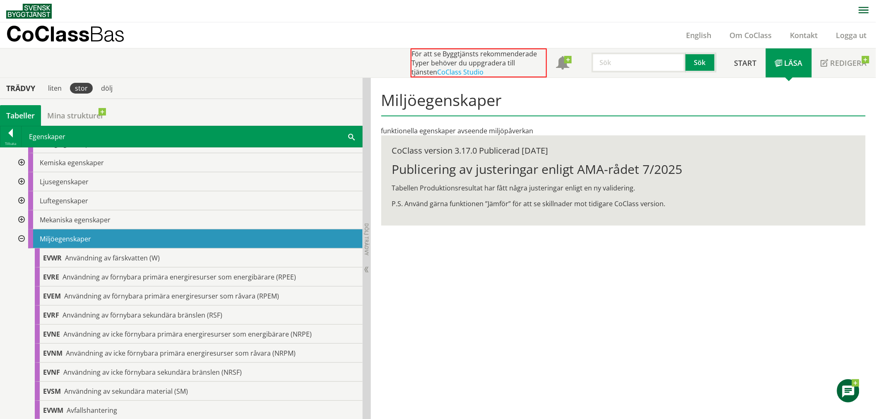
click at [17, 238] on div at bounding box center [20, 238] width 15 height 19
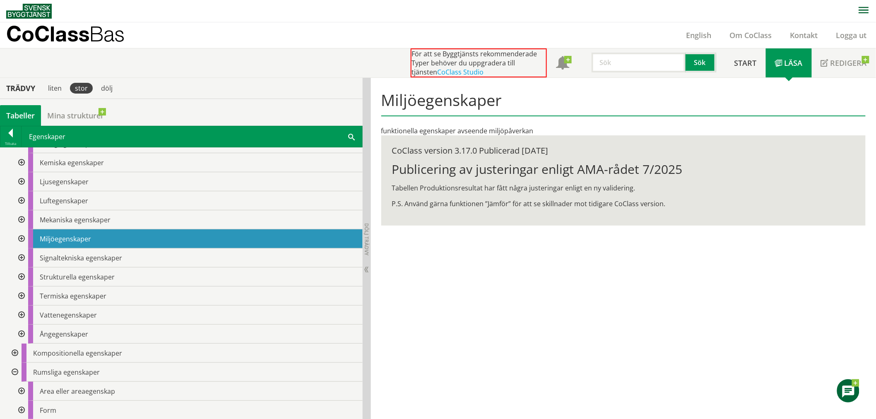
click at [17, 256] on div at bounding box center [20, 257] width 15 height 19
click at [21, 256] on div at bounding box center [20, 257] width 15 height 19
click at [21, 279] on div at bounding box center [20, 276] width 15 height 19
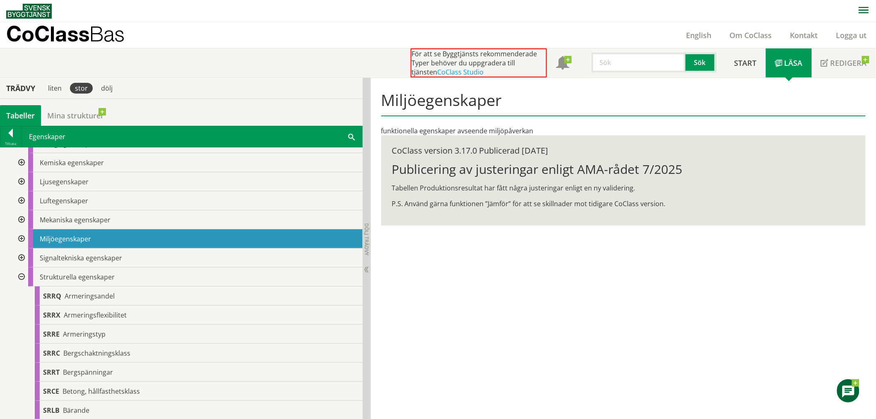
click at [21, 279] on div at bounding box center [20, 276] width 15 height 19
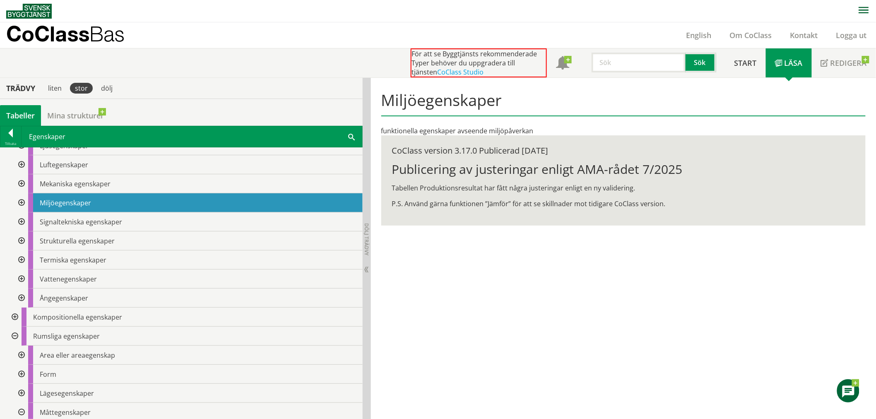
scroll to position [1012, 0]
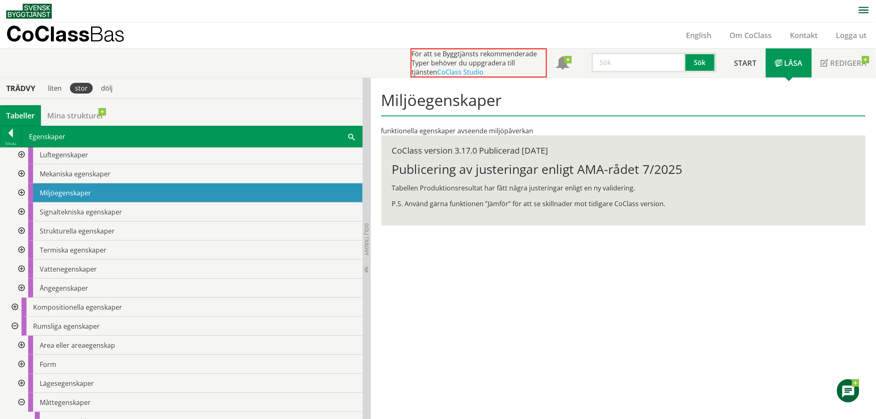
click at [15, 306] on div at bounding box center [14, 307] width 15 height 19
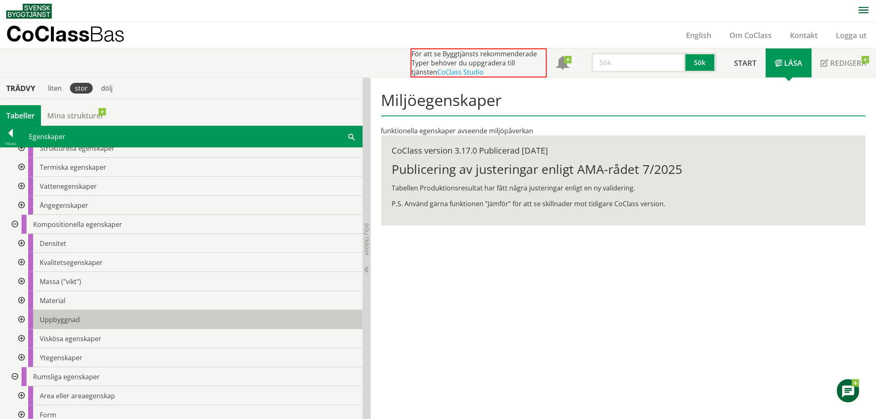
scroll to position [1104, 0]
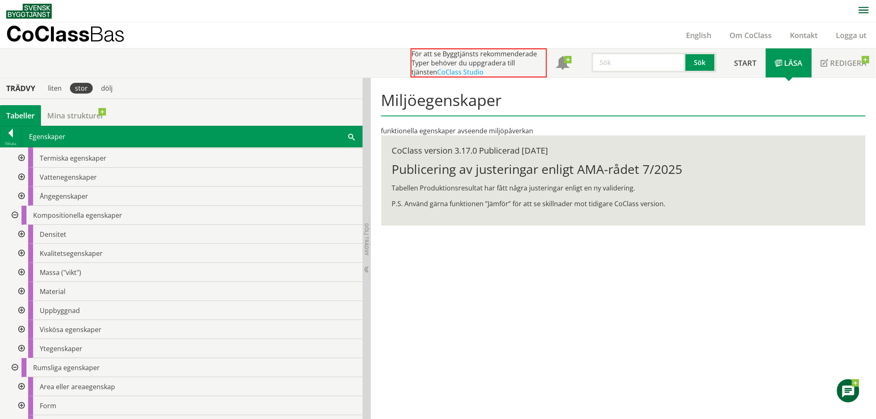
click at [15, 213] on div at bounding box center [14, 215] width 15 height 19
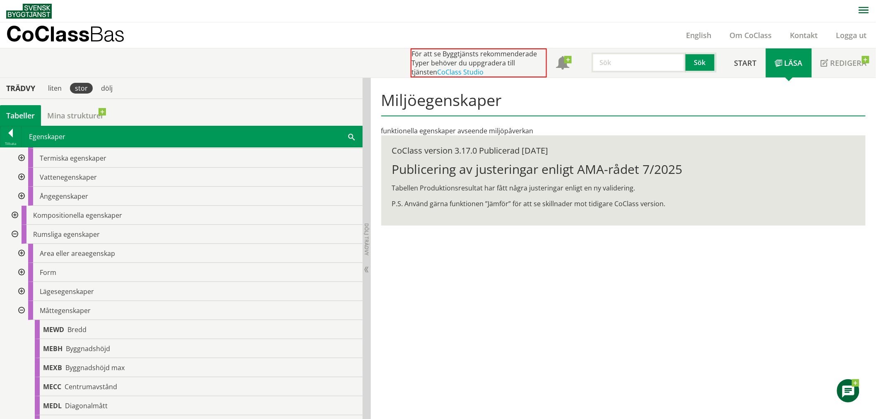
click at [19, 289] on div at bounding box center [20, 291] width 15 height 19
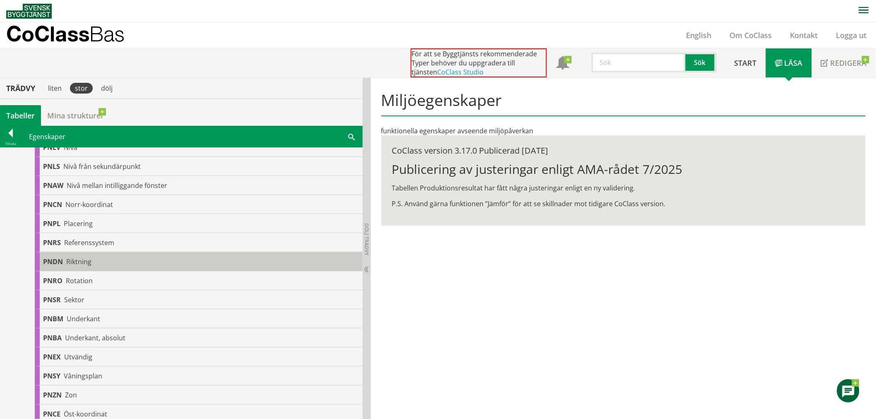
scroll to position [1564, 0]
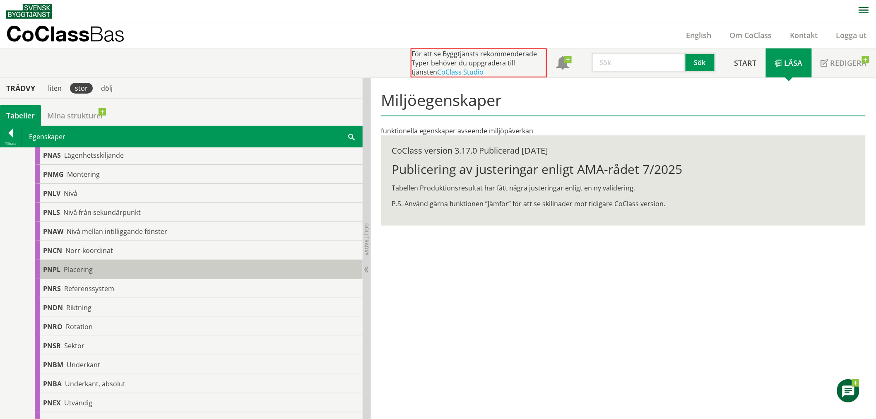
click at [100, 269] on div "PNPL Placering" at bounding box center [199, 269] width 328 height 19
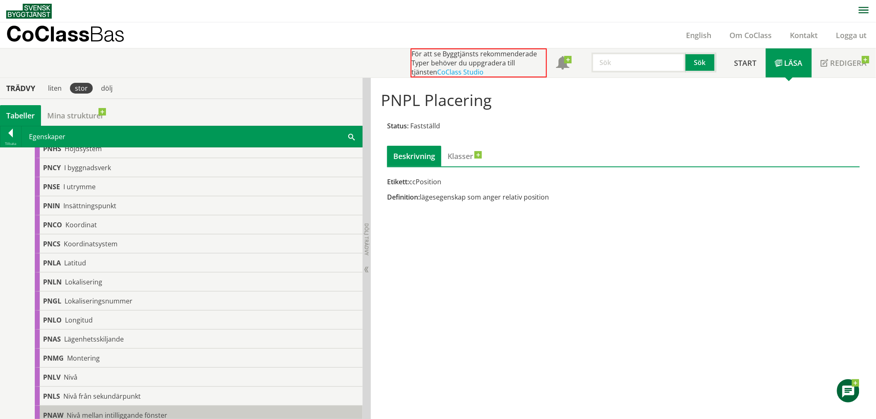
scroll to position [1334, 0]
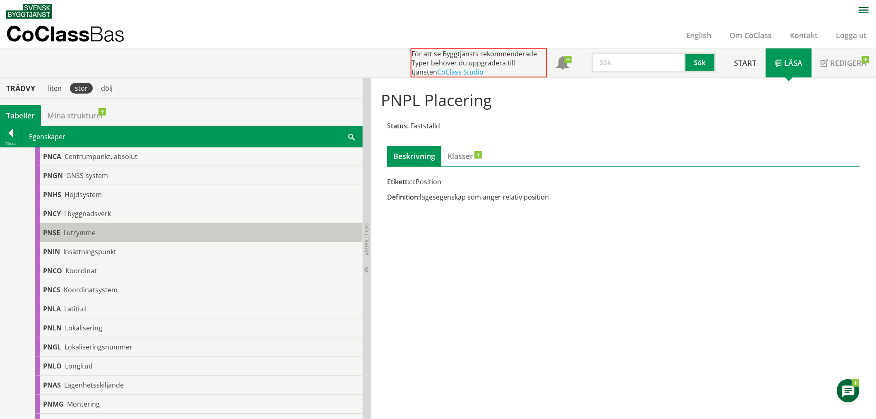
click at [98, 232] on div "PNSE I utrymme" at bounding box center [199, 232] width 328 height 19
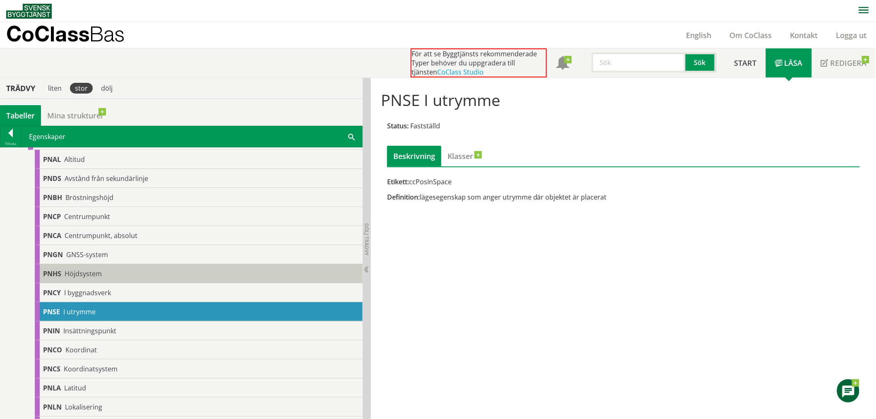
scroll to position [1242, 0]
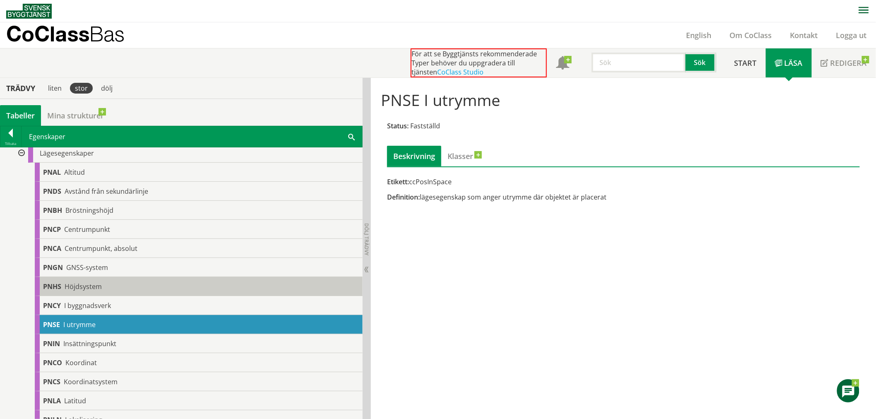
click at [102, 287] on div "PNHS Höjdsystem" at bounding box center [199, 286] width 328 height 19
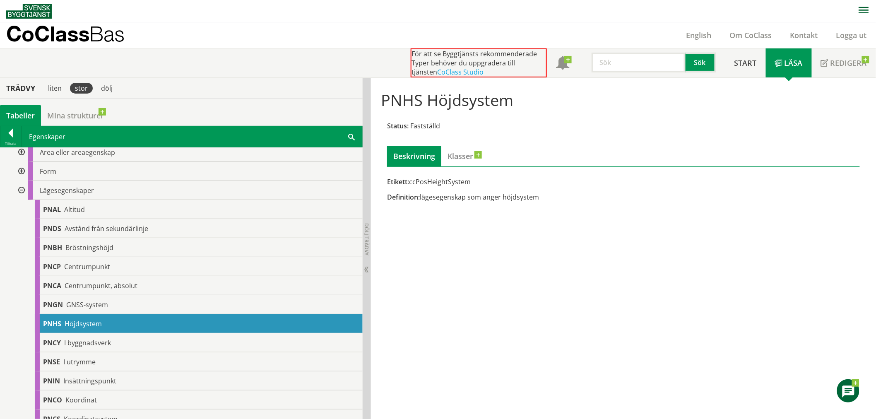
scroll to position [1196, 0]
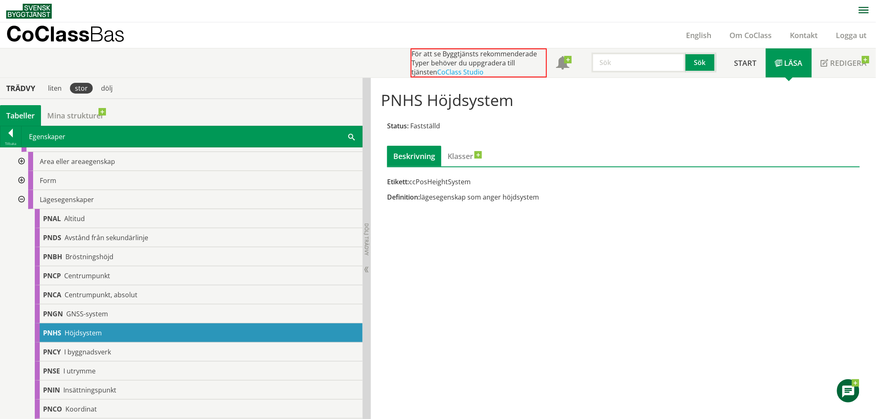
click at [22, 197] on div at bounding box center [20, 199] width 15 height 19
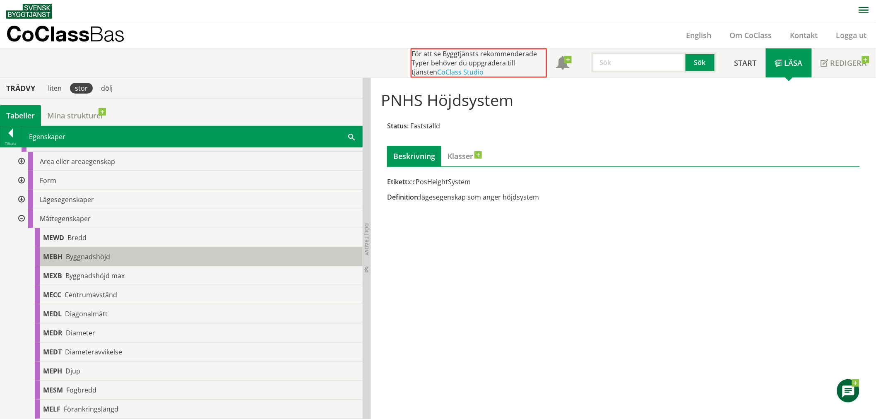
scroll to position [1242, 0]
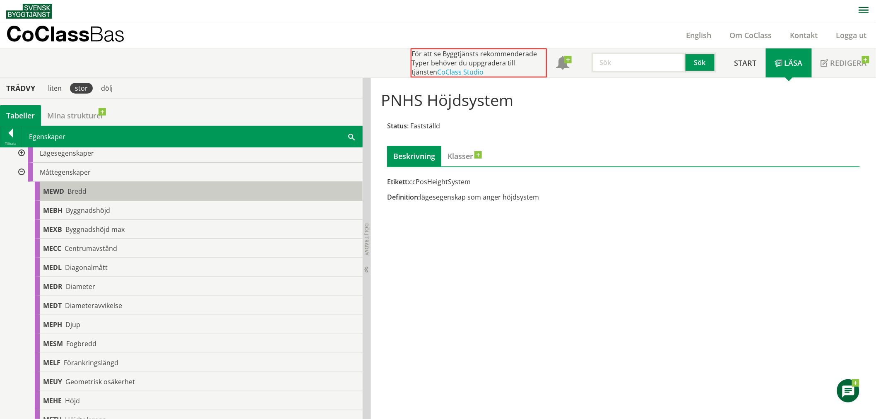
click at [118, 191] on div "MEWD Bredd" at bounding box center [199, 191] width 328 height 19
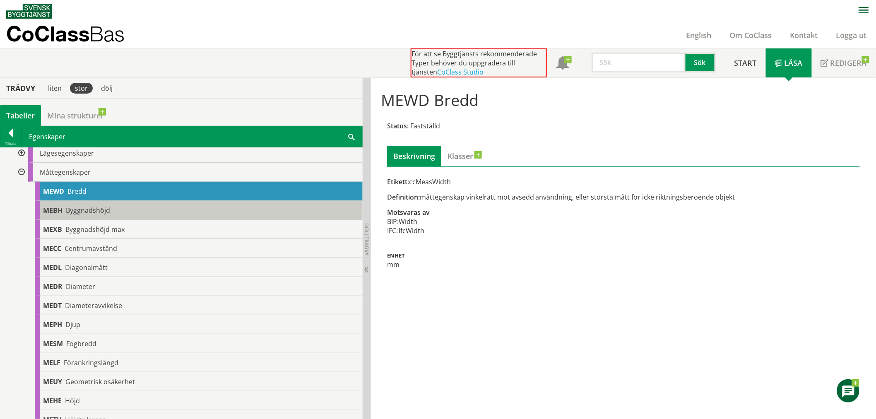
click at [114, 217] on div "MEBH Byggnadshöjd" at bounding box center [199, 210] width 328 height 19
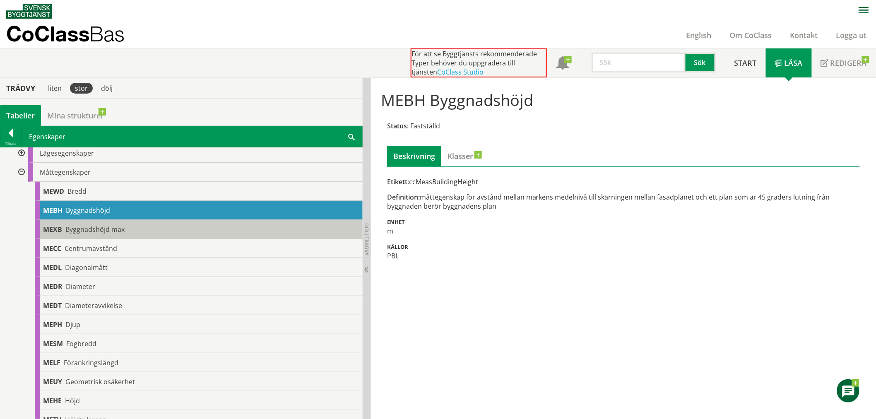
click at [166, 235] on div "MEXB Byggnadshöjd max" at bounding box center [199, 229] width 328 height 19
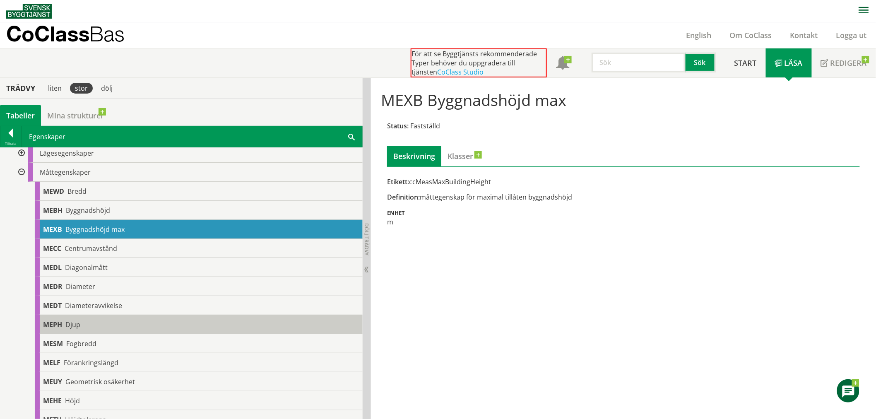
click at [117, 329] on div "MEPH Djup" at bounding box center [199, 324] width 328 height 19
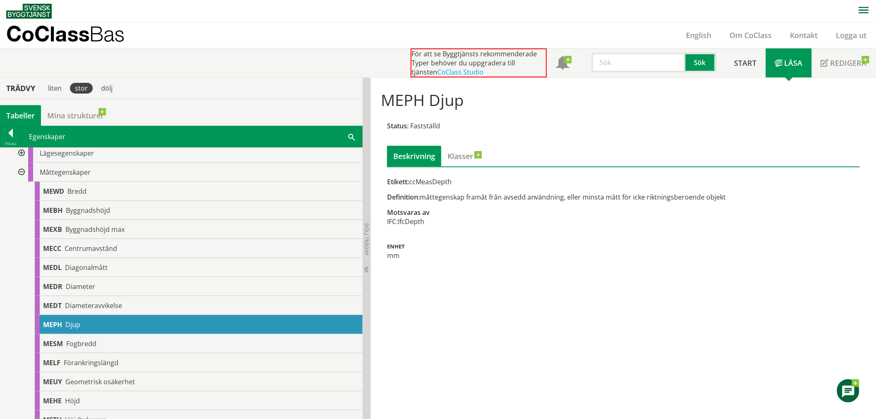
scroll to position [1334, 0]
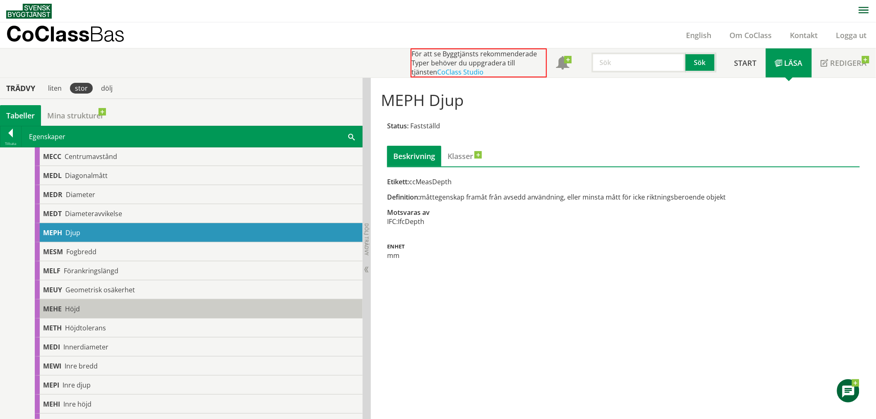
click at [162, 311] on div "MEHE Höjd" at bounding box center [199, 308] width 328 height 19
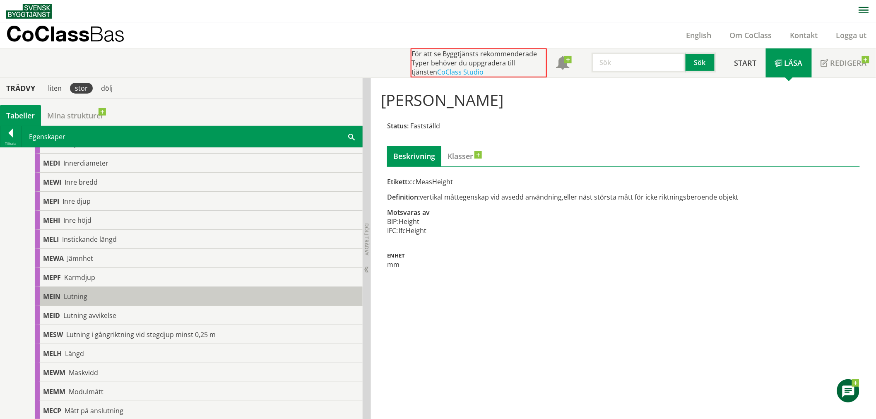
scroll to position [1564, 0]
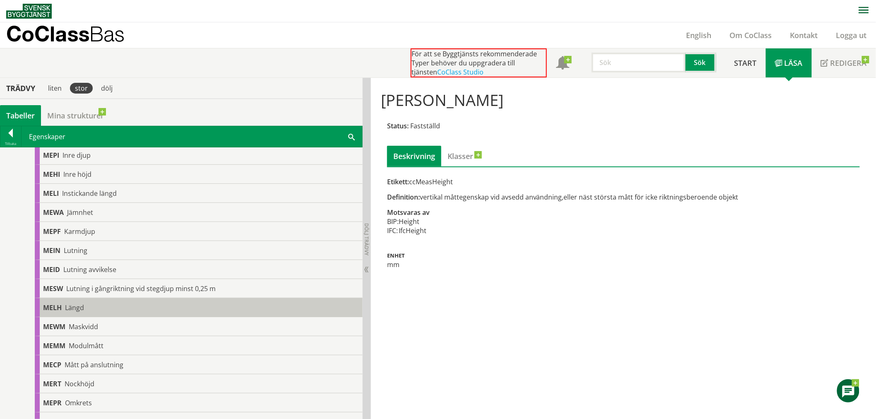
click at [231, 312] on div "MELH Längd" at bounding box center [199, 307] width 328 height 19
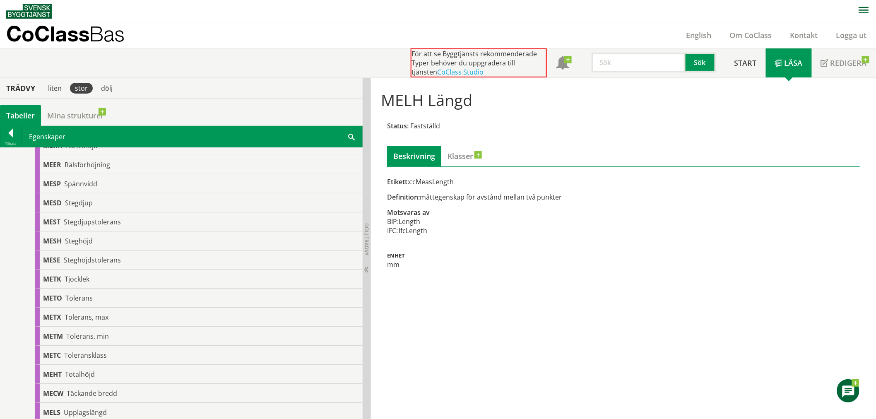
scroll to position [1932, 0]
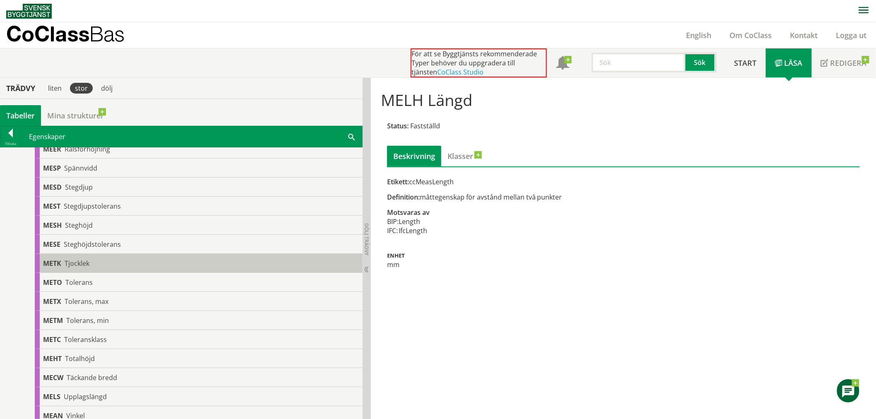
click at [180, 267] on div "METK Tjocklek" at bounding box center [199, 263] width 328 height 19
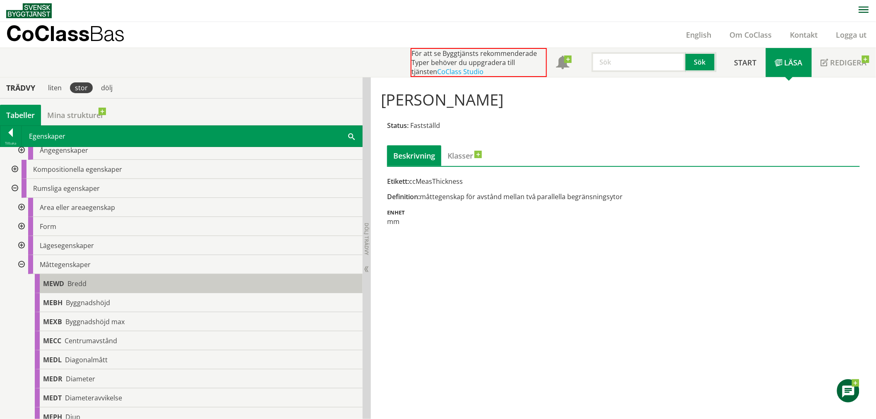
scroll to position [1104, 0]
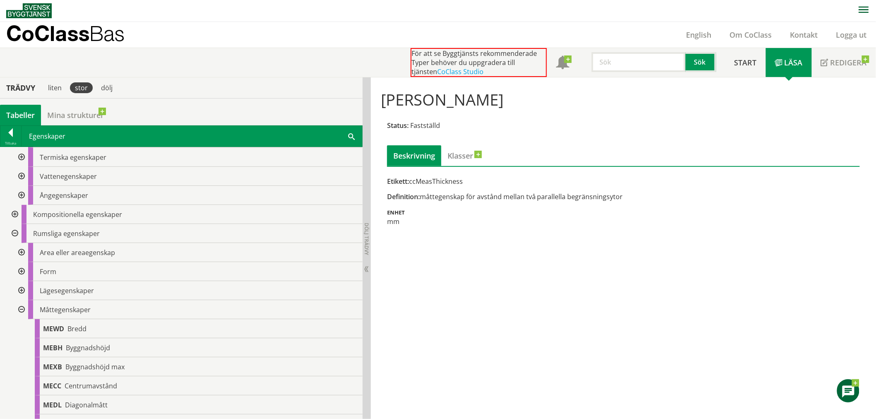
click at [18, 231] on div at bounding box center [14, 233] width 15 height 19
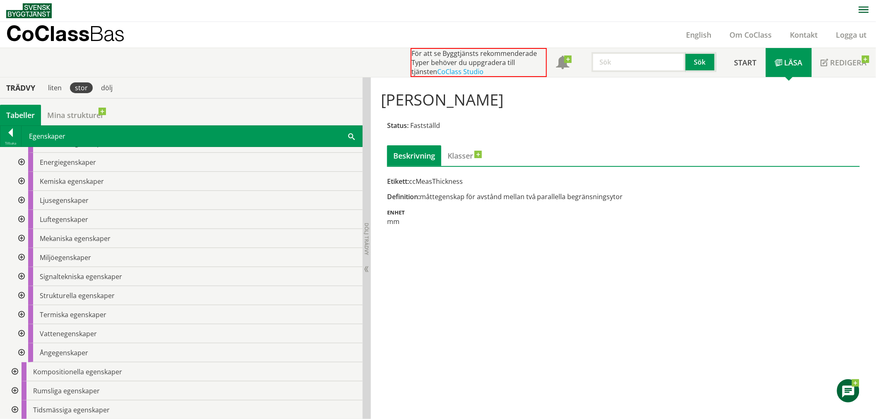
click at [23, 313] on div at bounding box center [20, 314] width 15 height 19
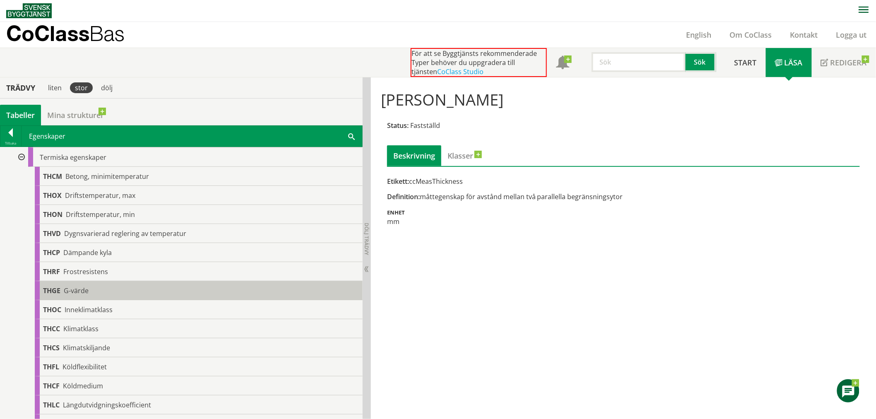
click at [84, 291] on span "G-värde" at bounding box center [76, 290] width 25 height 9
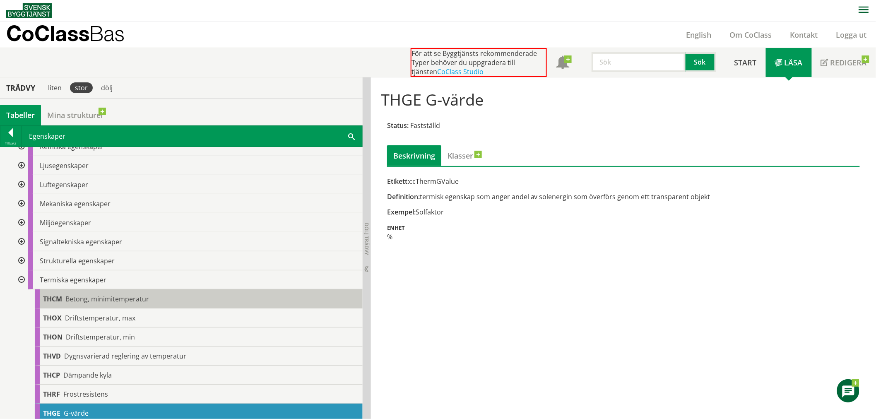
scroll to position [966, 0]
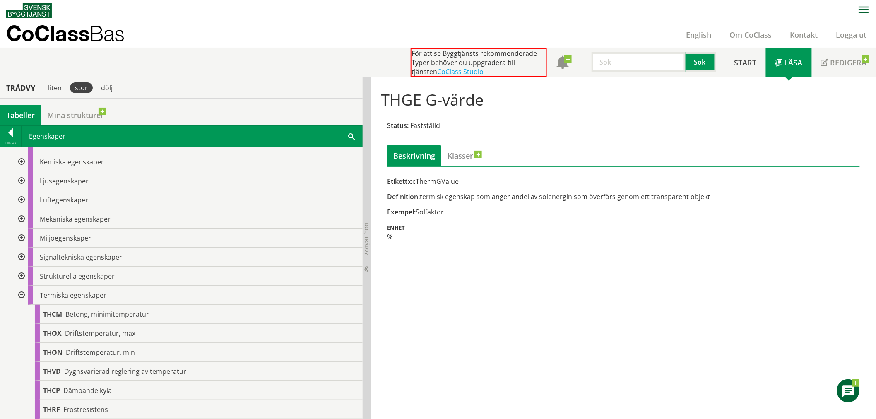
click at [22, 293] on div at bounding box center [20, 295] width 15 height 19
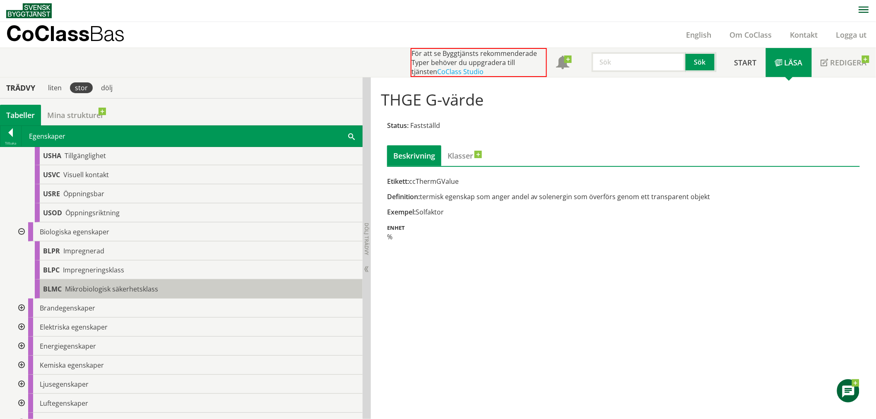
scroll to position [717, 0]
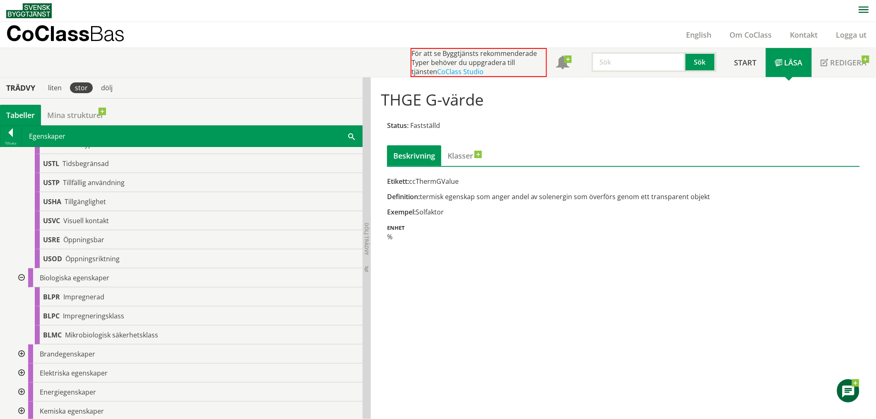
click at [22, 274] on div at bounding box center [20, 277] width 15 height 19
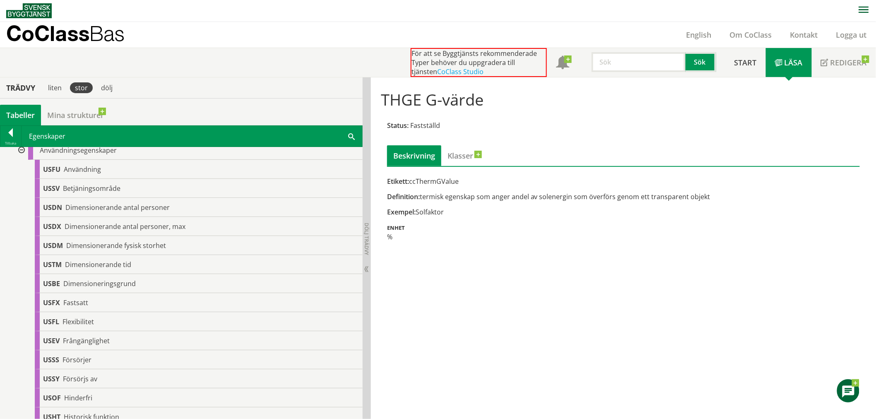
scroll to position [0, 0]
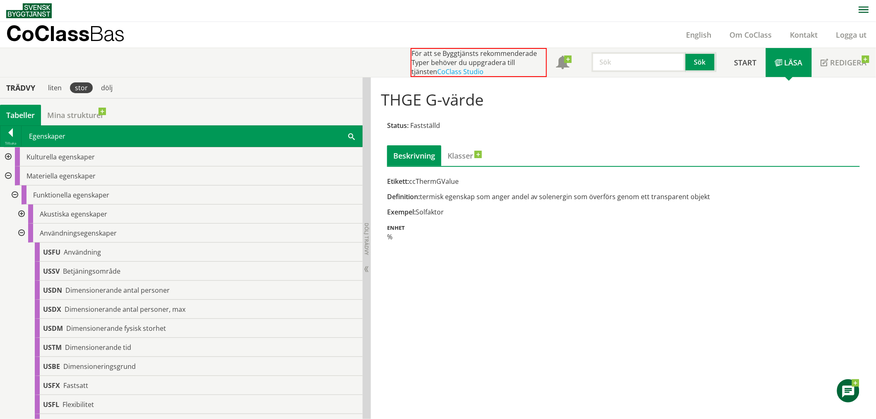
click at [10, 155] on div at bounding box center [7, 156] width 15 height 19
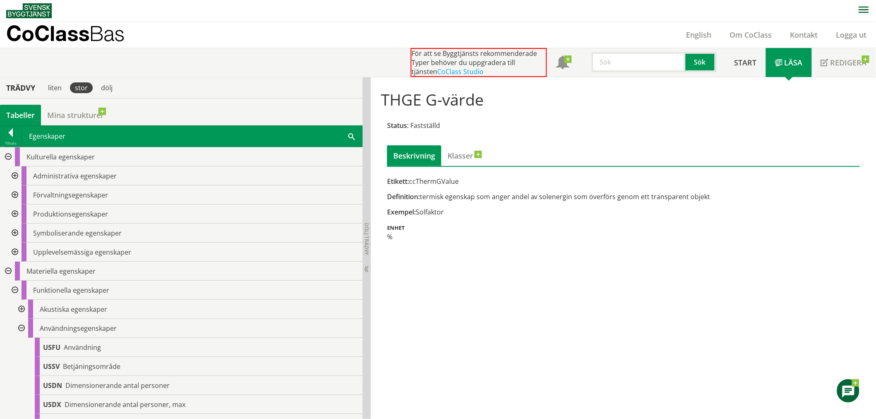
click at [22, 327] on div at bounding box center [20, 328] width 15 height 19
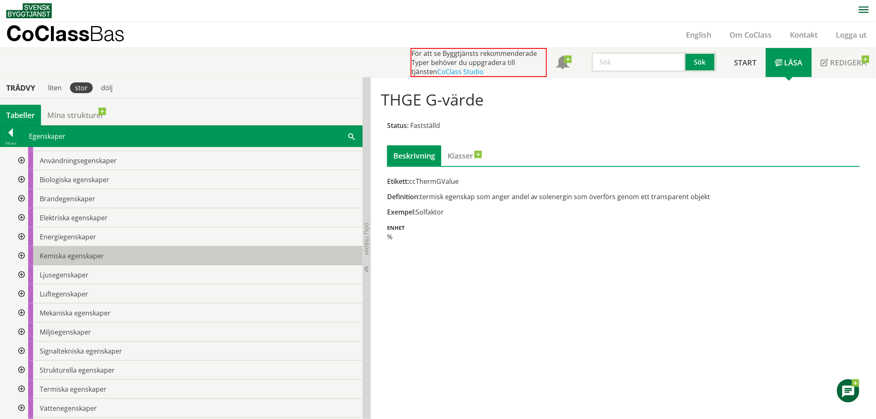
scroll to position [184, 0]
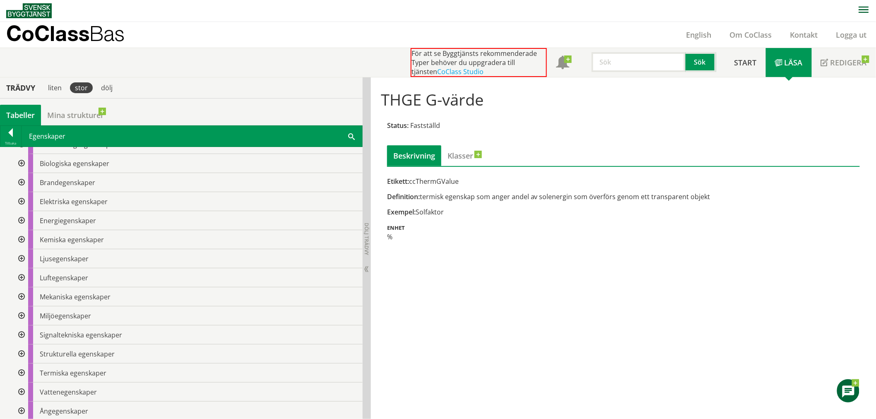
click at [23, 313] on div at bounding box center [20, 315] width 15 height 19
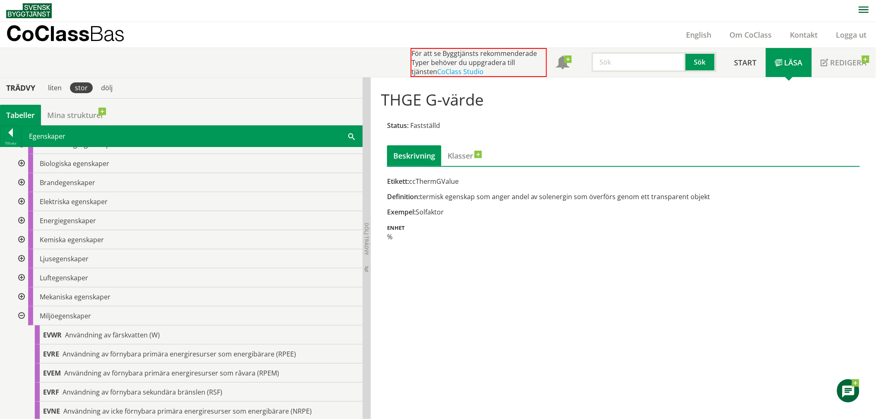
click at [22, 313] on div at bounding box center [20, 315] width 15 height 19
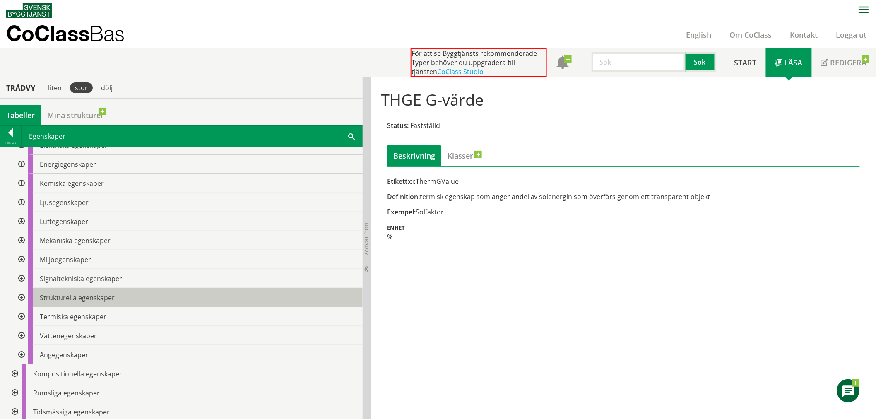
scroll to position [242, 0]
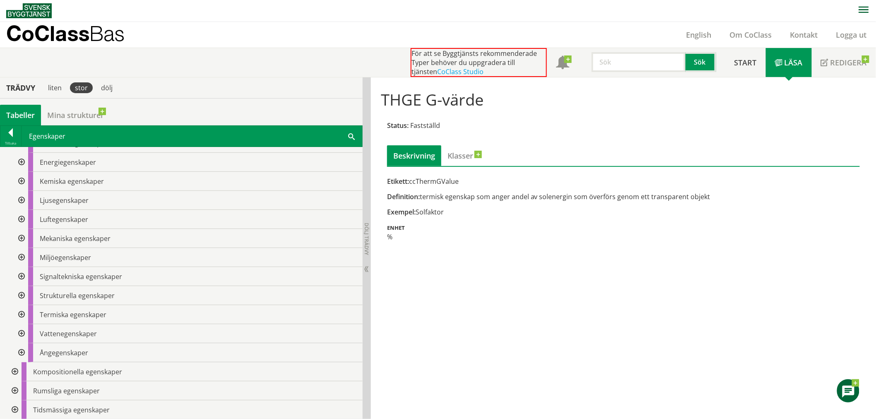
click at [18, 377] on div at bounding box center [14, 409] width 15 height 19
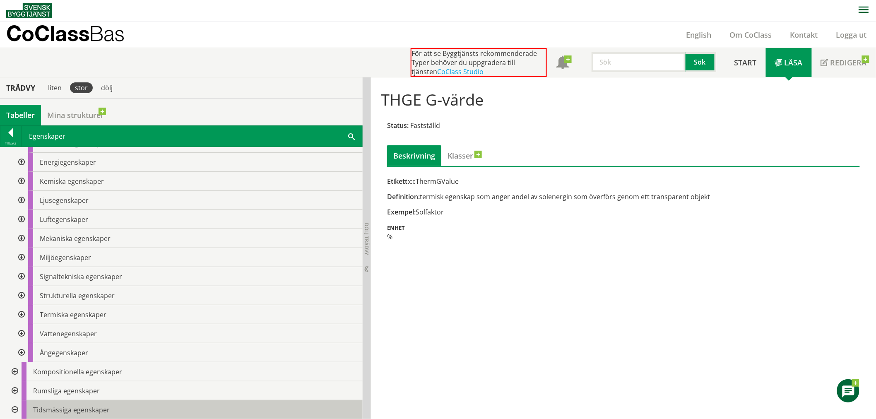
scroll to position [280, 0]
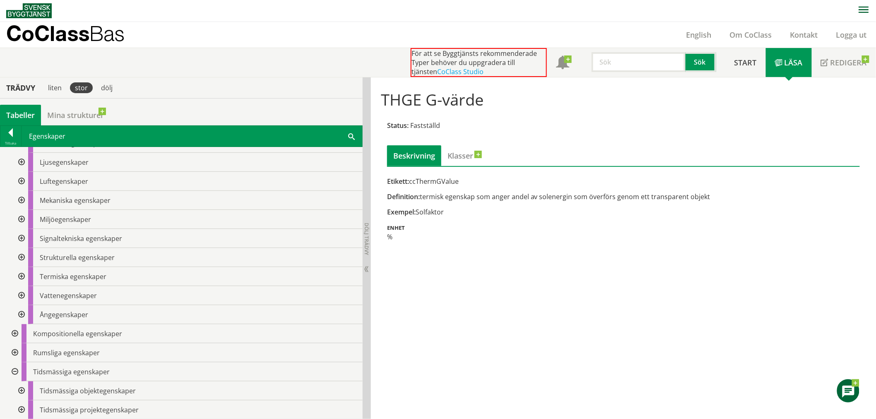
click at [15, 371] on div at bounding box center [14, 371] width 15 height 19
click at [17, 377] on div at bounding box center [14, 390] width 15 height 19
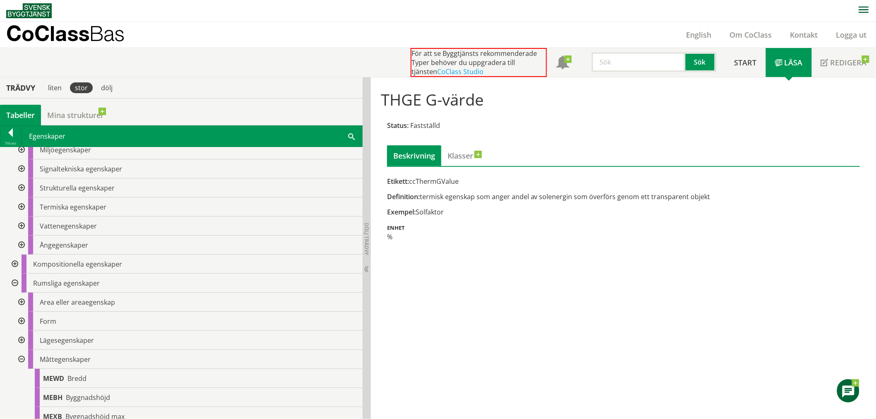
scroll to position [373, 0]
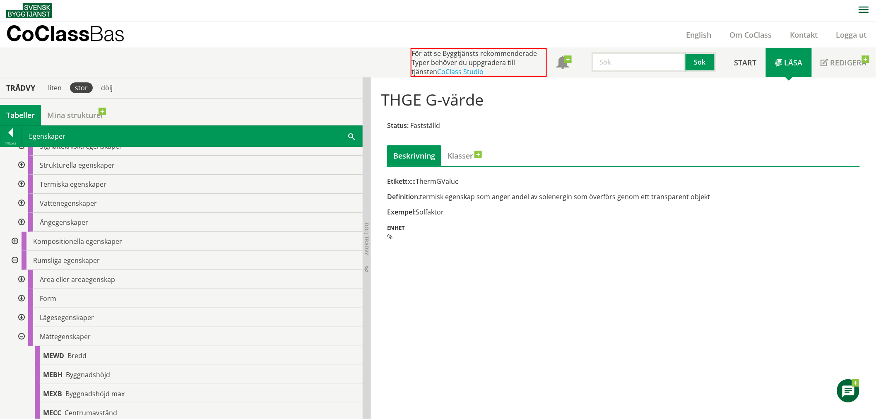
click at [24, 276] on div at bounding box center [20, 279] width 15 height 19
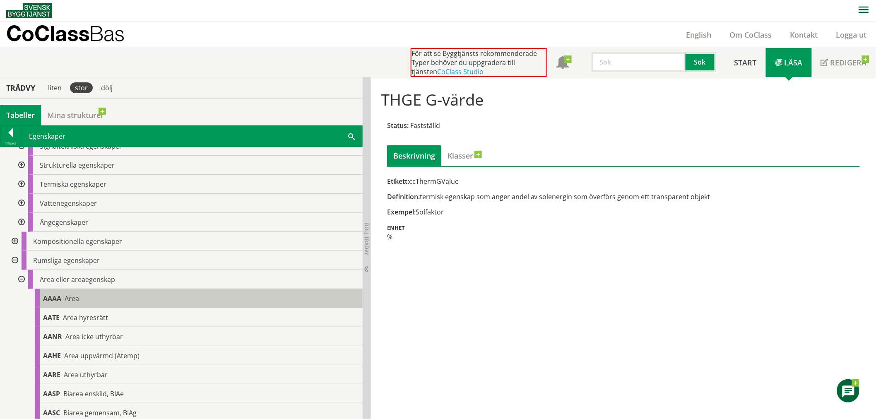
click at [66, 301] on span "Area" at bounding box center [72, 298] width 14 height 9
click at [125, 297] on div "AAAA Area" at bounding box center [199, 298] width 328 height 19
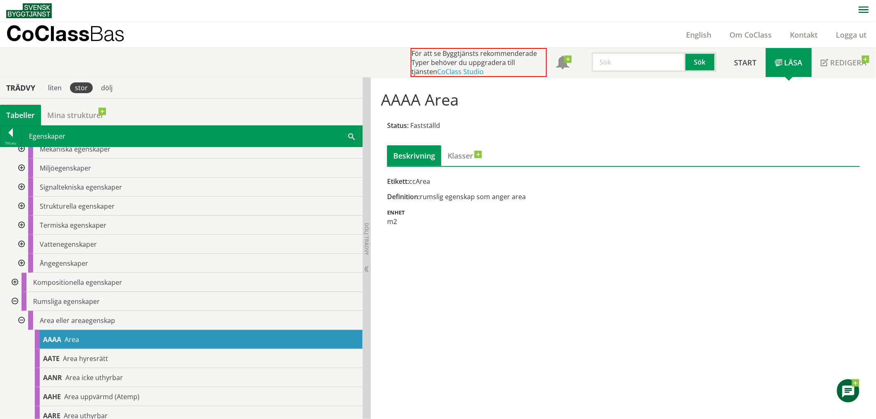
scroll to position [326, 0]
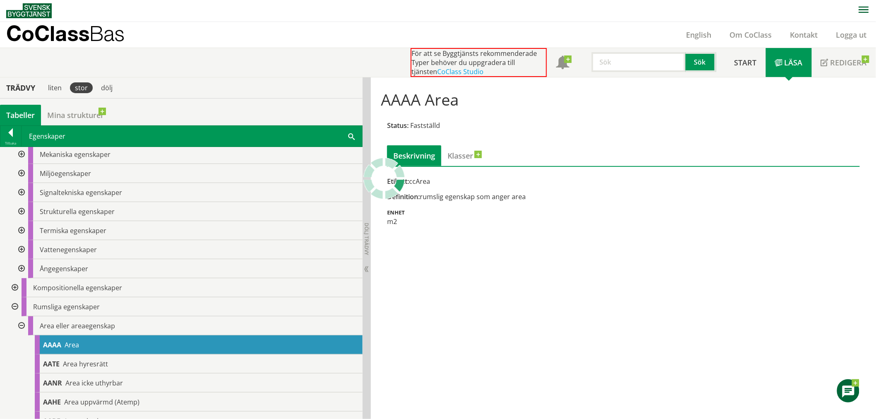
click at [24, 326] on div at bounding box center [20, 325] width 15 height 19
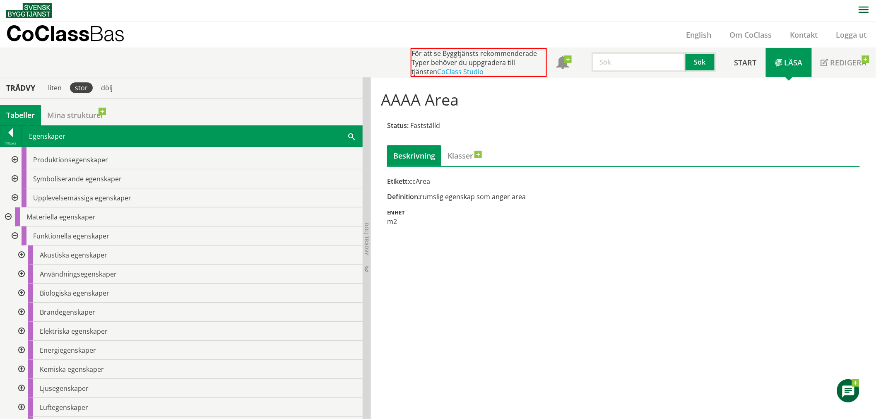
scroll to position [5, 0]
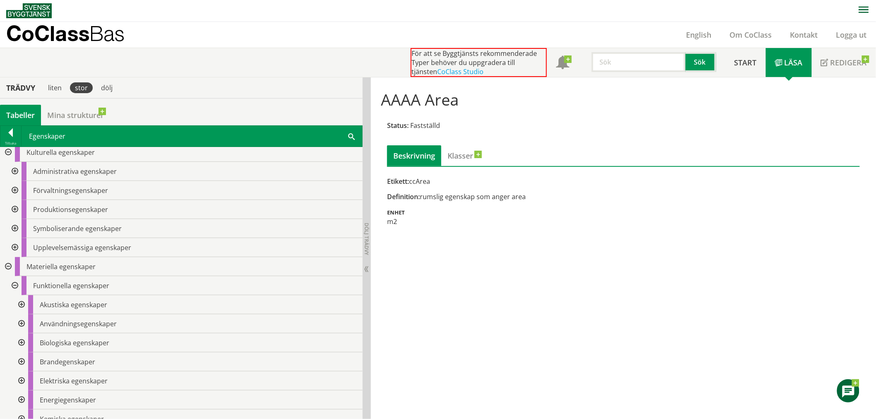
click at [17, 283] on div at bounding box center [14, 285] width 15 height 19
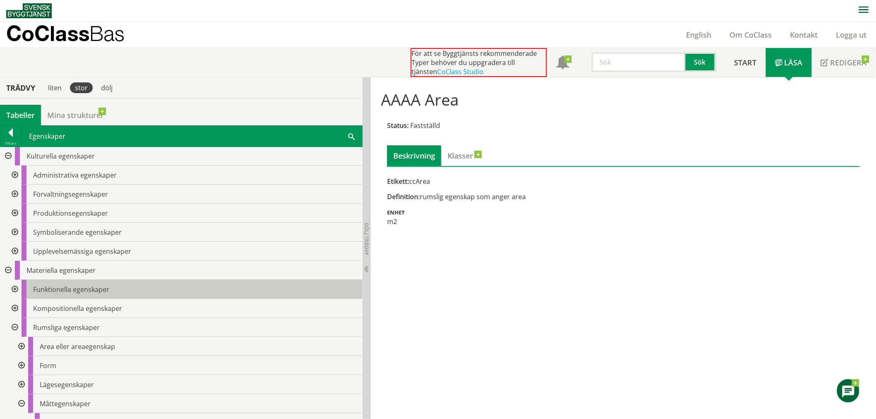
scroll to position [0, 0]
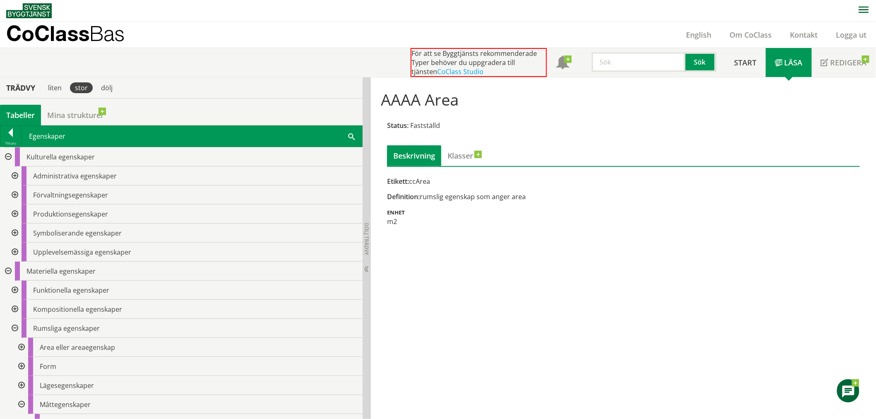
click at [14, 175] on div at bounding box center [14, 175] width 15 height 19
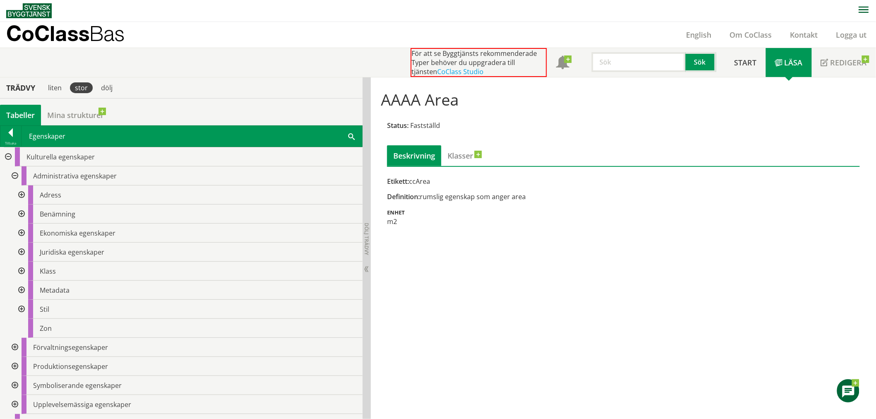
click at [24, 270] on div at bounding box center [20, 271] width 15 height 19
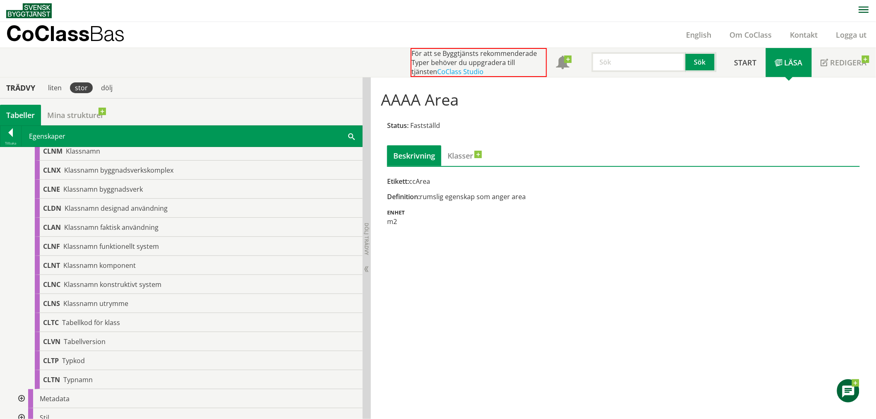
scroll to position [46, 0]
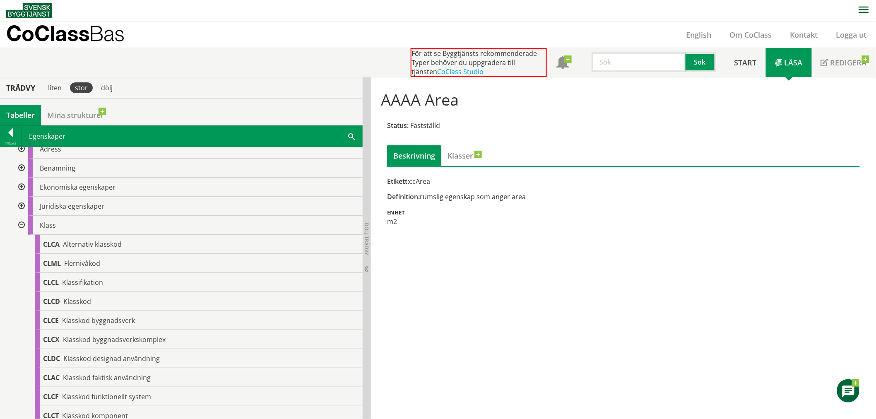
click at [23, 221] on div at bounding box center [20, 225] width 15 height 19
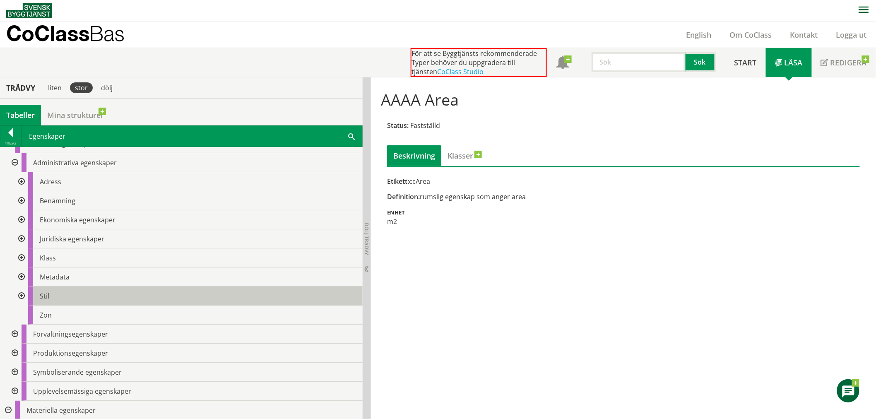
scroll to position [0, 0]
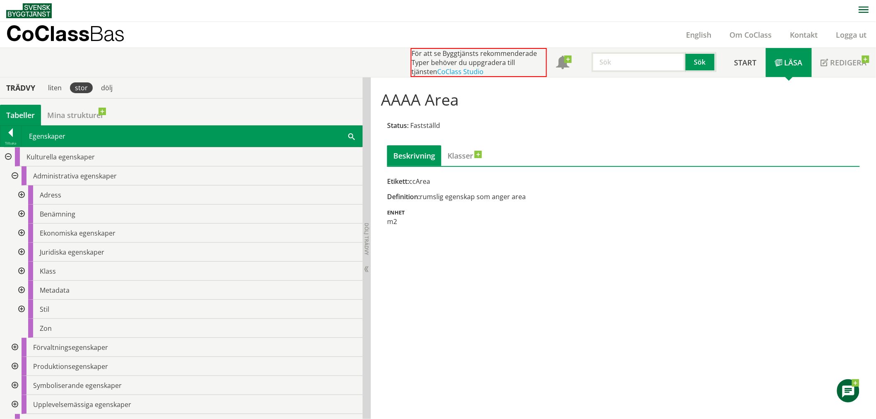
click at [17, 175] on div at bounding box center [14, 175] width 15 height 19
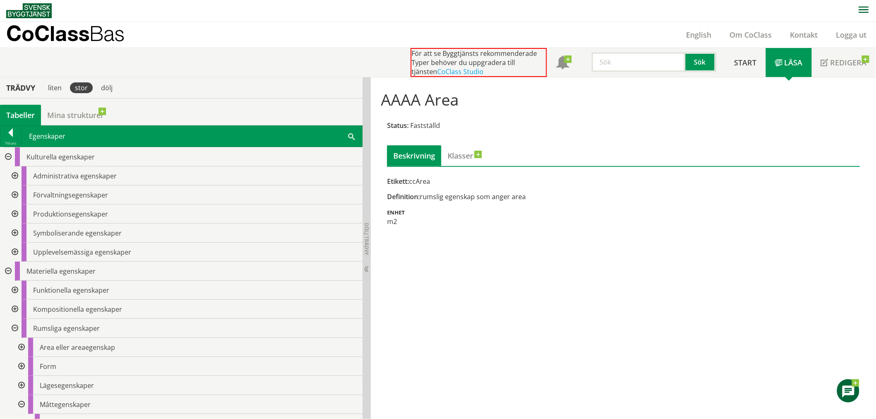
click at [7, 271] on div at bounding box center [7, 271] width 15 height 19
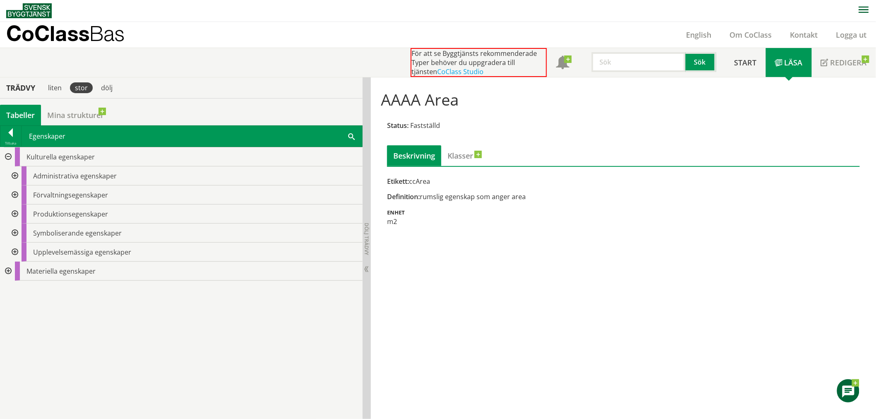
click at [10, 271] on div at bounding box center [7, 271] width 15 height 19
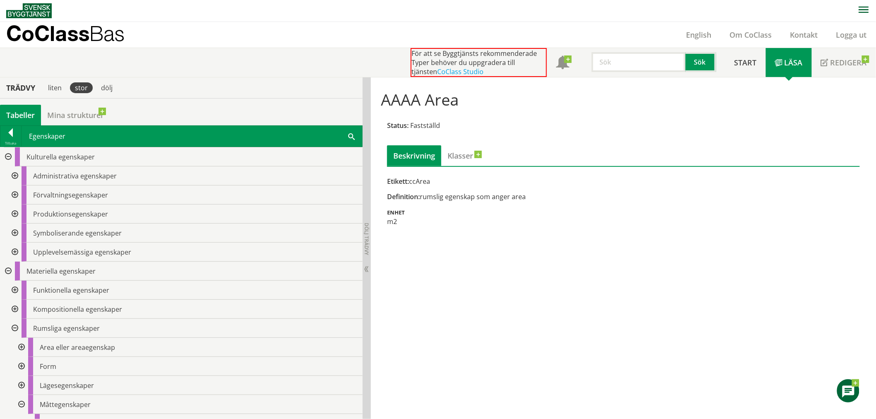
click at [20, 288] on div at bounding box center [14, 290] width 15 height 19
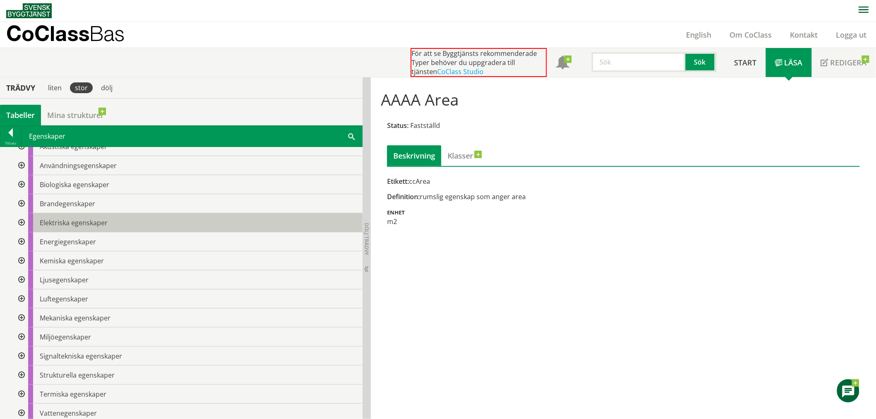
scroll to position [184, 0]
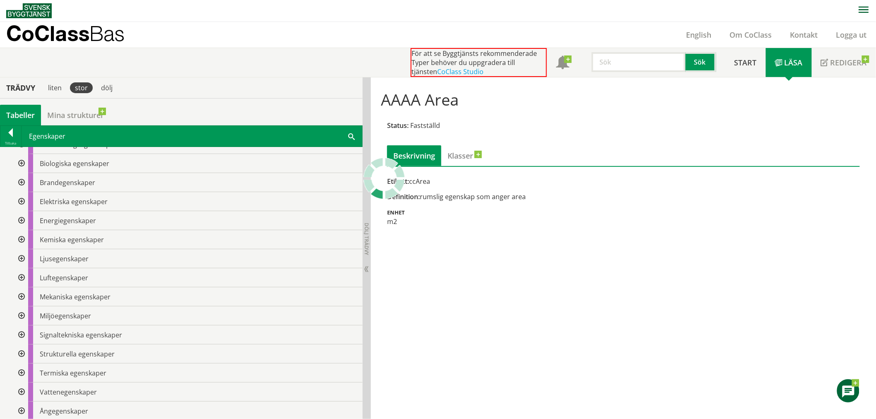
click at [22, 255] on div at bounding box center [20, 258] width 15 height 19
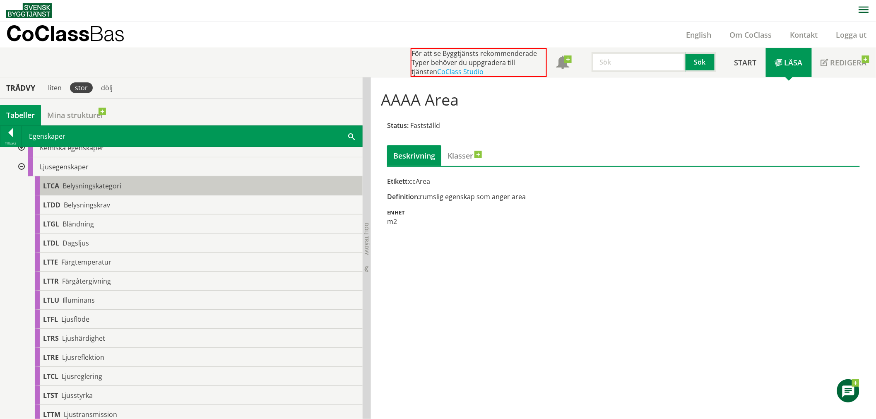
scroll to position [230, 0]
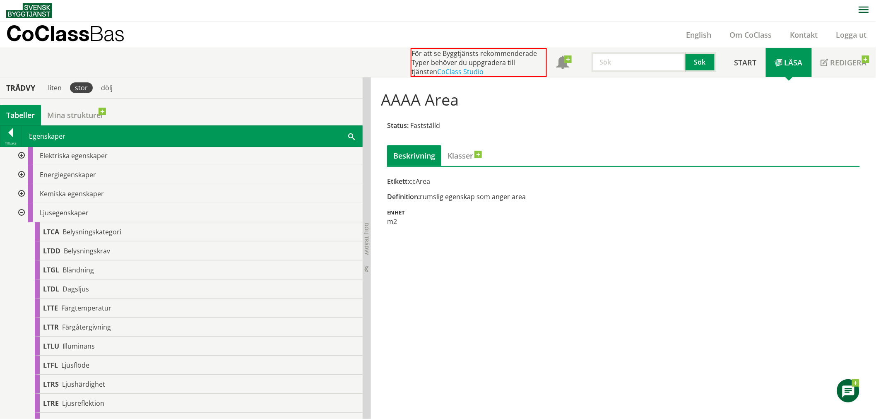
click at [23, 211] on div at bounding box center [20, 212] width 15 height 19
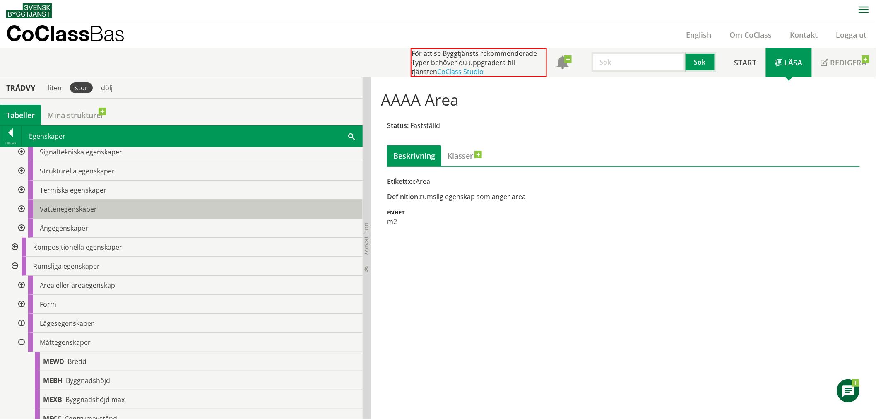
scroll to position [368, 0]
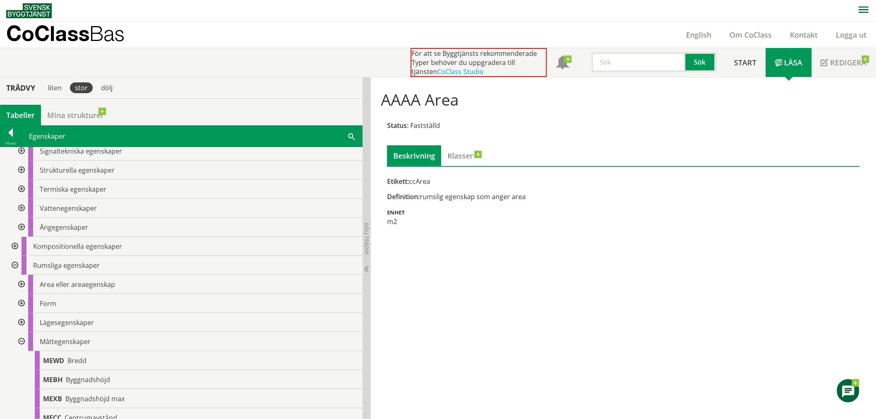
click at [15, 243] on div at bounding box center [14, 246] width 15 height 19
click at [17, 264] on div at bounding box center [14, 265] width 15 height 19
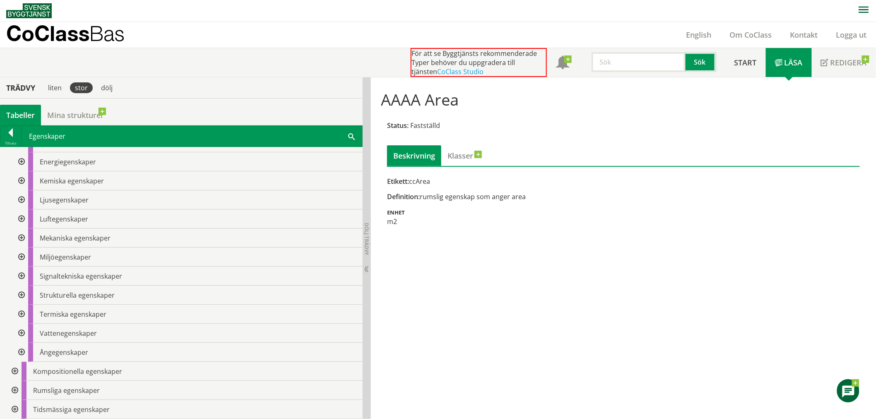
scroll to position [242, 0]
click at [17, 377] on div at bounding box center [14, 409] width 15 height 19
click at [17, 370] on div at bounding box center [14, 371] width 15 height 19
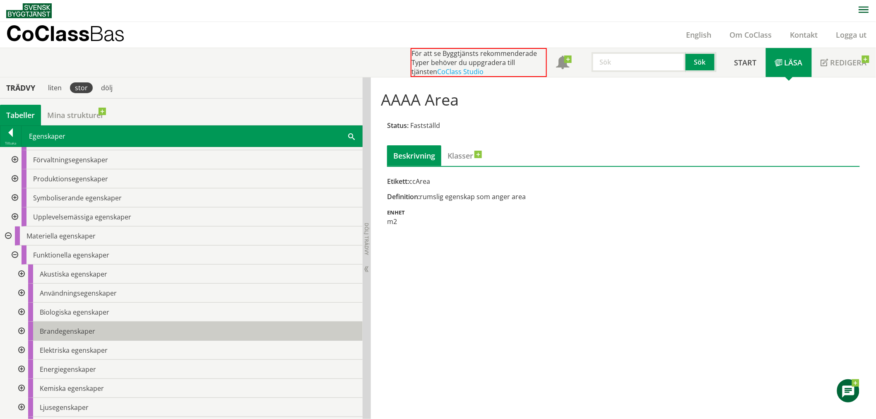
scroll to position [12, 0]
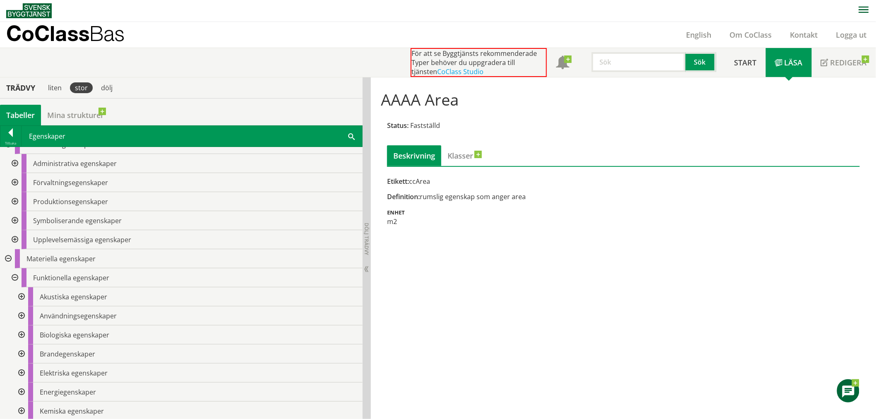
click at [17, 277] on div at bounding box center [14, 277] width 15 height 19
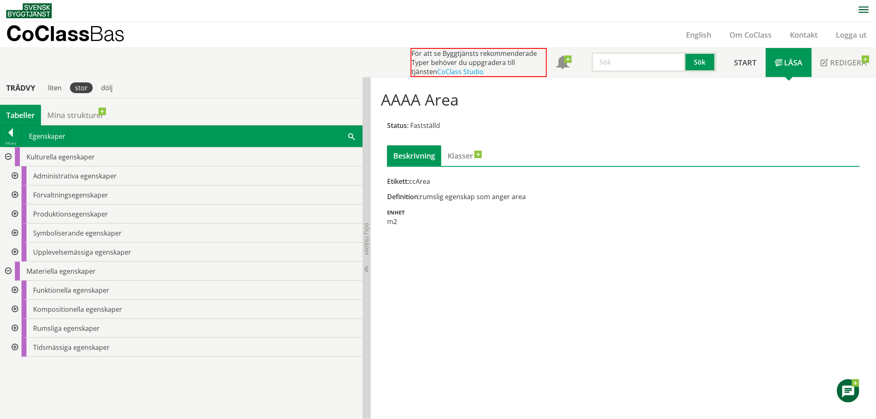
click at [7, 271] on div at bounding box center [7, 271] width 15 height 19
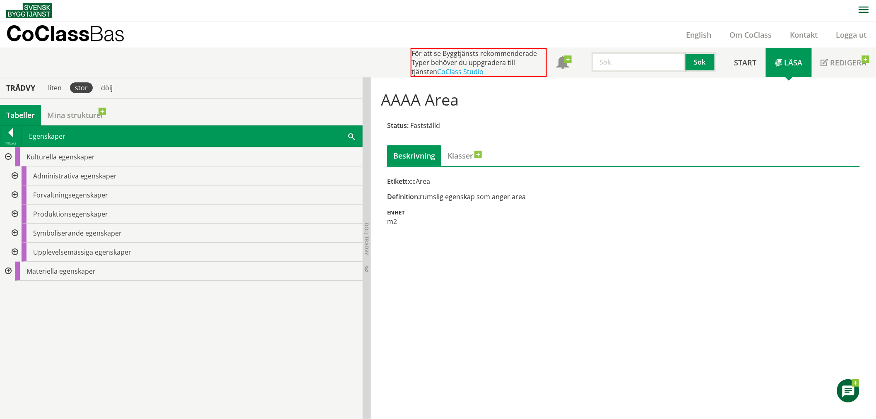
click at [23, 313] on div "Kulturella egenskaper Administrativa egenskaper Adress Benämning Ekonomiska ege…" at bounding box center [181, 283] width 363 height 272
click at [43, 313] on div "Kulturella egenskaper Administrativa egenskaper Adress Benämning Ekonomiska ege…" at bounding box center [181, 283] width 363 height 272
click at [7, 273] on div at bounding box center [7, 271] width 15 height 19
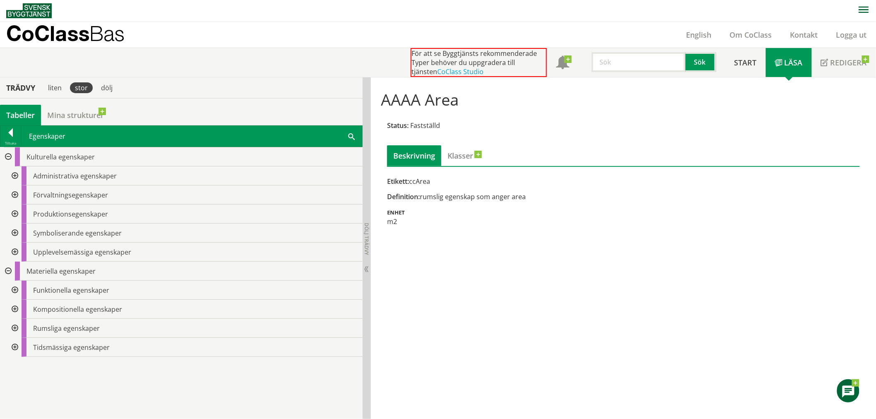
click at [17, 293] on div at bounding box center [14, 290] width 15 height 19
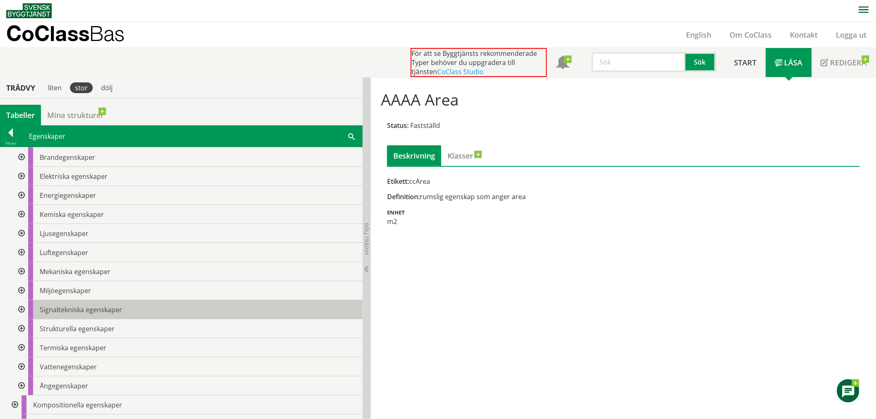
scroll to position [230, 0]
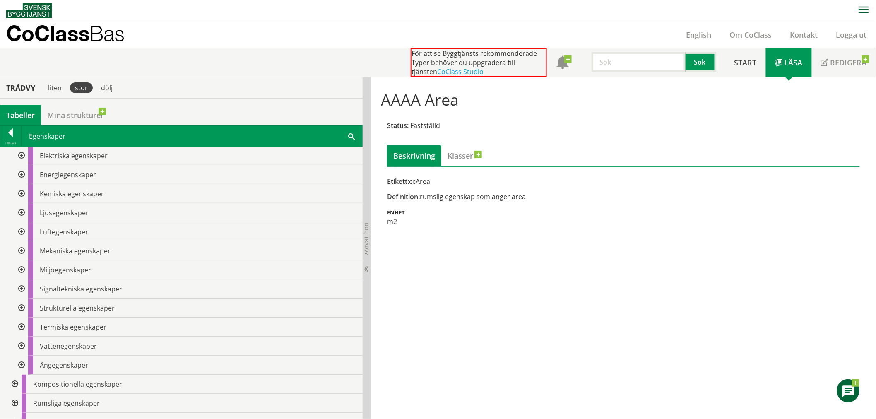
click at [25, 325] on div at bounding box center [20, 327] width 15 height 19
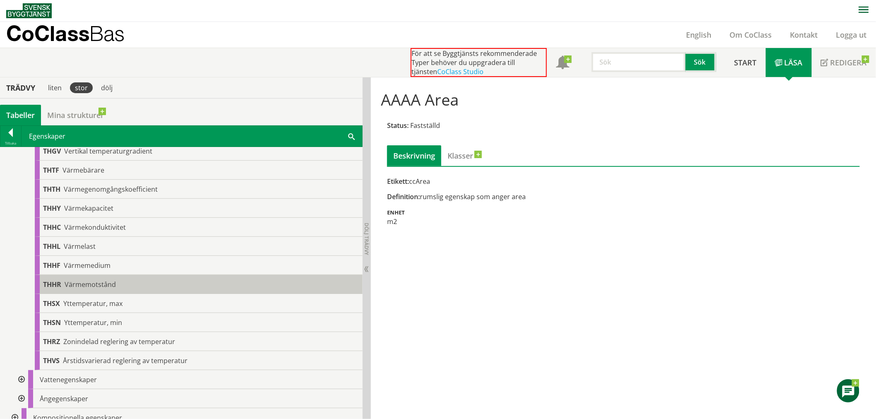
scroll to position [828, 0]
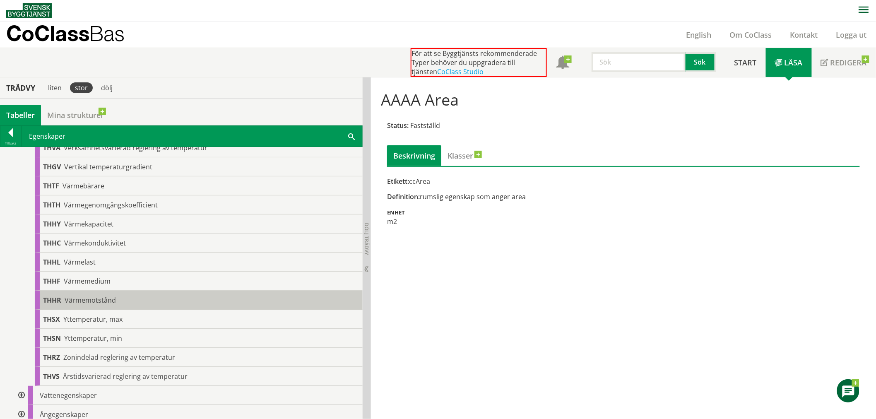
click at [132, 295] on div "THHR Värmemotstånd" at bounding box center [199, 300] width 328 height 19
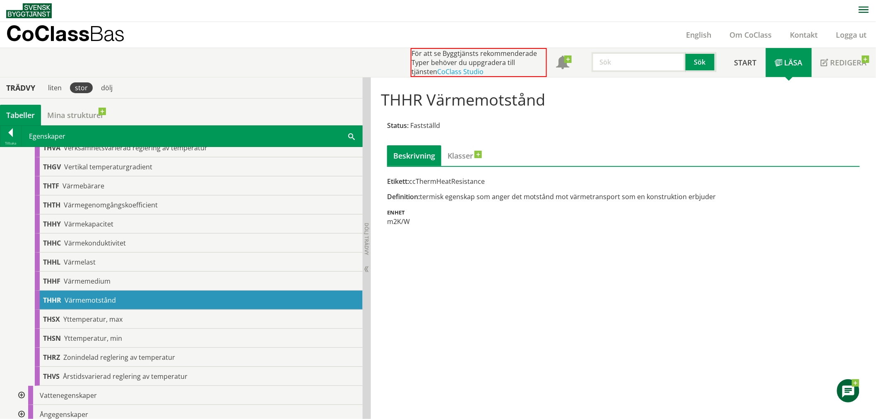
scroll to position [782, 0]
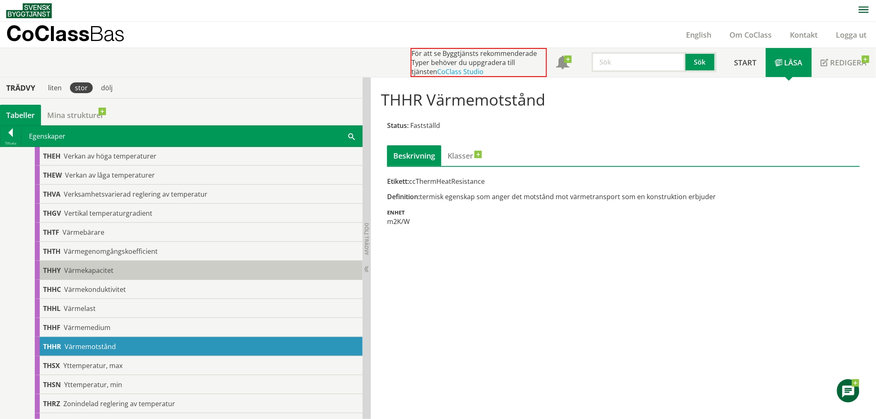
click at [126, 268] on div "THHY Värmekapacitet" at bounding box center [199, 270] width 328 height 19
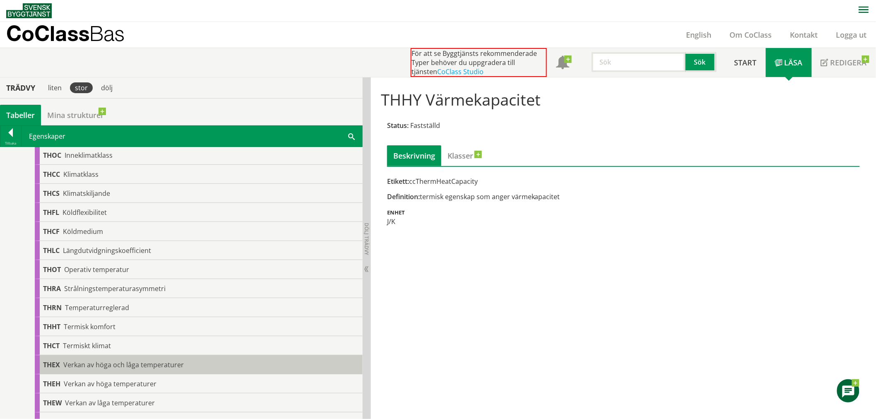
scroll to position [552, 0]
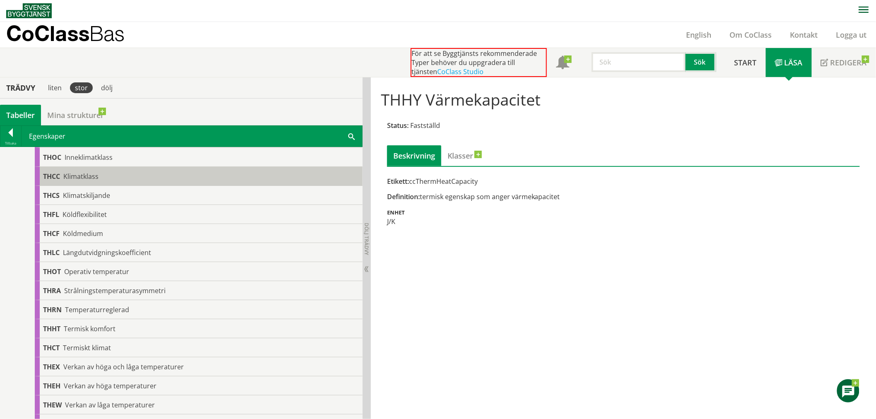
click at [126, 174] on div "THCC Klimatklass" at bounding box center [199, 176] width 328 height 19
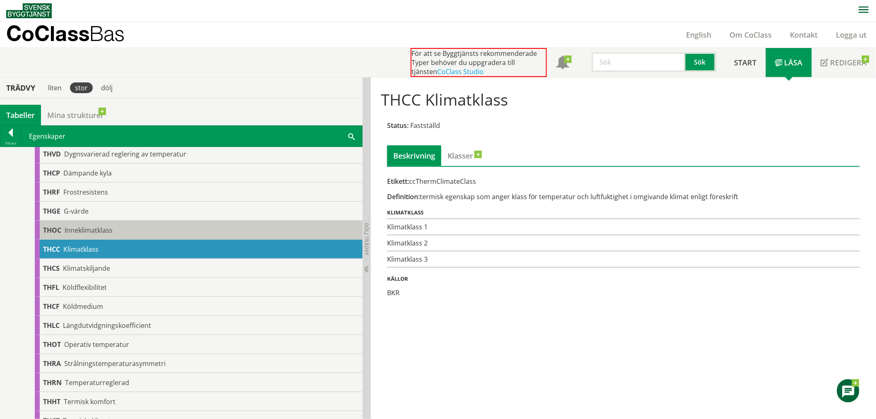
scroll to position [460, 0]
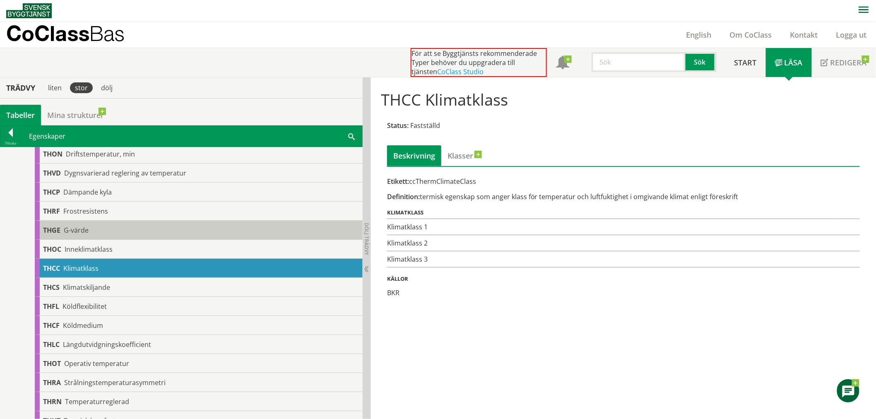
click at [116, 228] on div "THGE G-värde" at bounding box center [199, 230] width 328 height 19
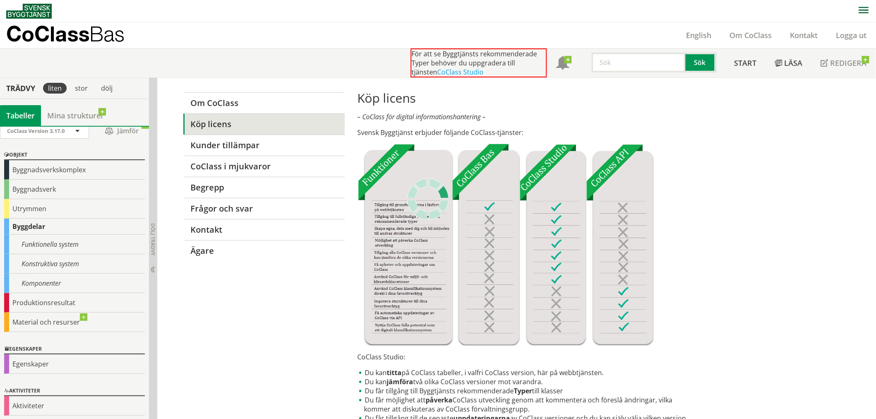
scroll to position [9, 0]
click at [35, 361] on div "Egenskaper" at bounding box center [74, 362] width 141 height 19
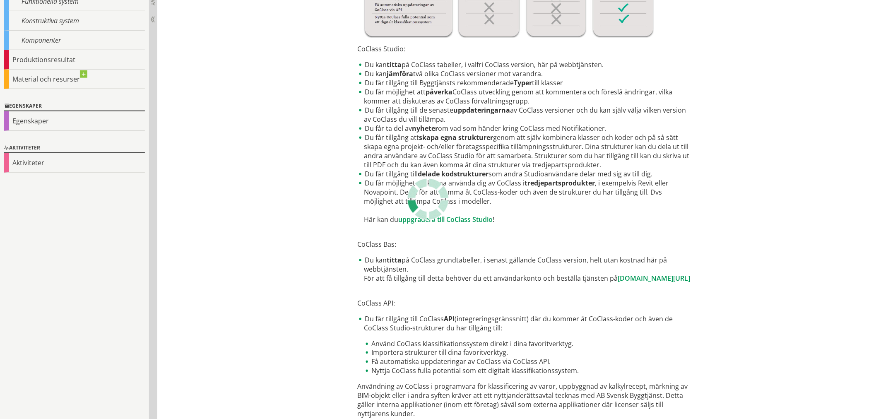
scroll to position [361, 0]
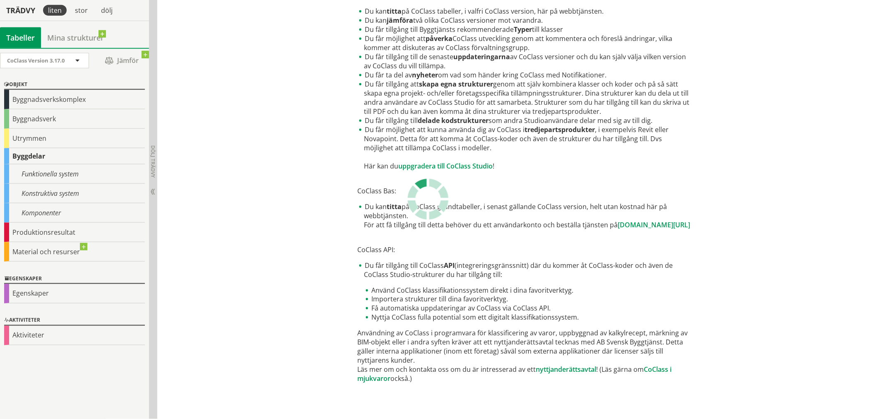
click at [267, 261] on div "Om CoClass Köp licens Kunder tillämpar CoClass i mjukvaror [PERSON_NAME] Frågor…" at bounding box center [438, 63] width 530 height 694
drag, startPoint x: 205, startPoint y: 100, endPoint x: 172, endPoint y: 43, distance: 66.2
click at [205, 99] on div "Om CoClass Köp licens Kunder tillämpar CoClass i mjukvaror [PERSON_NAME] Frågor…" at bounding box center [438, 63] width 530 height 694
